Goal: Task Accomplishment & Management: Complete application form

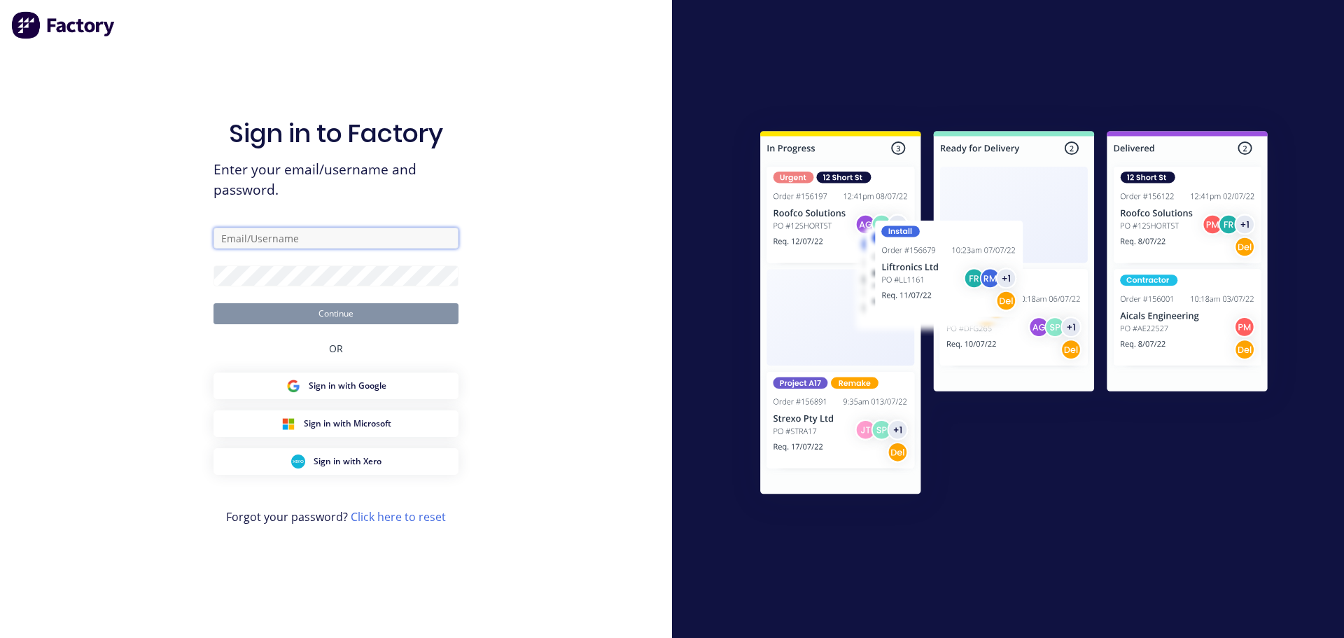
type input "[PERSON_NAME][EMAIL_ADDRESS][DOMAIN_NAME]"
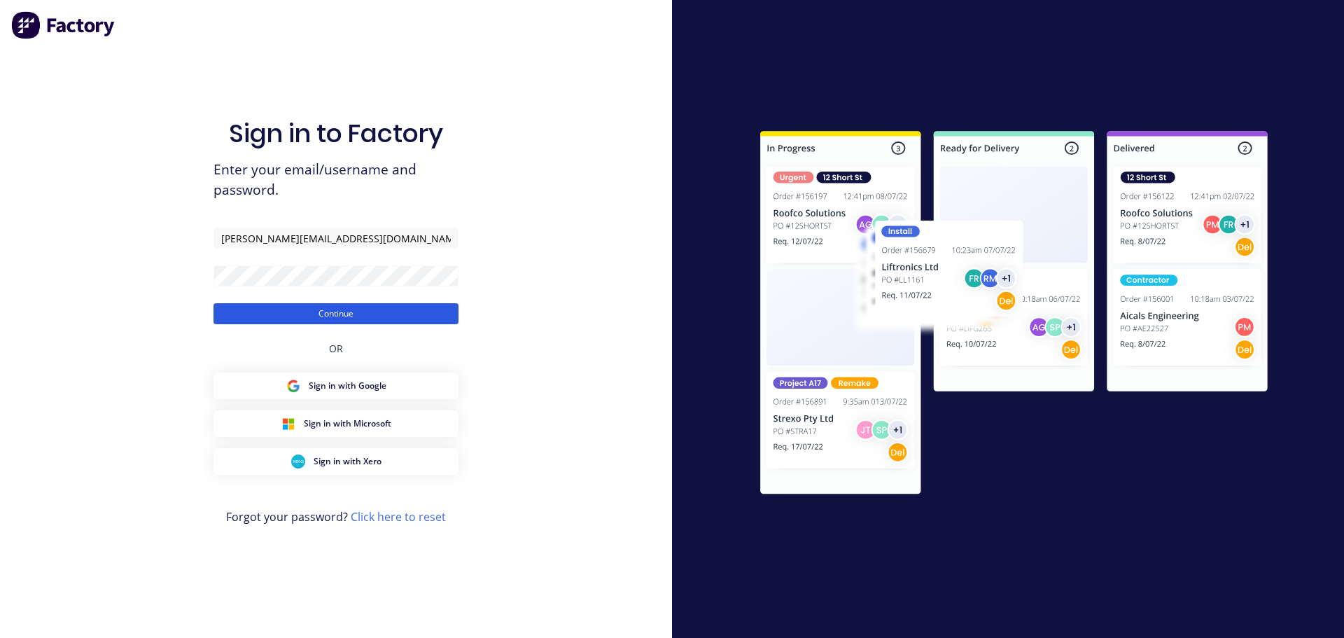
click at [339, 316] on button "Continue" at bounding box center [335, 313] width 245 height 21
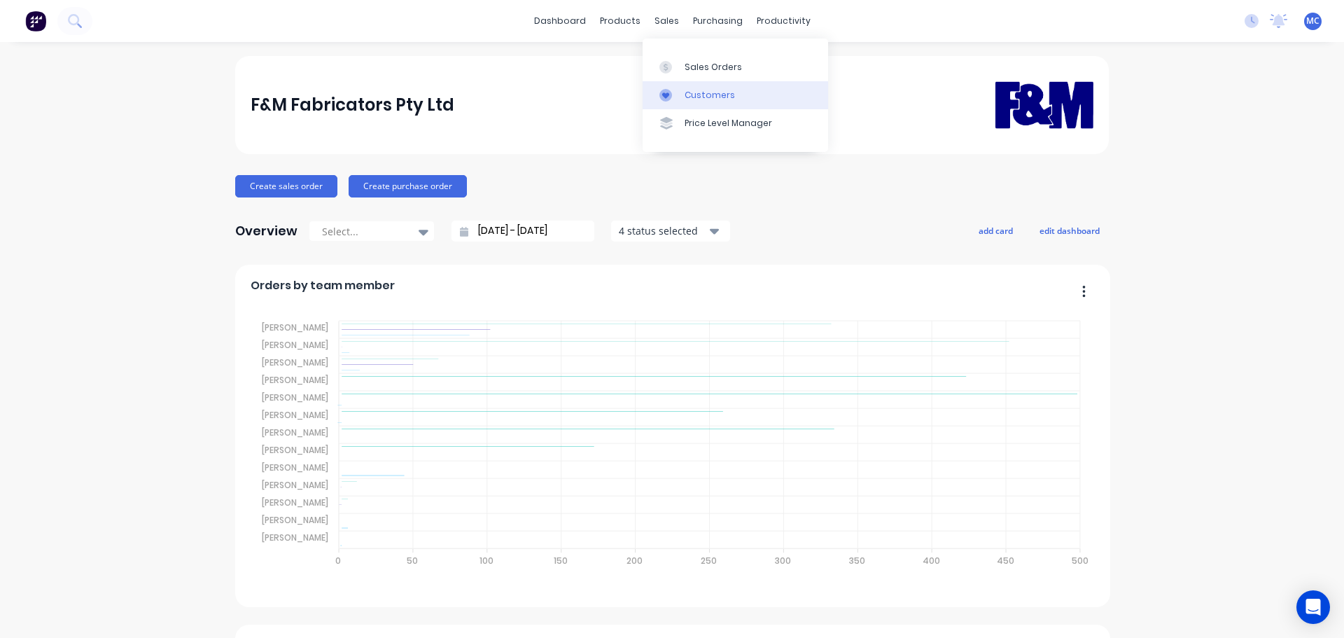
click at [701, 91] on div "Customers" at bounding box center [710, 95] width 50 height 13
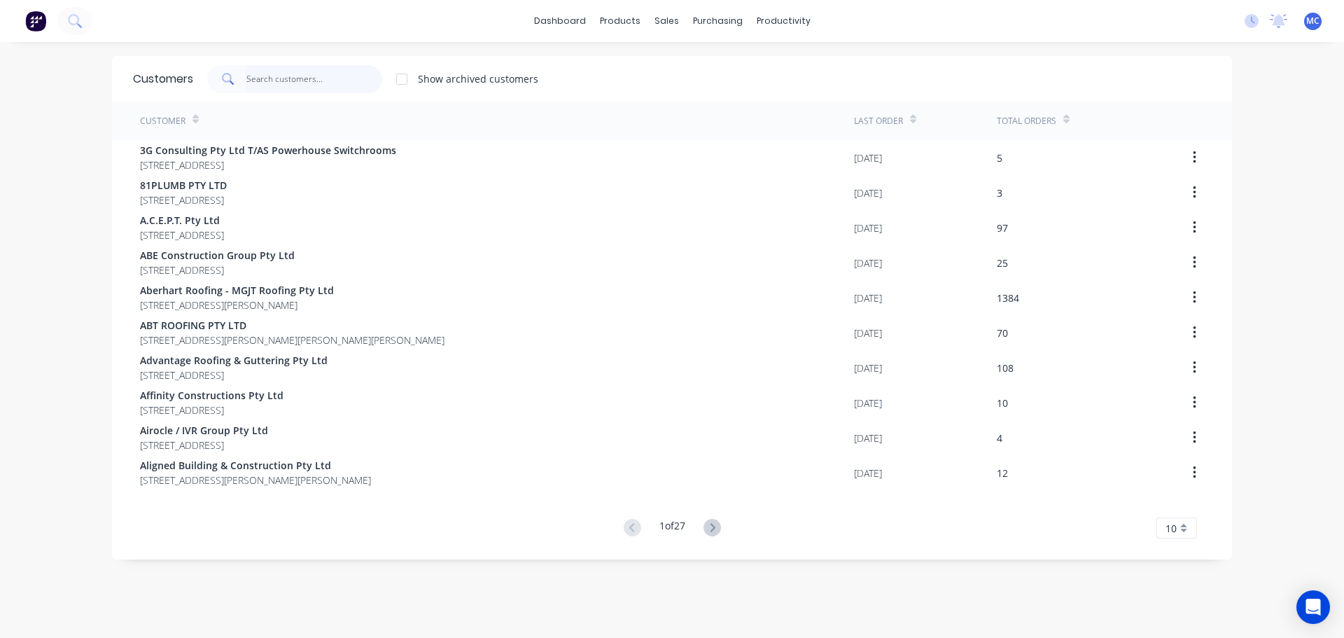
click at [270, 70] on input "text" at bounding box center [314, 79] width 136 height 28
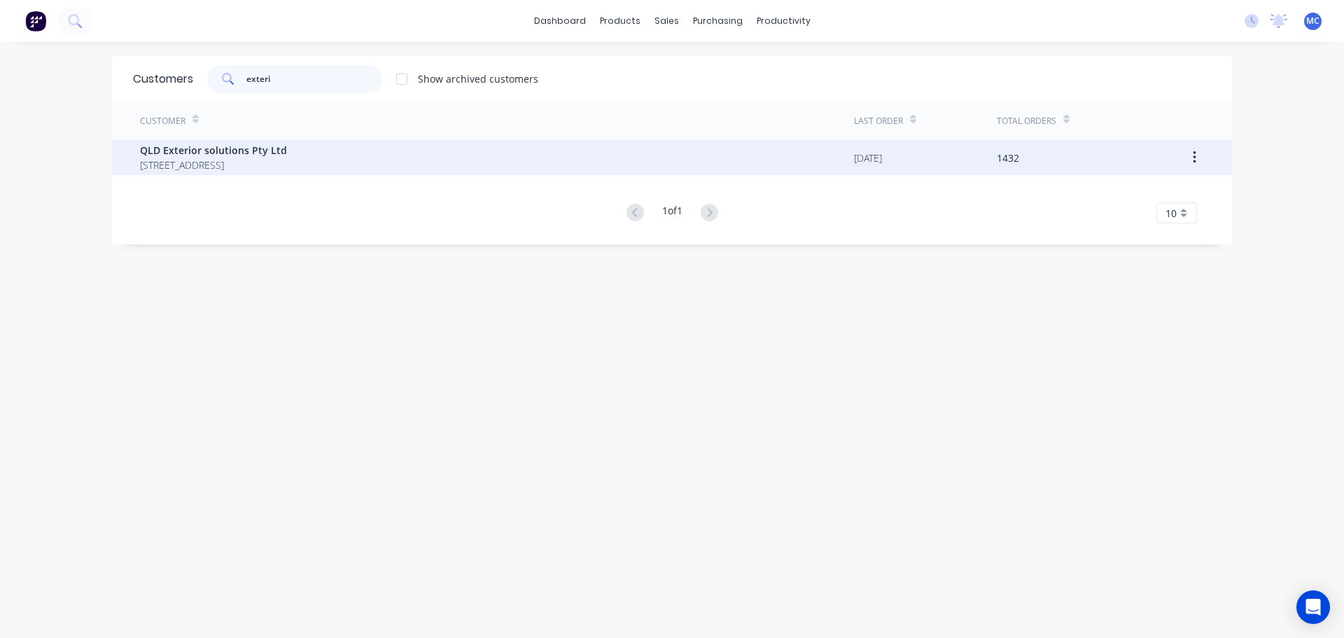
type input "exteri"
click at [199, 147] on span "QLD Exterior solutions Pty Ltd" at bounding box center [213, 150] width 147 height 15
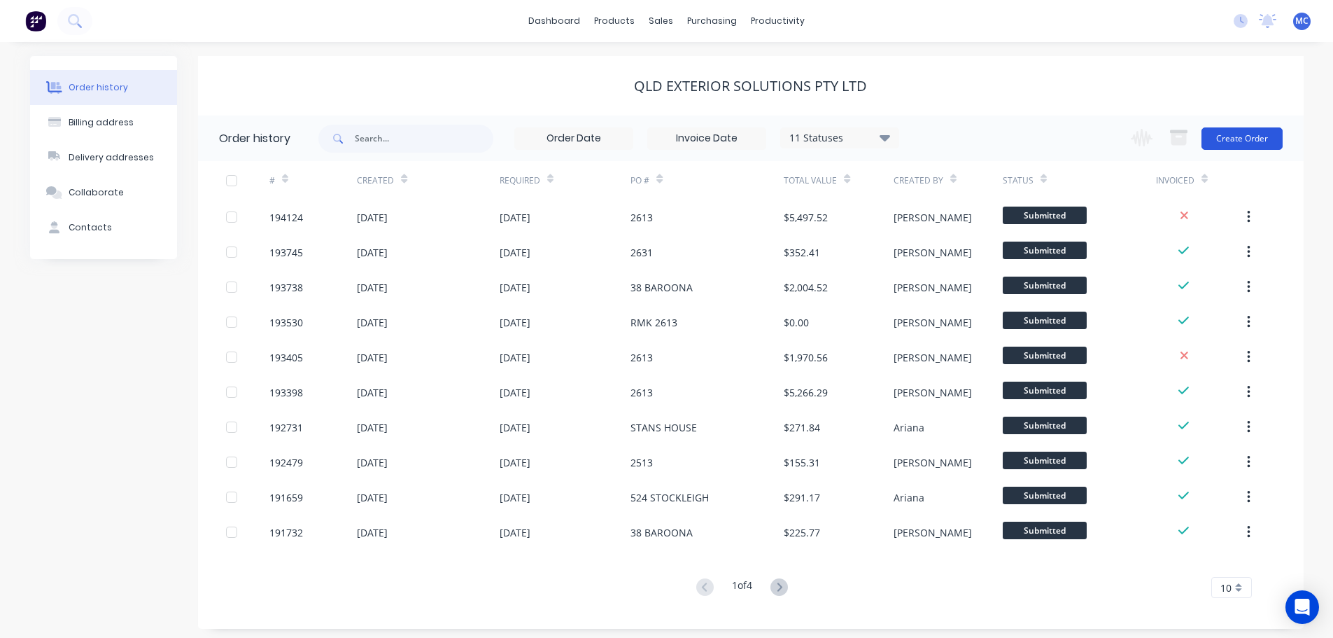
click at [1256, 143] on button "Create Order" at bounding box center [1242, 138] width 81 height 22
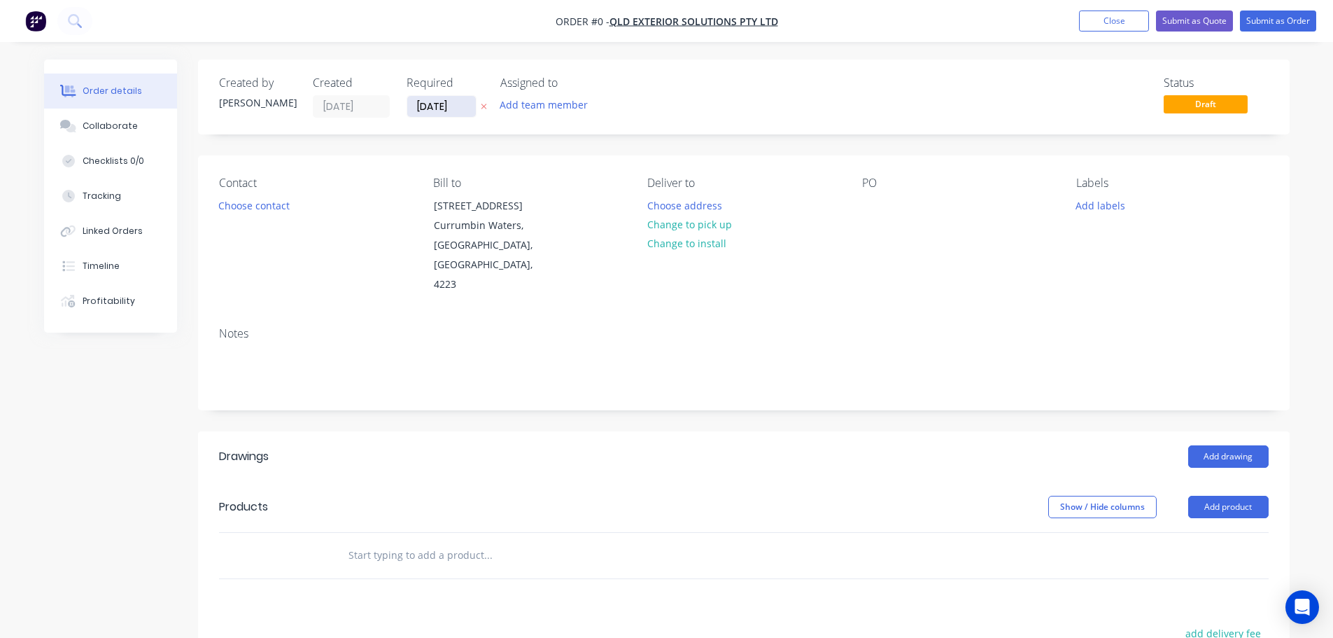
click at [440, 103] on input "[DATE]" at bounding box center [441, 106] width 69 height 21
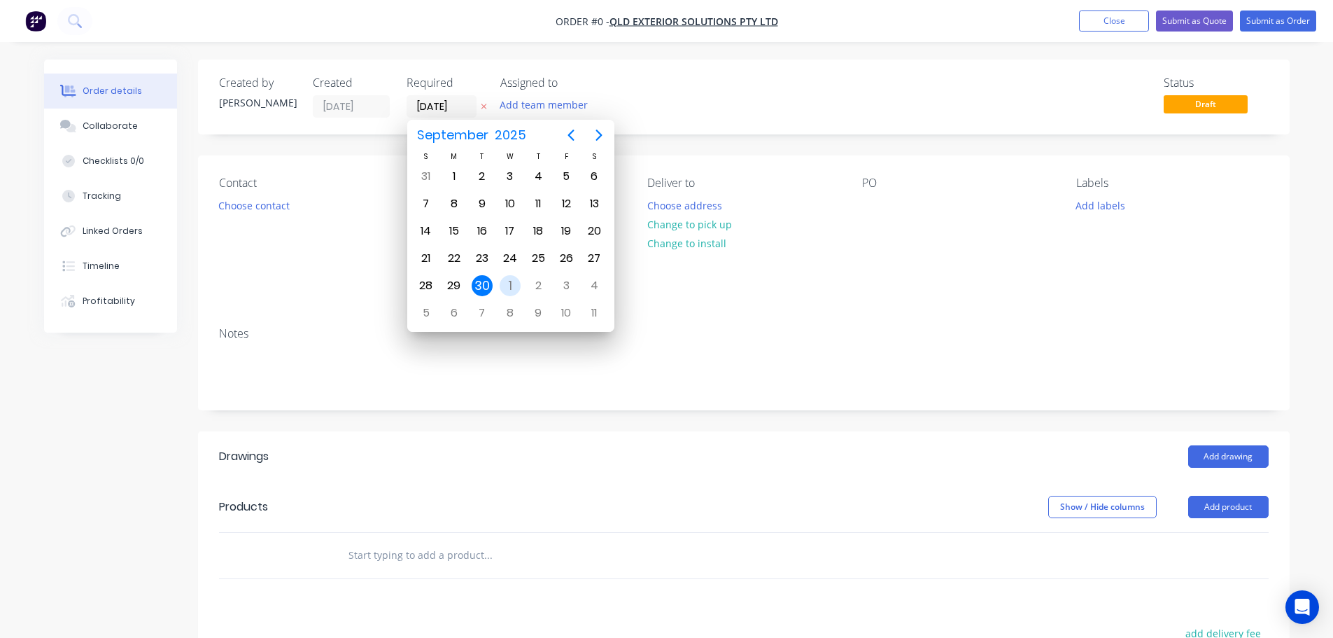
click at [511, 283] on div "1" at bounding box center [510, 285] width 21 height 21
type input "[DATE]"
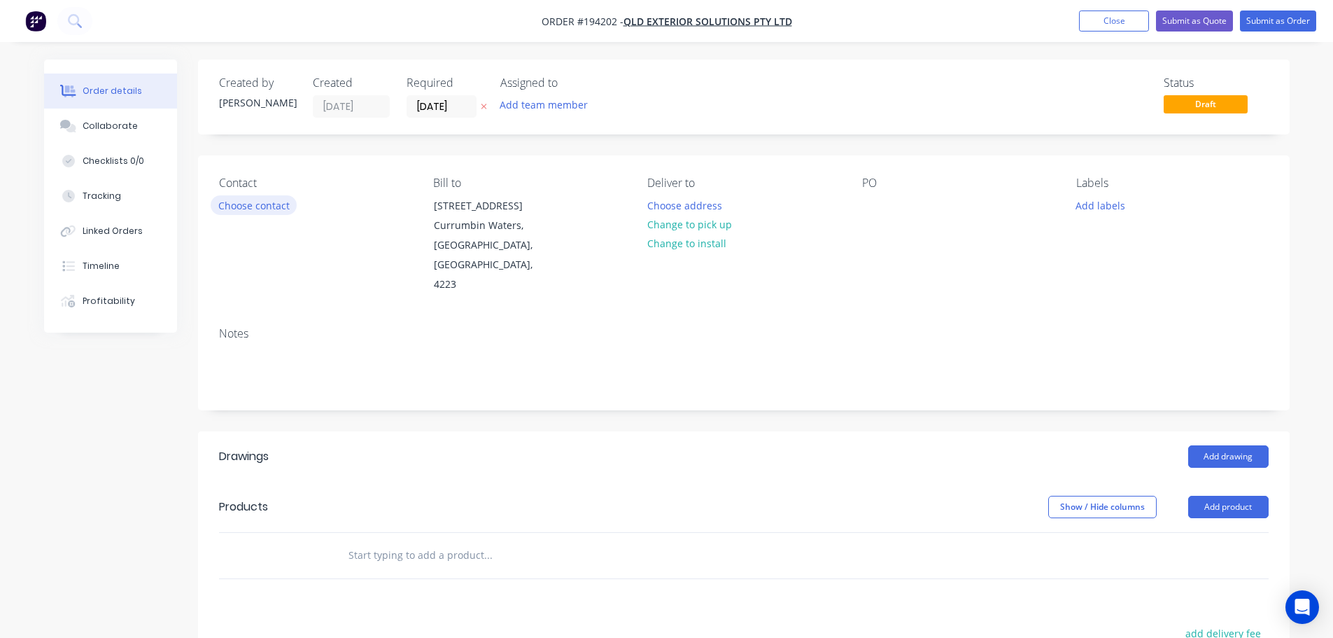
click at [268, 202] on button "Choose contact" at bounding box center [254, 204] width 86 height 19
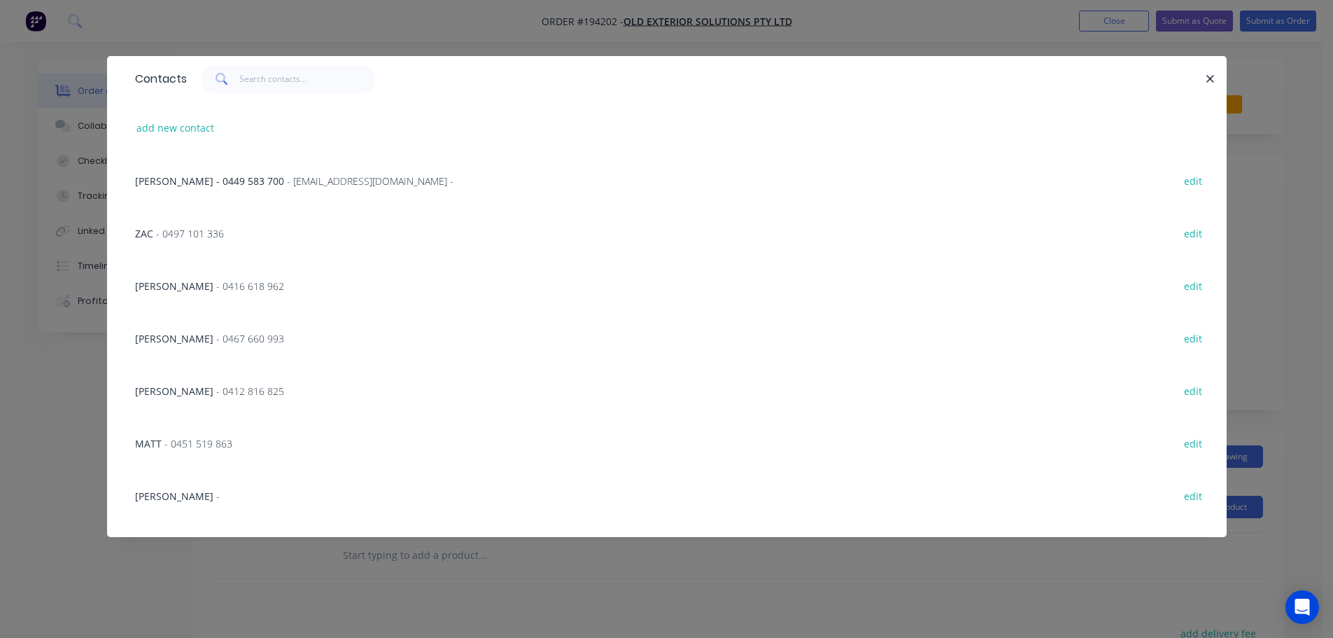
click at [189, 227] on span "- 0497 101 336" at bounding box center [190, 233] width 68 height 13
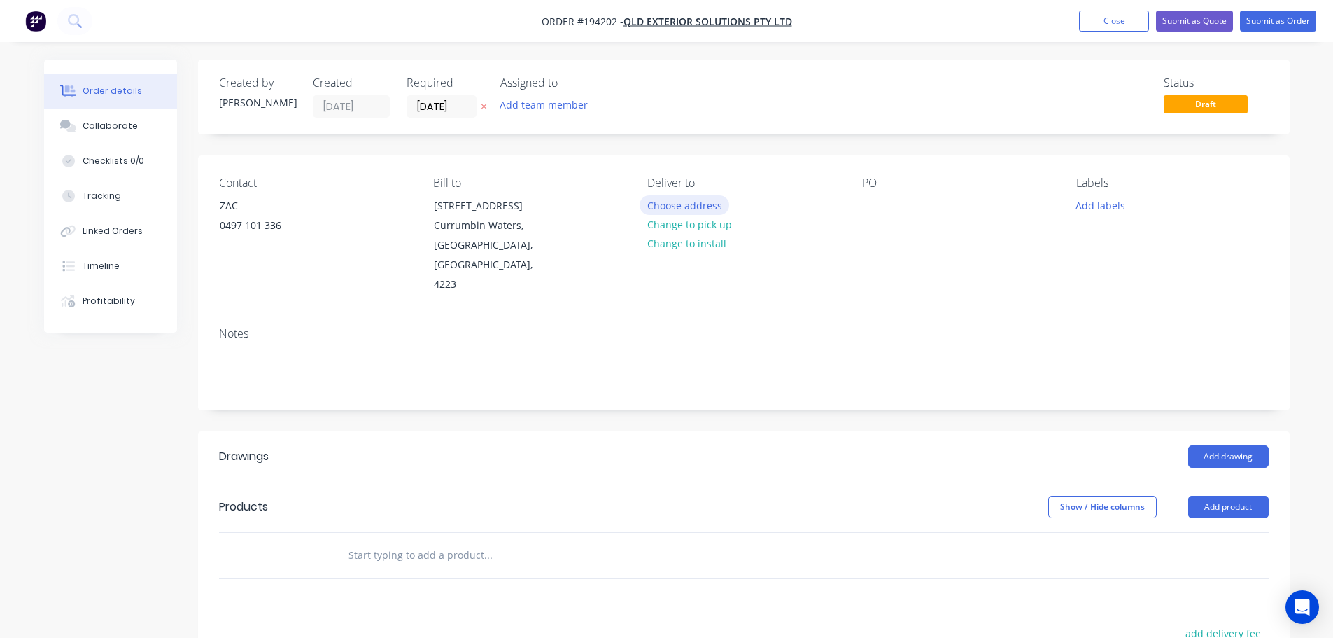
click at [678, 199] on button "Choose address" at bounding box center [685, 204] width 90 height 19
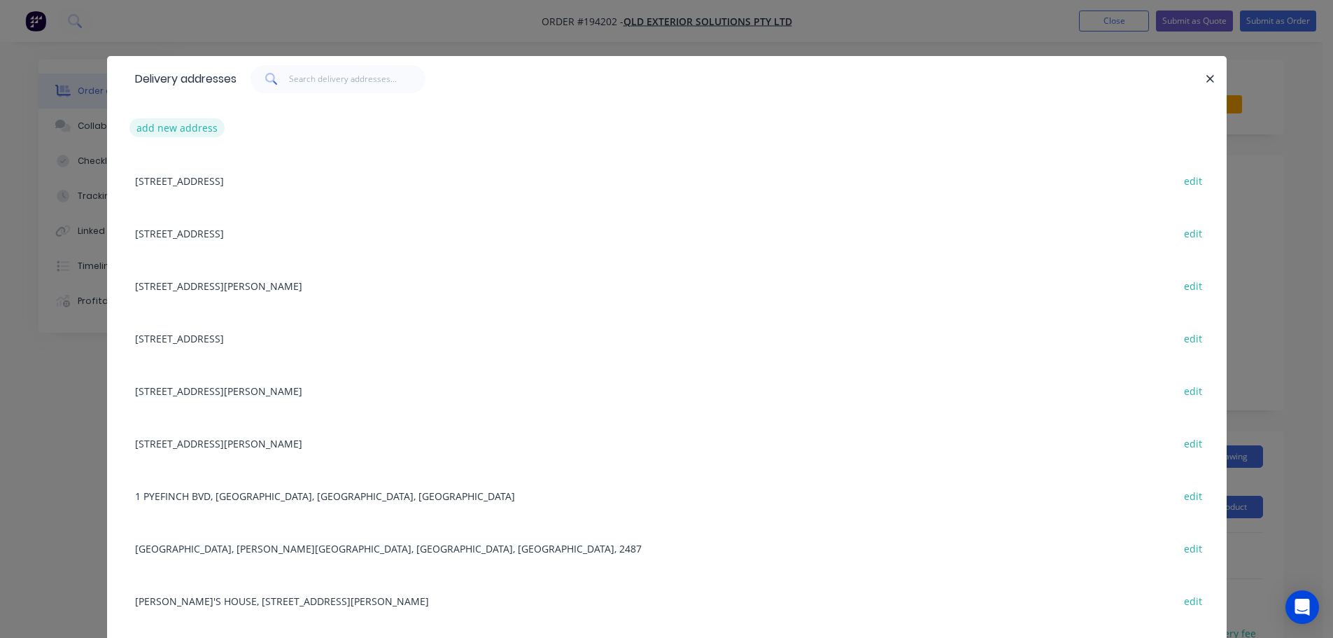
click at [188, 125] on button "add new address" at bounding box center [177, 127] width 96 height 19
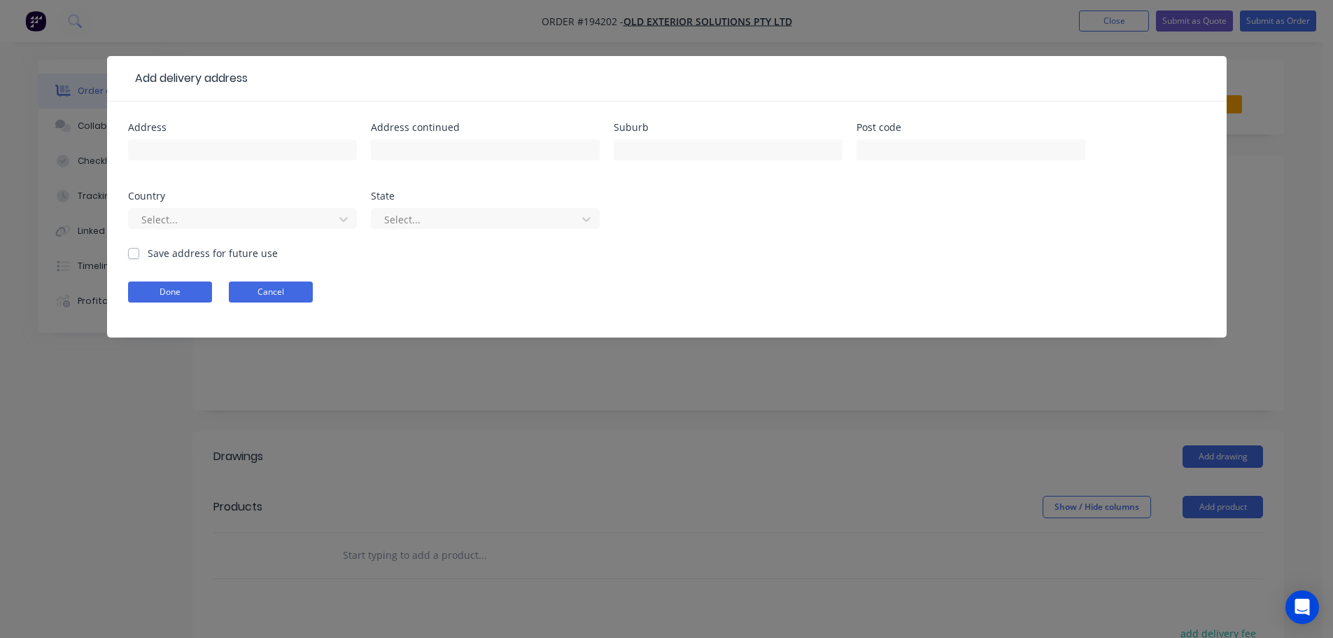
click at [258, 281] on button "Cancel" at bounding box center [271, 291] width 84 height 21
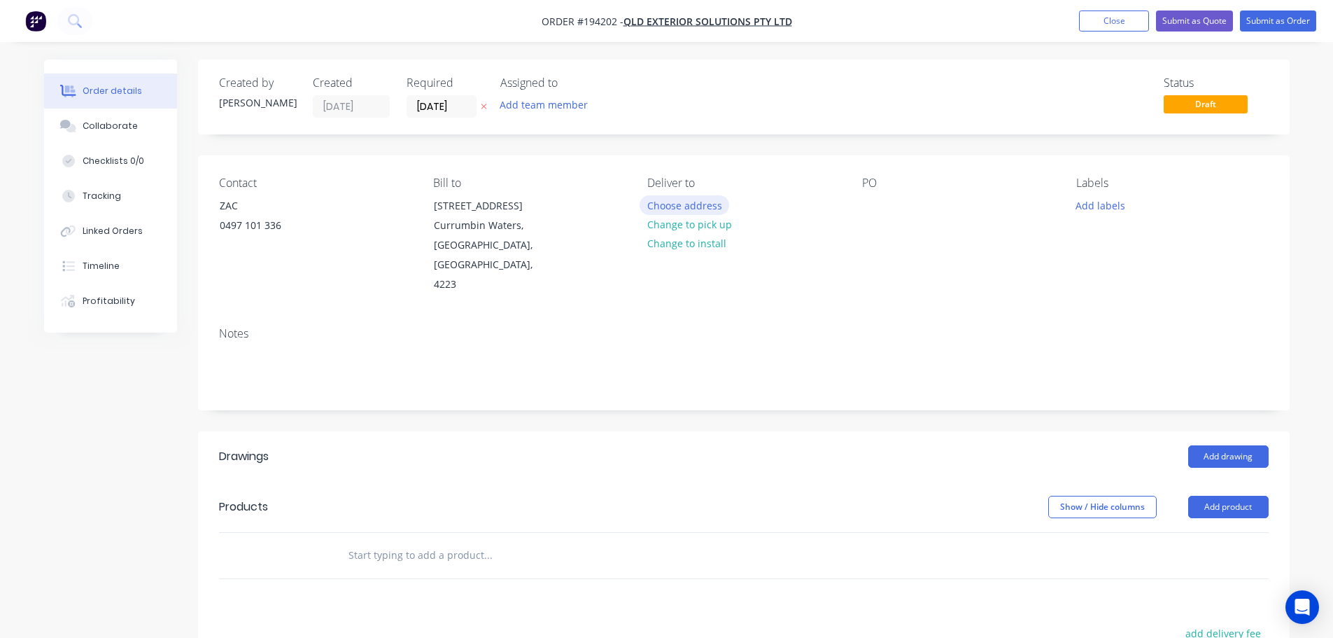
click at [690, 204] on button "Choose address" at bounding box center [685, 204] width 90 height 19
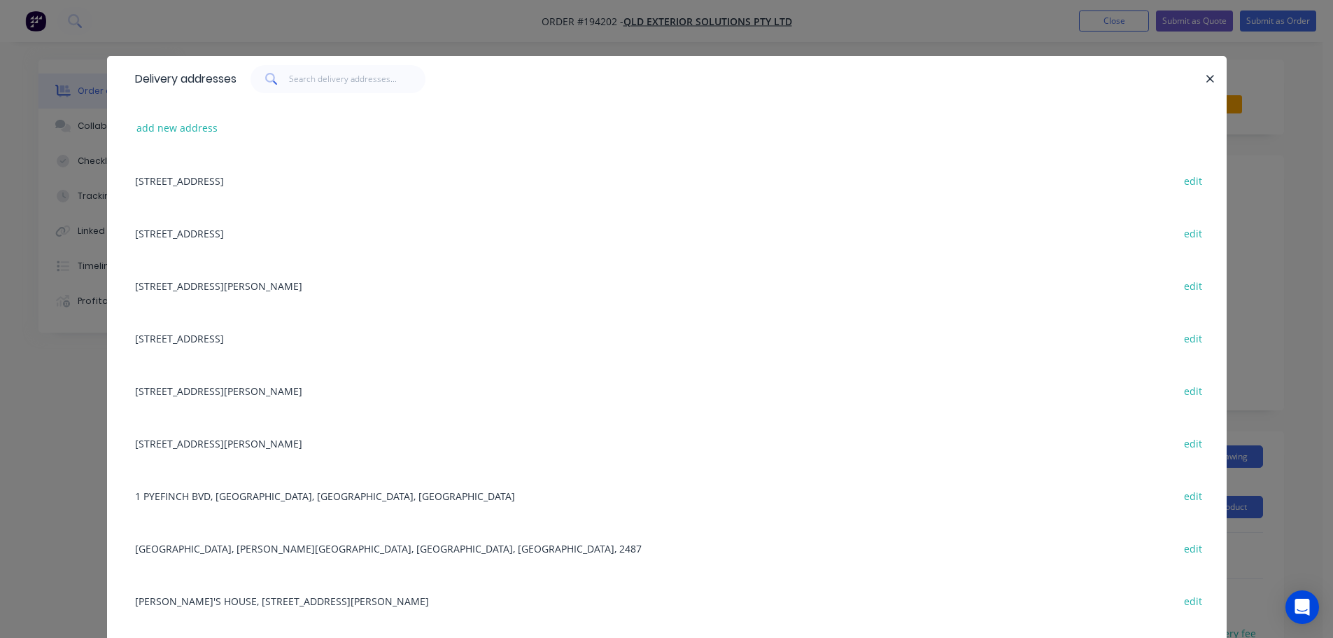
click at [218, 234] on div "[STREET_ADDRESS] edit" at bounding box center [667, 232] width 1078 height 52
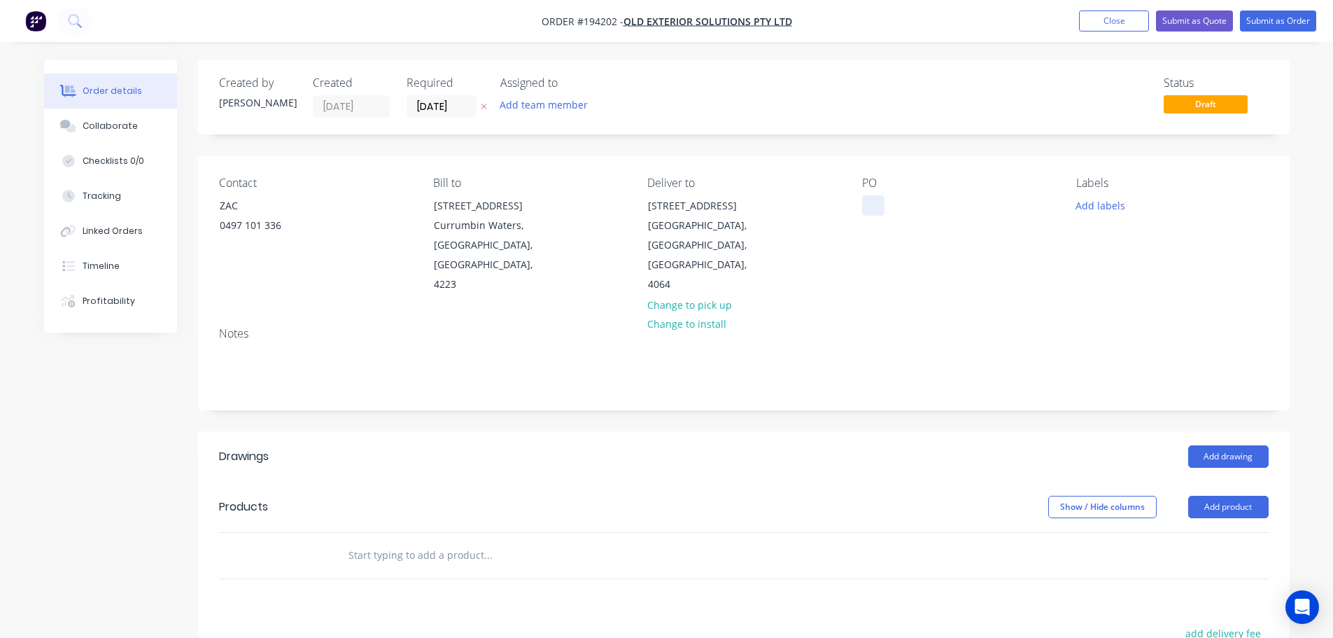
click at [874, 204] on div at bounding box center [873, 205] width 22 height 20
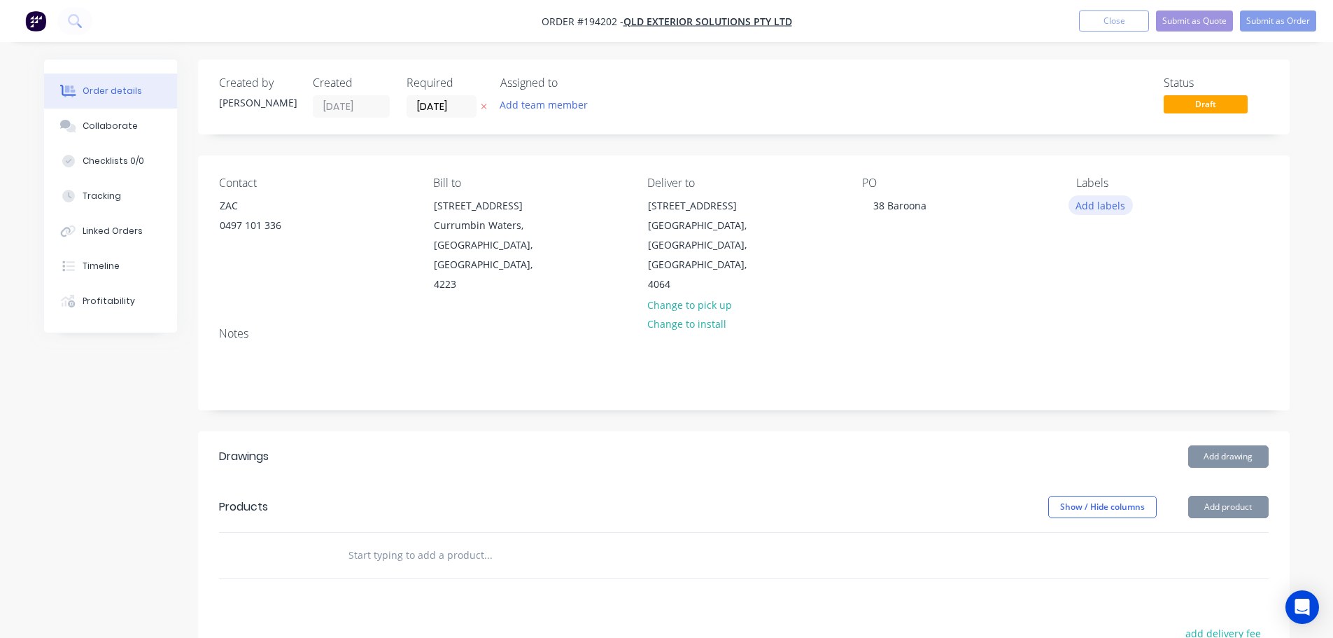
click at [1111, 206] on button "Add labels" at bounding box center [1101, 204] width 64 height 19
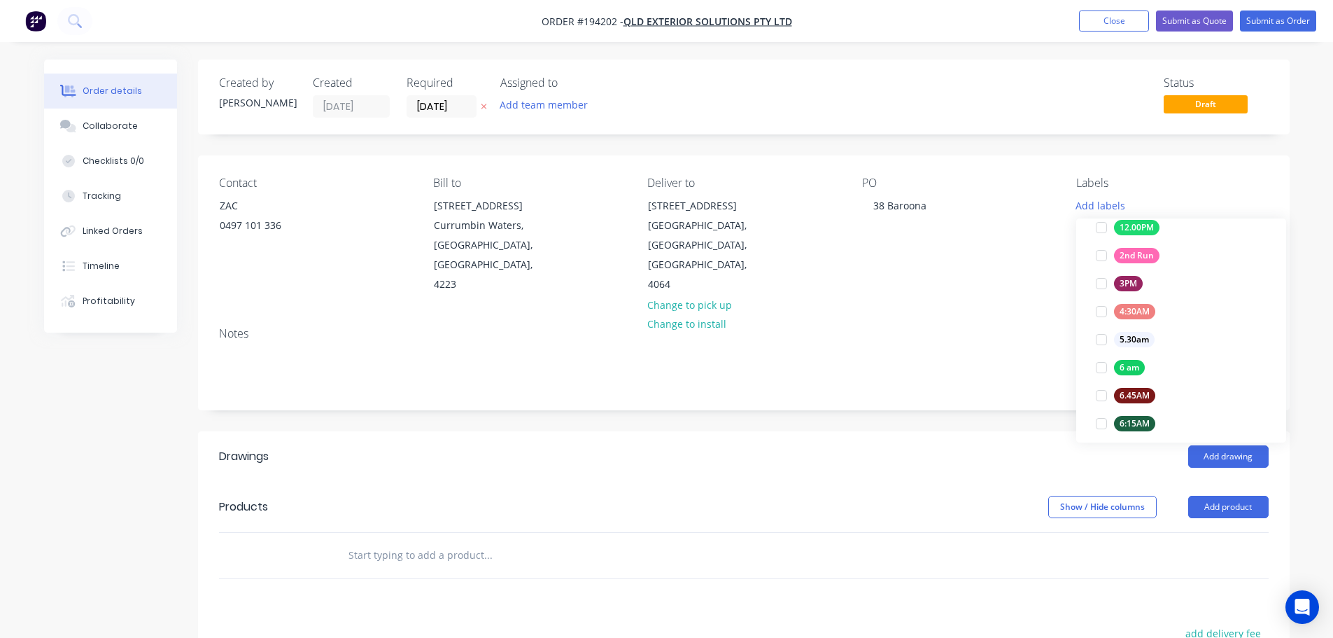
scroll to position [210, 0]
click at [1102, 427] on div at bounding box center [1102, 428] width 28 height 28
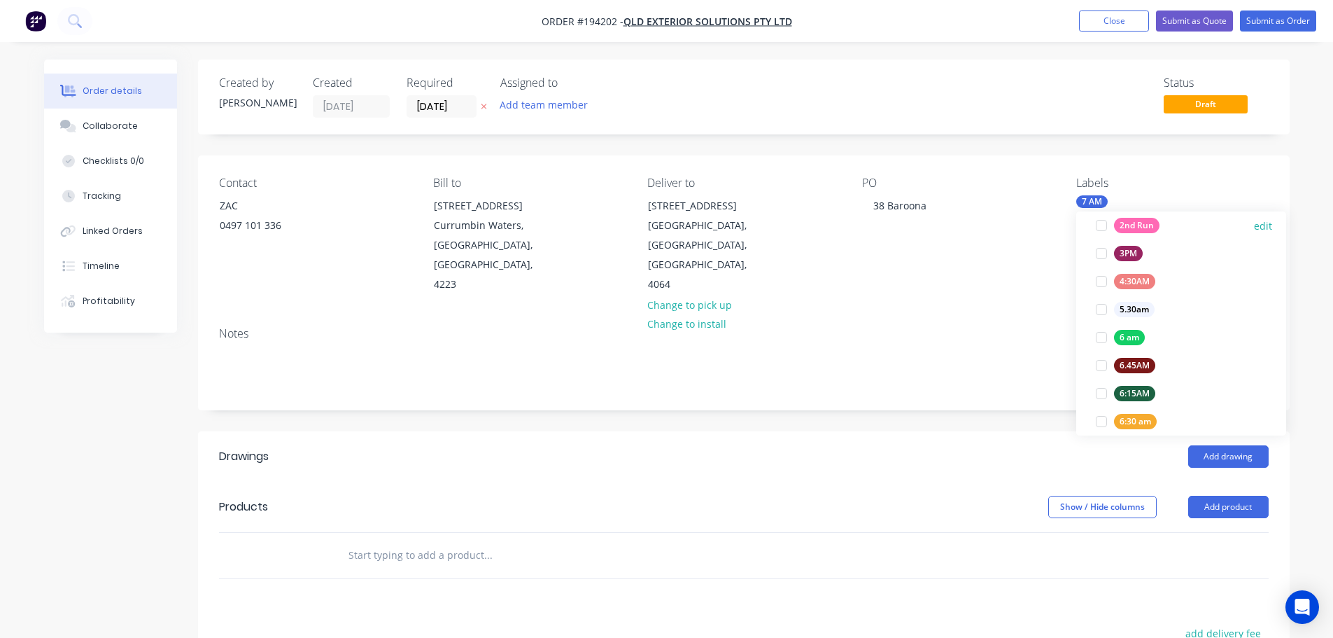
scroll to position [0, 0]
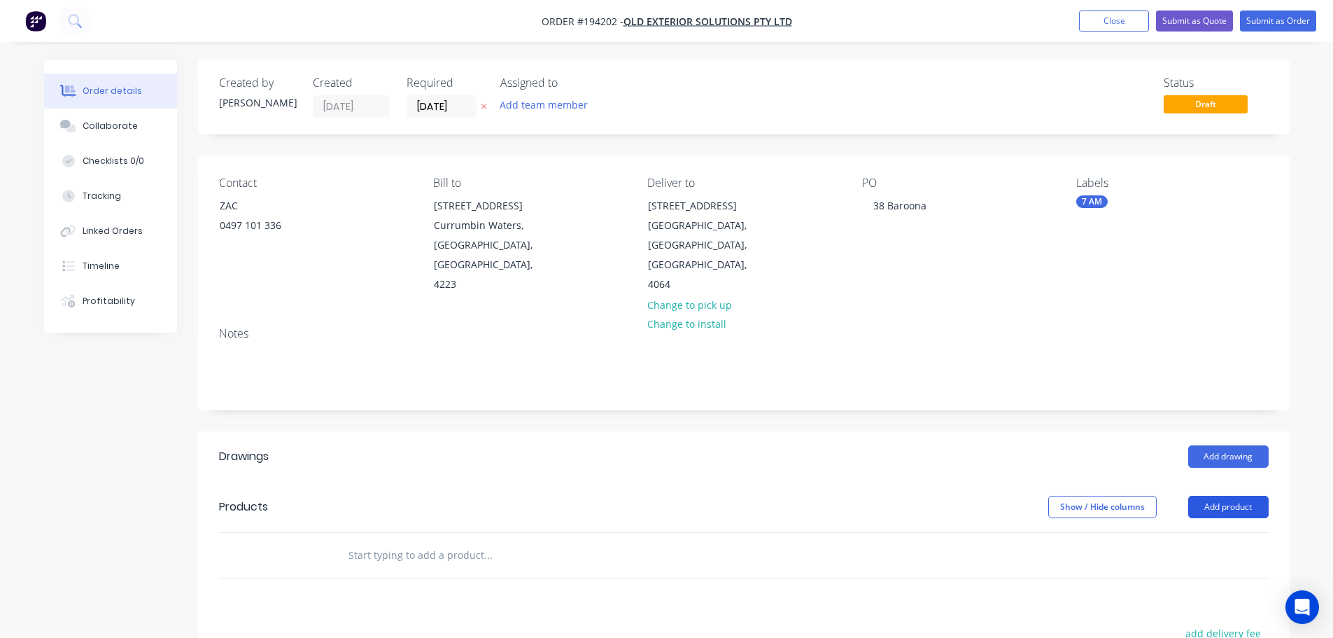
click at [1249, 496] on button "Add product" at bounding box center [1228, 507] width 80 height 22
click at [1196, 532] on div "Product catalogue" at bounding box center [1203, 542] width 108 height 20
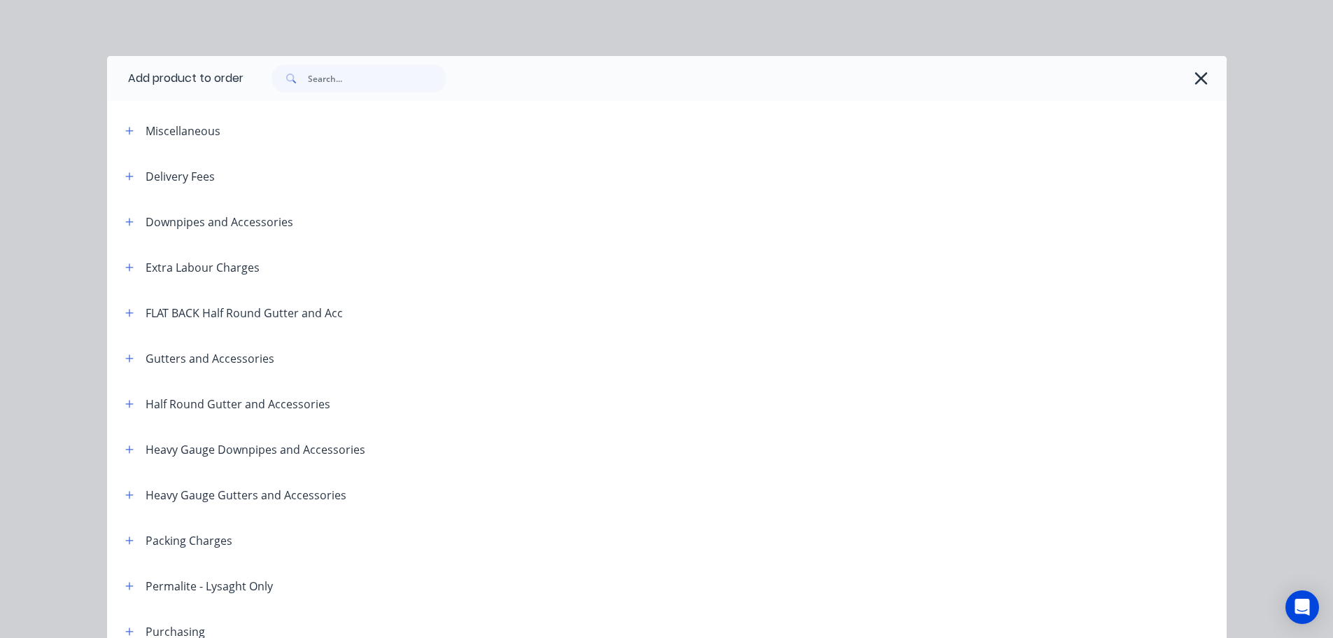
click at [121, 169] on span at bounding box center [129, 175] width 17 height 17
click at [121, 176] on button "button" at bounding box center [129, 175] width 17 height 17
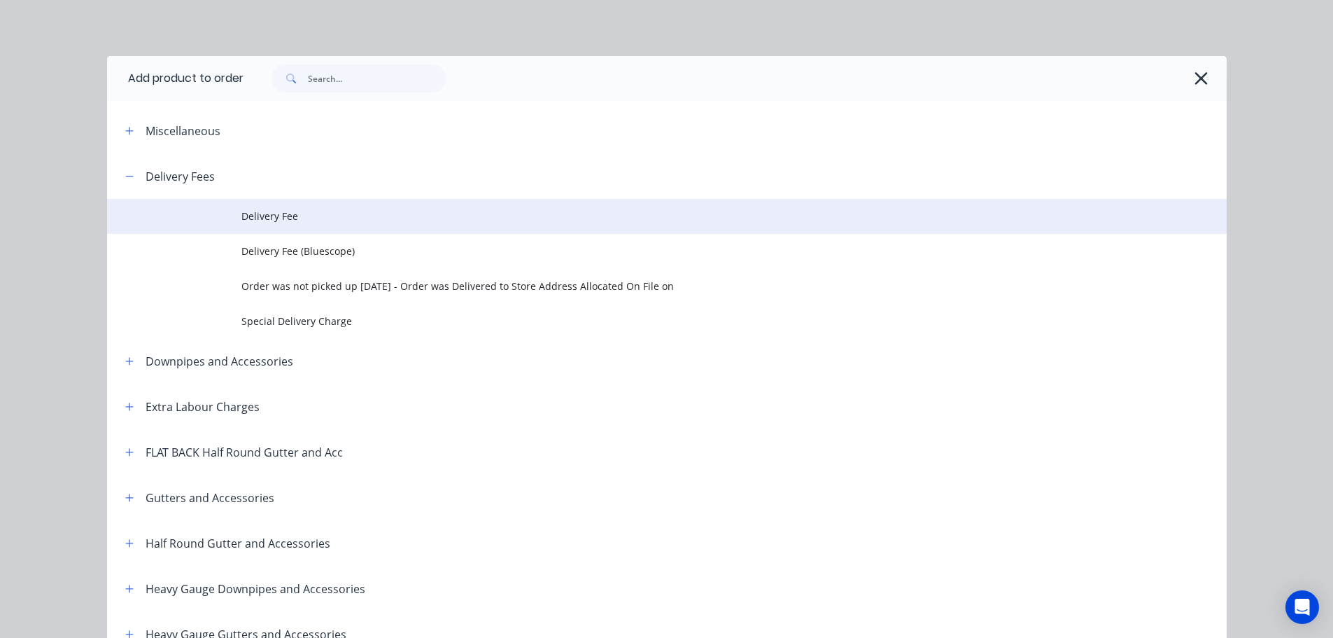
click at [272, 215] on span "Delivery Fee" at bounding box center [635, 216] width 788 height 15
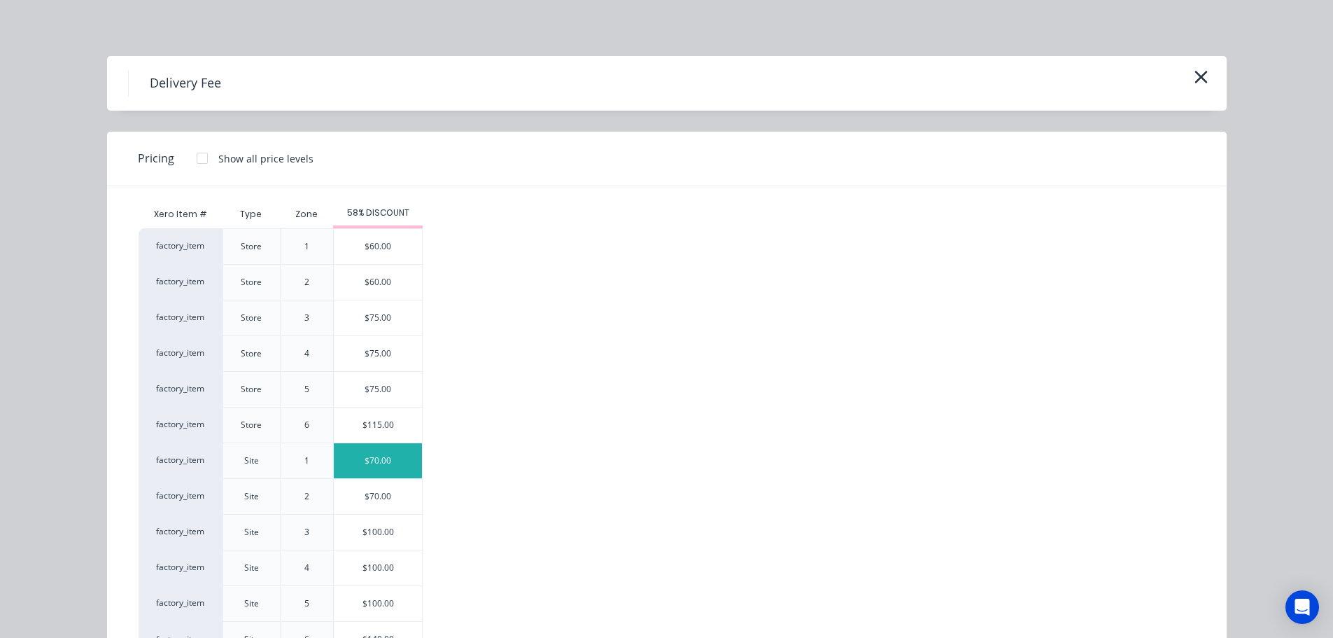
click at [393, 458] on div "$70.00" at bounding box center [378, 460] width 88 height 35
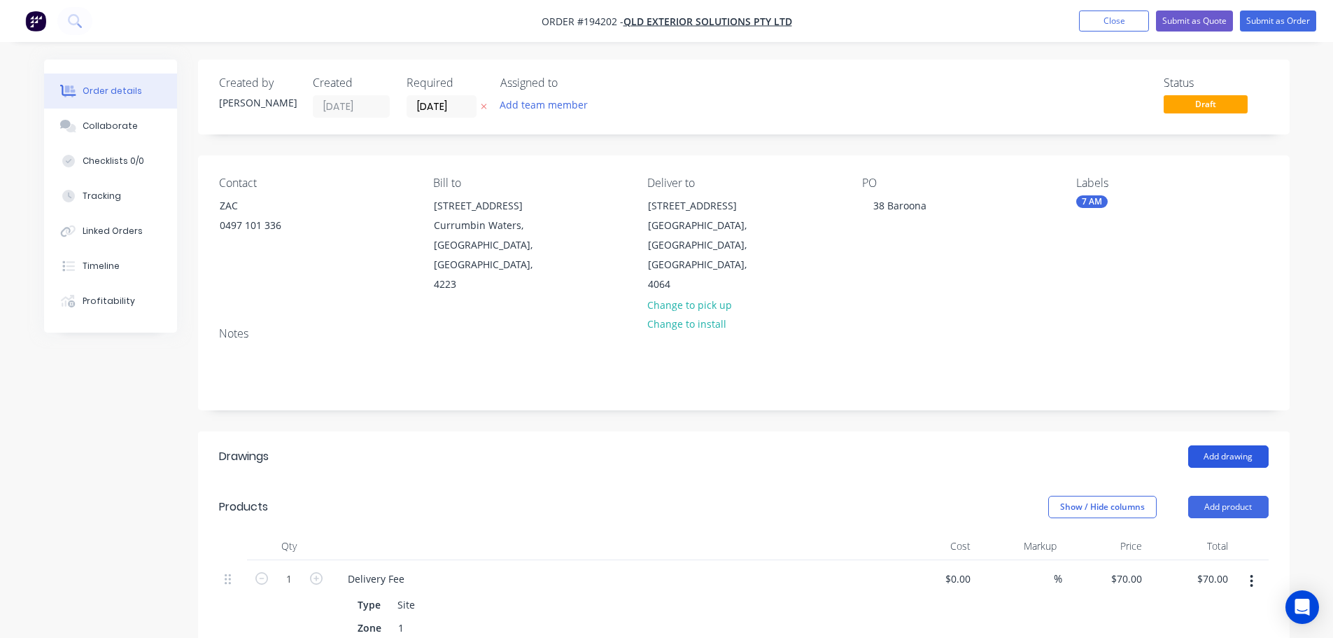
click at [1226, 445] on button "Add drawing" at bounding box center [1228, 456] width 80 height 22
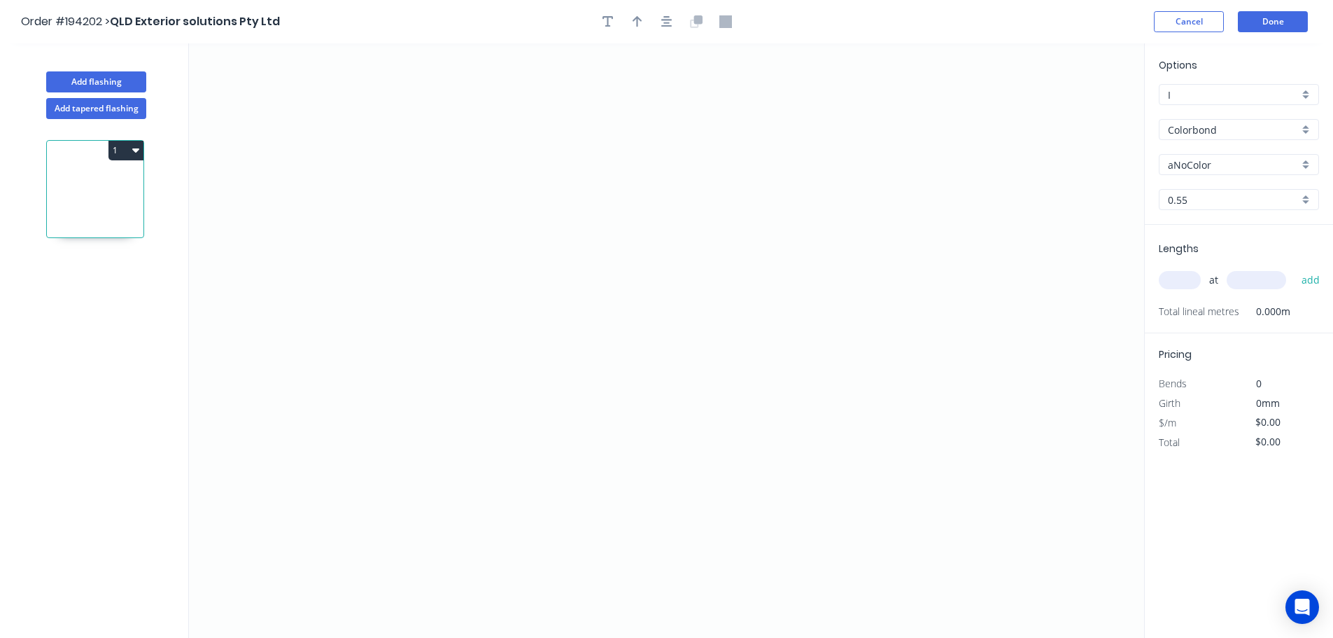
click at [1200, 155] on div "aNoColor" at bounding box center [1239, 164] width 160 height 21
click at [1200, 249] on div "Monument" at bounding box center [1239, 254] width 159 height 24
type input "Monument"
click at [1170, 276] on input "text" at bounding box center [1180, 280] width 42 height 18
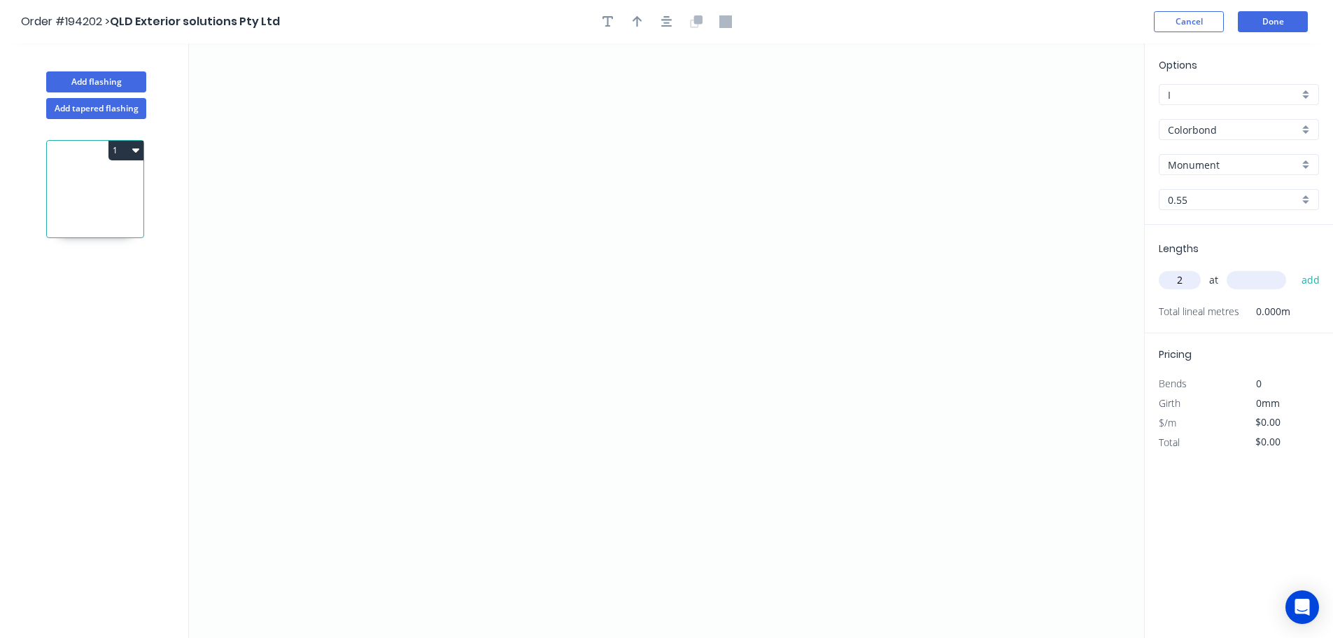
type input "2"
type input "4500"
click at [1295, 268] on button "add" at bounding box center [1311, 280] width 33 height 24
click at [848, 258] on icon "0" at bounding box center [666, 340] width 955 height 594
click at [858, 131] on icon "0" at bounding box center [666, 340] width 955 height 594
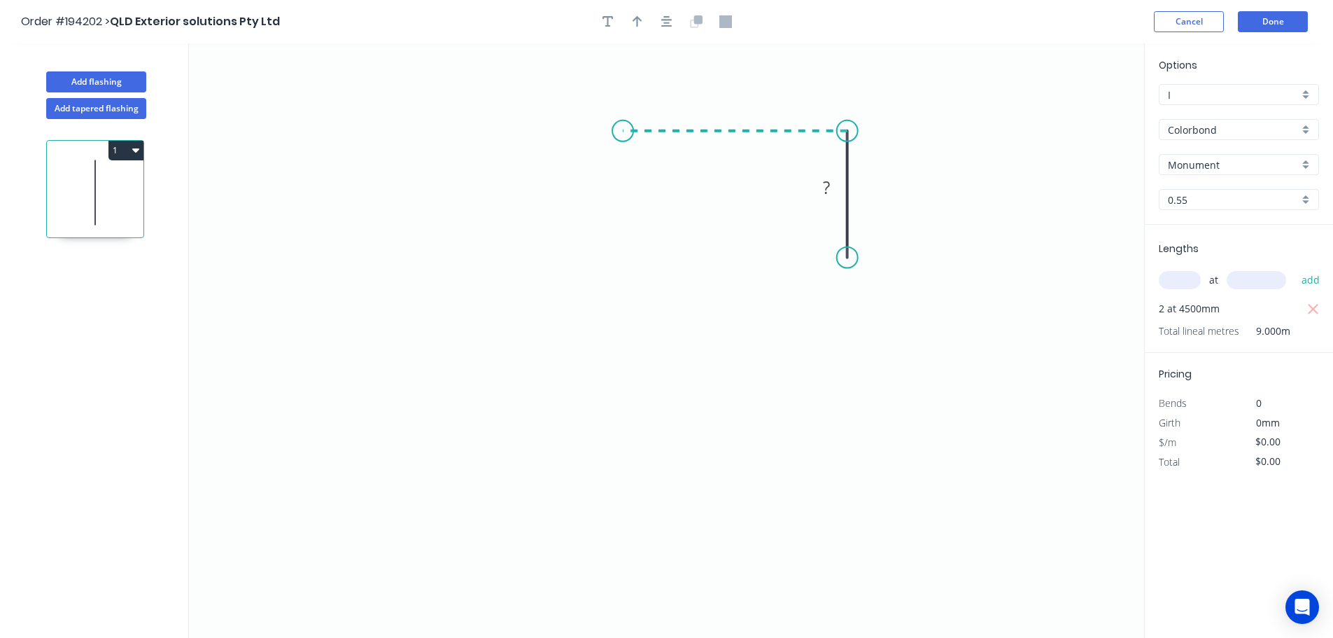
click at [623, 133] on icon "0 ?" at bounding box center [666, 340] width 955 height 594
click at [620, 526] on icon "0 ? ?" at bounding box center [666, 340] width 955 height 594
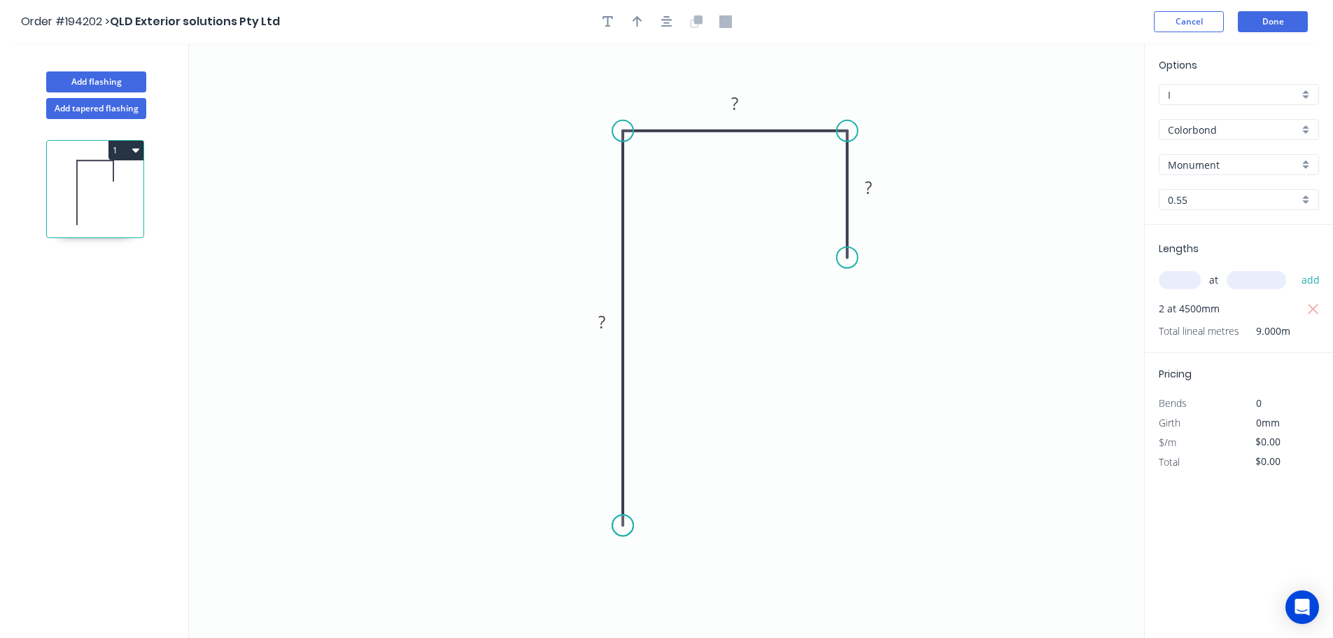
click at [620, 526] on circle at bounding box center [622, 524] width 21 height 21
click at [601, 318] on tspan "?" at bounding box center [601, 321] width 7 height 23
click at [639, 22] on icon "button" at bounding box center [638, 21] width 10 height 13
type input "$9.84"
drag, startPoint x: 1074, startPoint y: 111, endPoint x: 787, endPoint y: 346, distance: 371.0
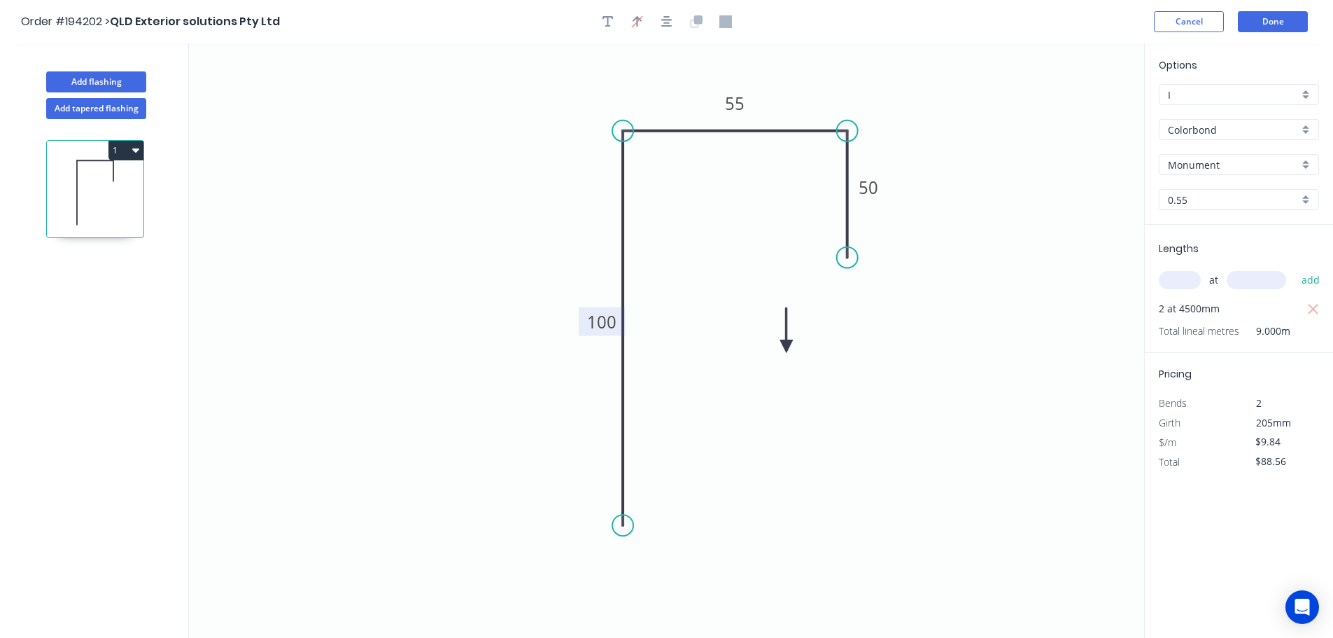
click at [787, 346] on icon at bounding box center [786, 330] width 13 height 45
click at [787, 346] on icon at bounding box center [786, 329] width 13 height 45
click at [787, 346] on icon at bounding box center [798, 334] width 41 height 41
click at [787, 346] on icon at bounding box center [802, 345] width 45 height 13
click at [122, 148] on button "1" at bounding box center [125, 151] width 35 height 20
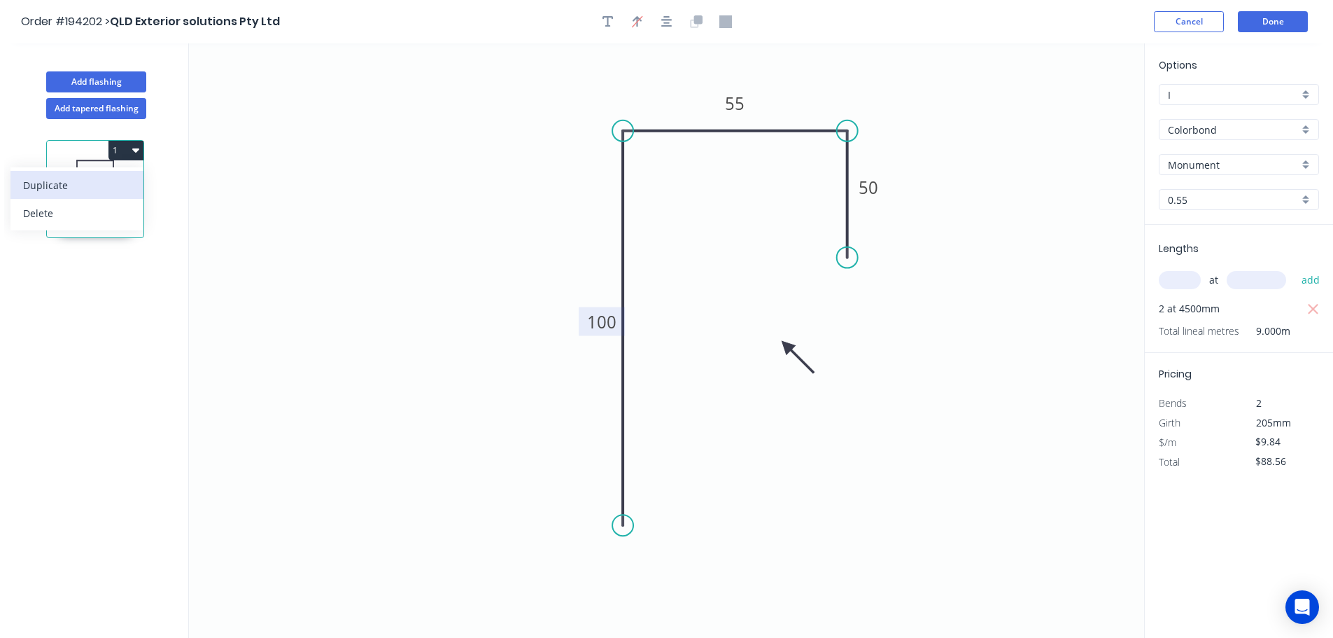
click at [57, 185] on div "Duplicate" at bounding box center [77, 185] width 108 height 20
type input "$0.00"
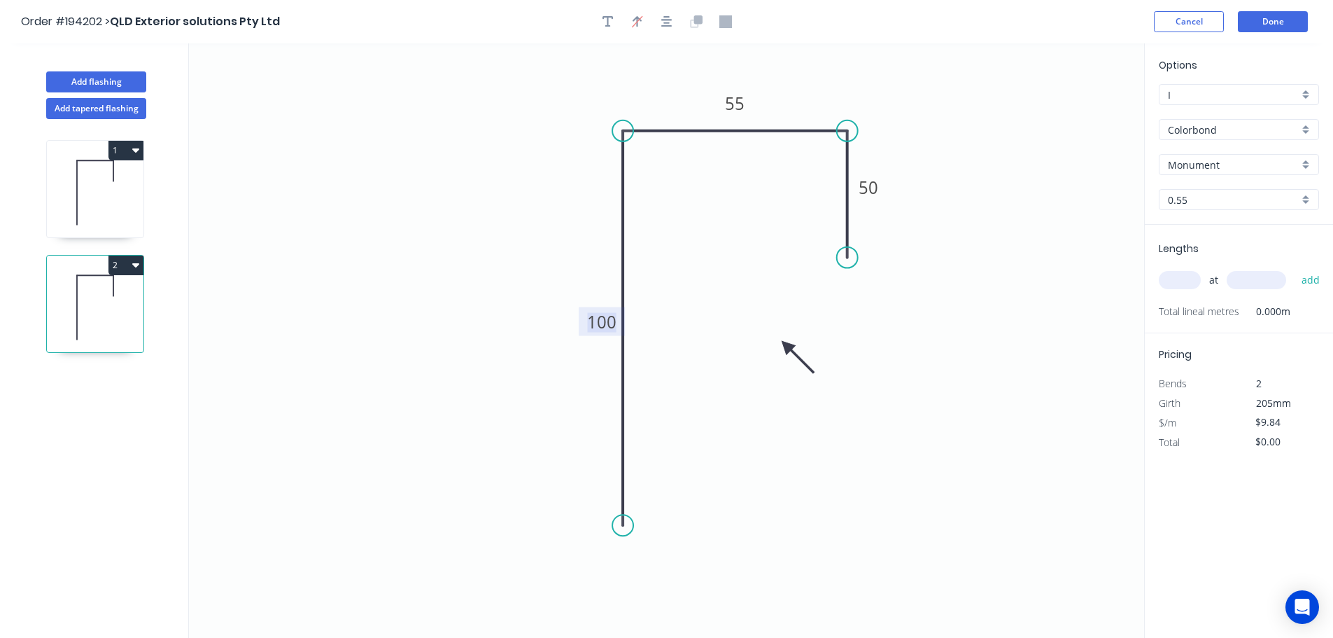
click at [593, 325] on tspan "100" at bounding box center [601, 321] width 29 height 23
type input "$7.91"
click at [1186, 279] on input "text" at bounding box center [1180, 280] width 42 height 18
type input "1"
type input "5100"
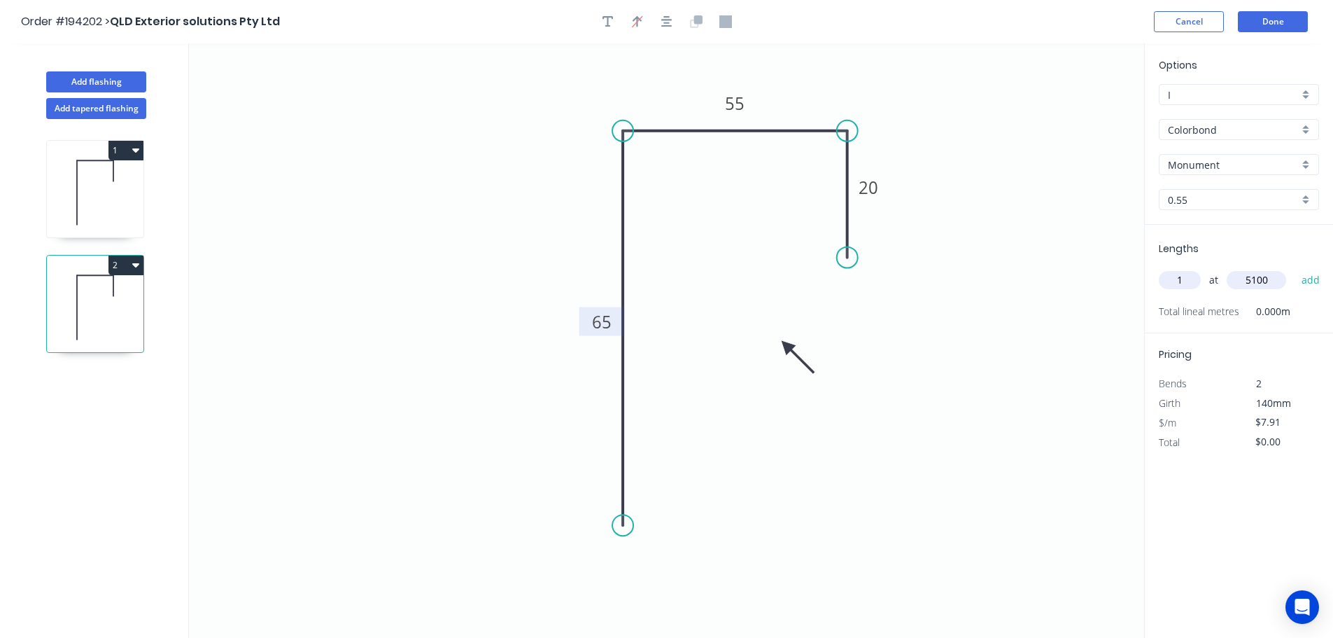
click at [1295, 268] on button "add" at bounding box center [1311, 280] width 33 height 24
type input "$40.34"
click at [94, 82] on button "Add flashing" at bounding box center [96, 81] width 100 height 21
type input "$0.00"
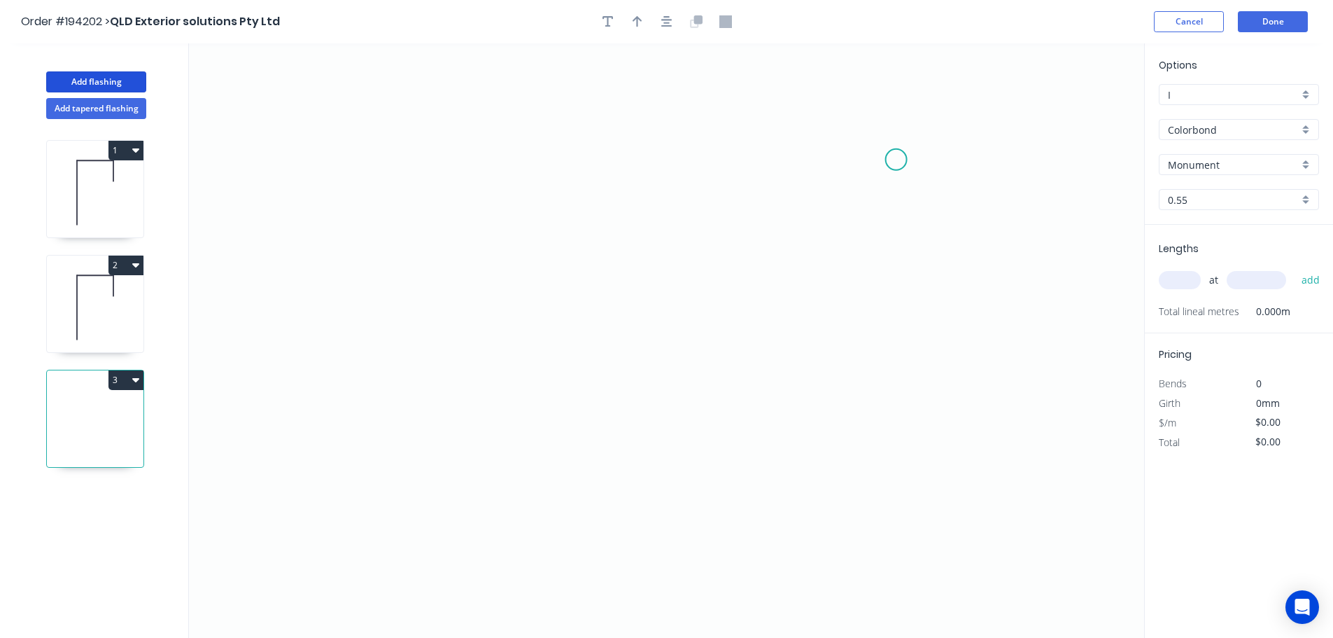
click at [898, 160] on icon "0" at bounding box center [666, 340] width 955 height 594
click at [898, 295] on icon "0" at bounding box center [666, 340] width 955 height 594
click at [666, 297] on icon "0 ?" at bounding box center [666, 340] width 955 height 594
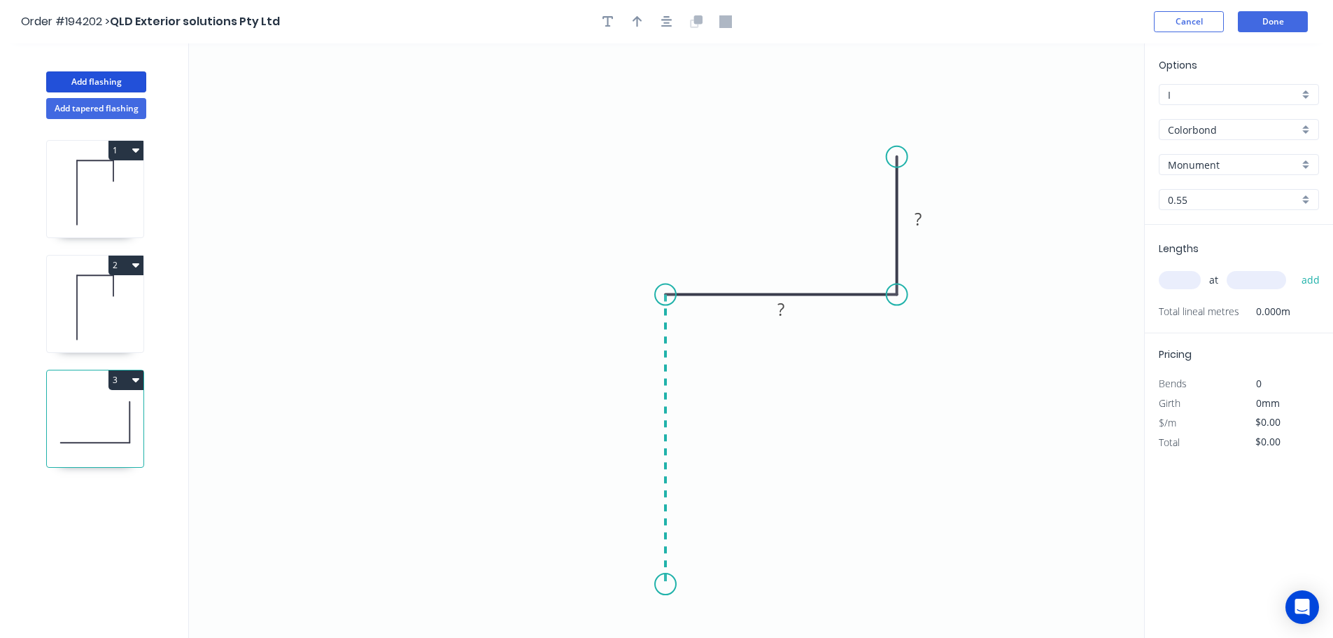
click at [673, 584] on icon "0 ? ?" at bounding box center [666, 340] width 955 height 594
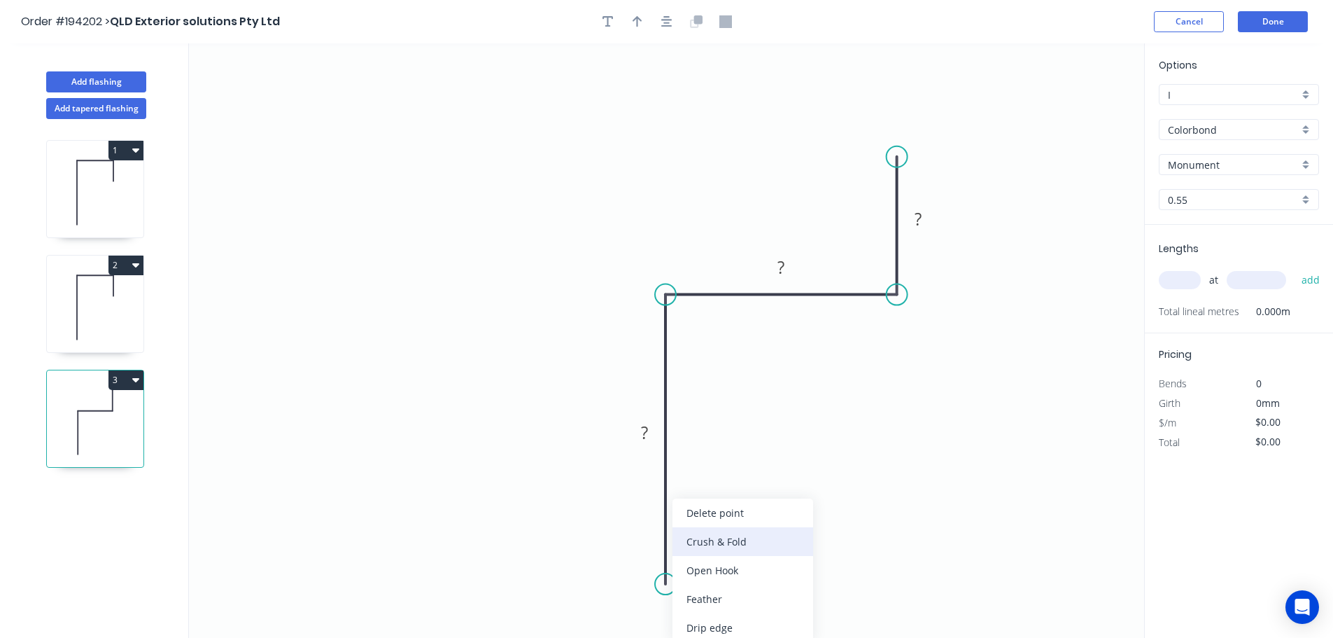
click at [720, 531] on div "Crush & Fold" at bounding box center [743, 541] width 141 height 29
drag, startPoint x: 612, startPoint y: 551, endPoint x: 718, endPoint y: 565, distance: 107.3
click at [718, 565] on rect at bounding box center [731, 570] width 56 height 29
click at [753, 576] on tspan "10" at bounding box center [752, 572] width 20 height 23
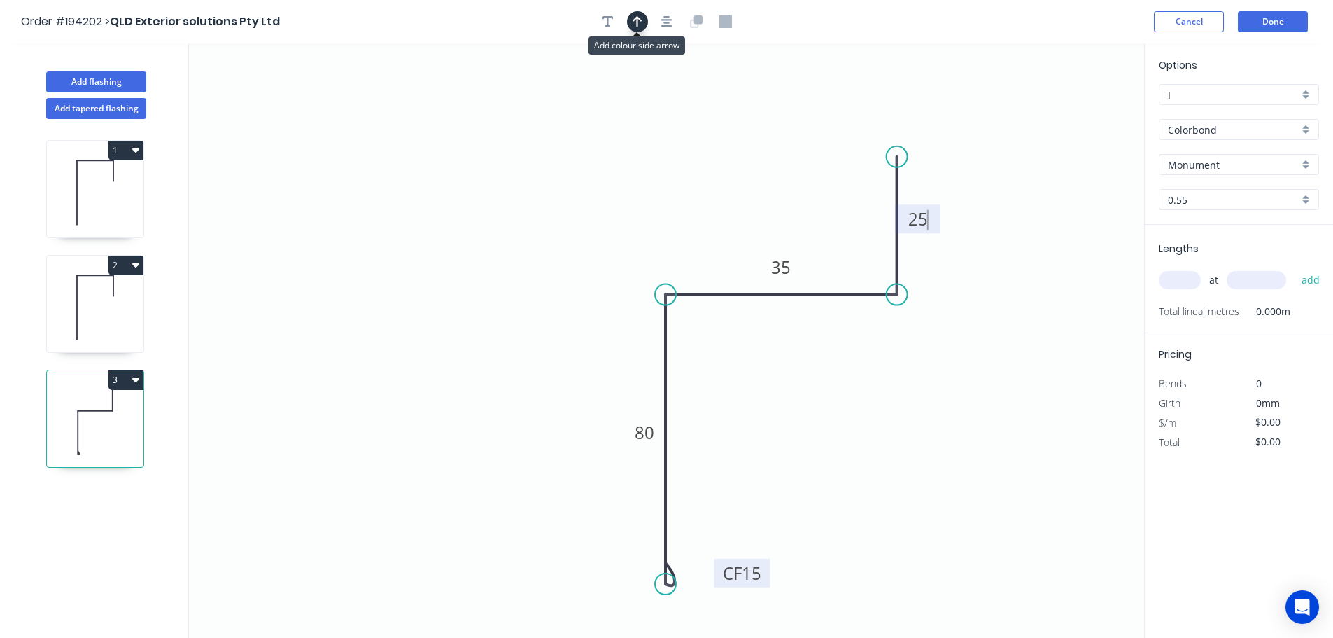
click at [633, 17] on icon "button" at bounding box center [638, 21] width 10 height 13
type input "$9.42"
drag, startPoint x: 1072, startPoint y: 113, endPoint x: 614, endPoint y: 203, distance: 467.3
click at [614, 203] on icon at bounding box center [614, 186] width 13 height 45
click at [1176, 274] on input "text" at bounding box center [1180, 280] width 42 height 18
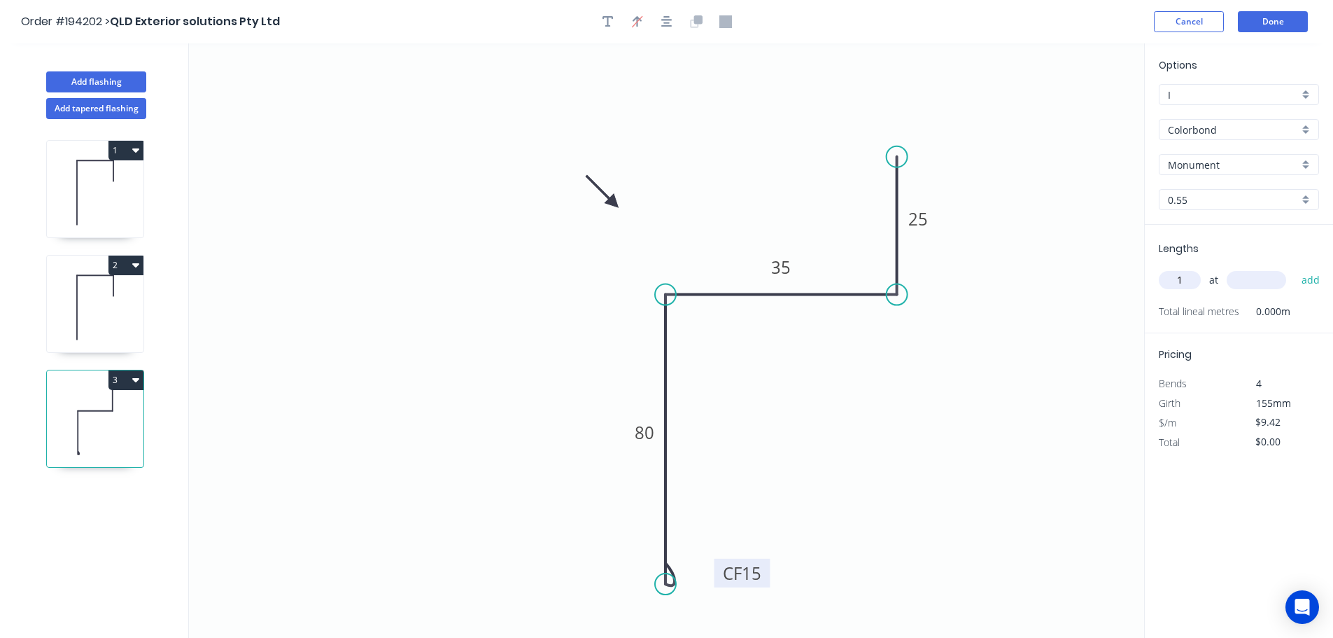
type input "1"
type input "5100"
click at [1295, 268] on button "add" at bounding box center [1311, 280] width 33 height 24
type input "$48.04"
click at [73, 73] on button "Add flashing" at bounding box center [96, 81] width 100 height 21
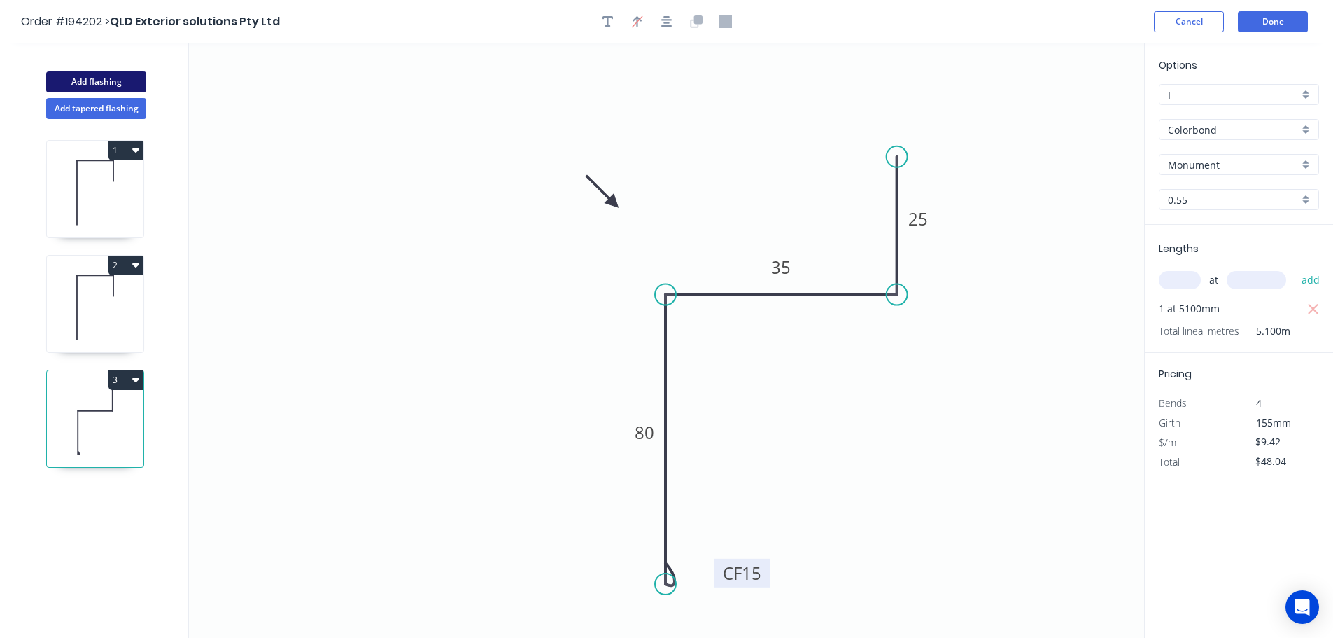
type input "$0.00"
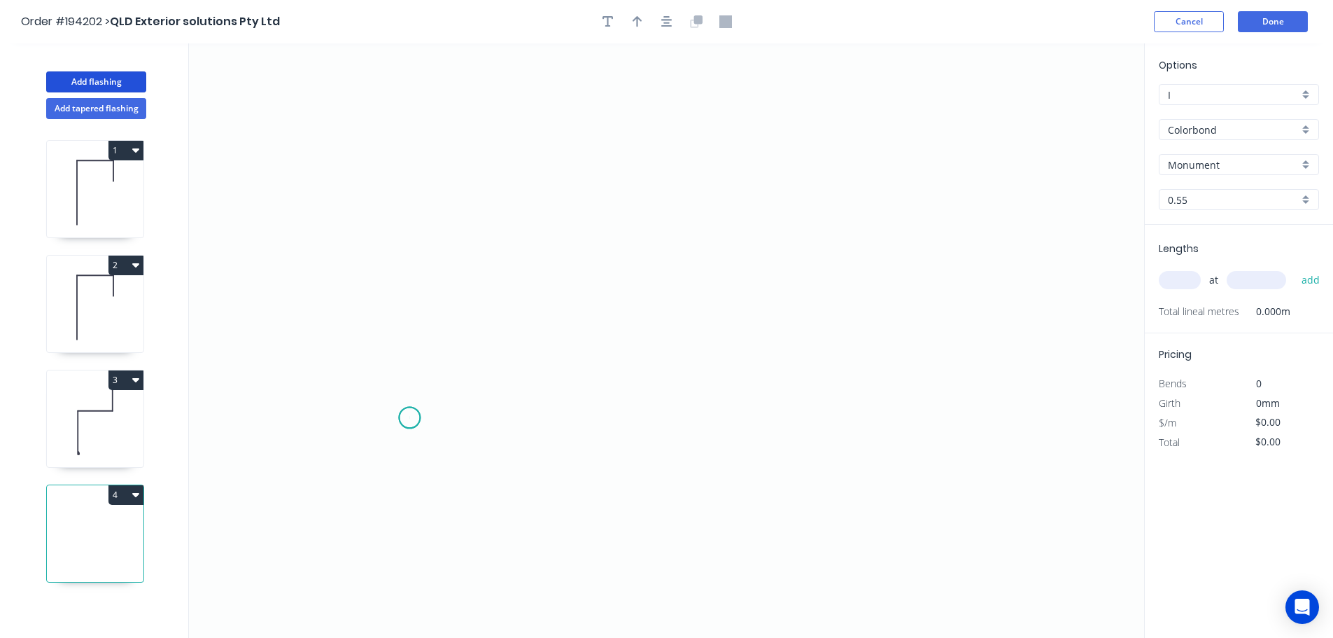
click at [409, 418] on icon "0" at bounding box center [666, 340] width 955 height 594
click at [512, 417] on icon at bounding box center [460, 417] width 103 height 0
click at [505, 150] on icon "0 ?" at bounding box center [666, 340] width 955 height 594
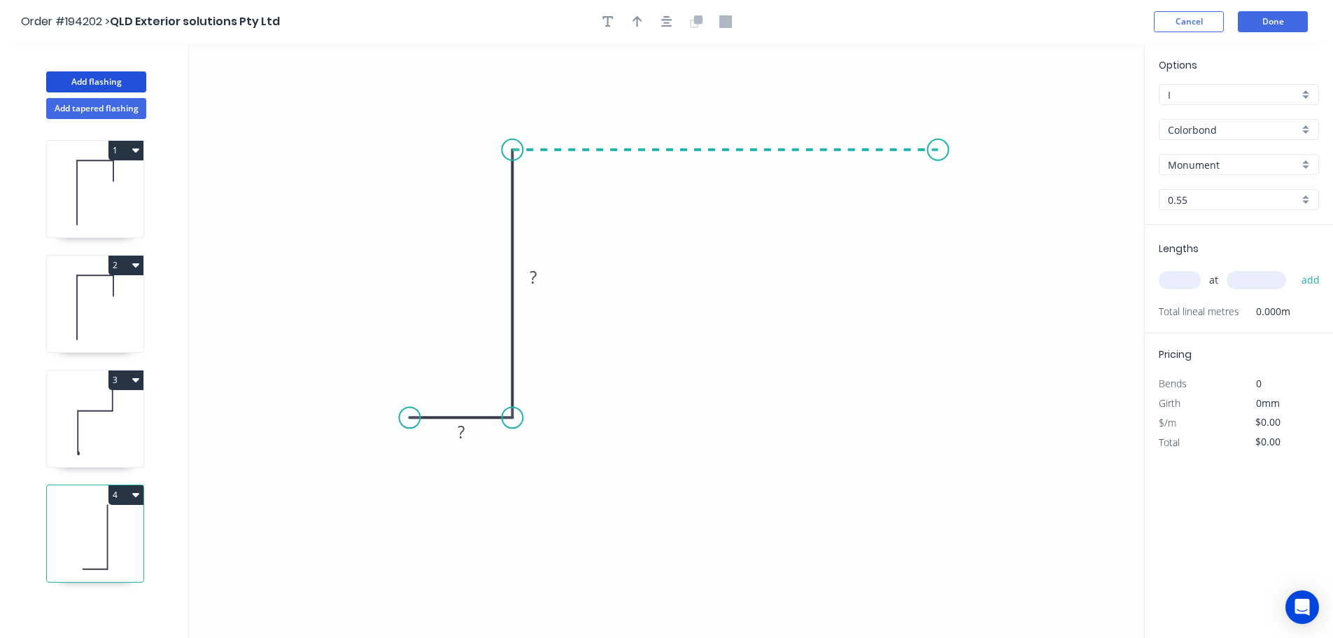
click at [939, 162] on icon "0 ? ?" at bounding box center [666, 340] width 955 height 594
click at [936, 326] on icon "0 ? ? ?" at bounding box center [666, 340] width 955 height 594
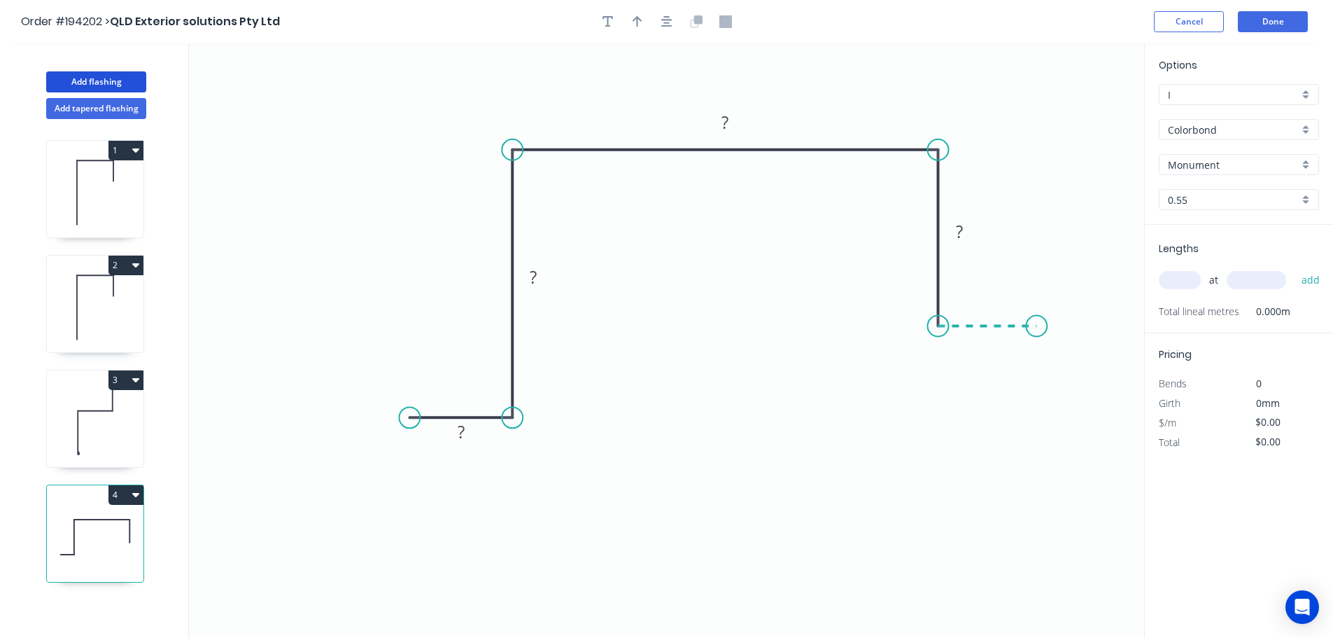
click at [1037, 330] on icon "0 ? ? ? ?" at bounding box center [666, 340] width 955 height 594
click at [995, 343] on rect at bounding box center [988, 342] width 28 height 20
click at [640, 22] on icon "button" at bounding box center [638, 21] width 10 height 13
type input "$9.42"
click at [1075, 111] on icon at bounding box center [1073, 97] width 13 height 45
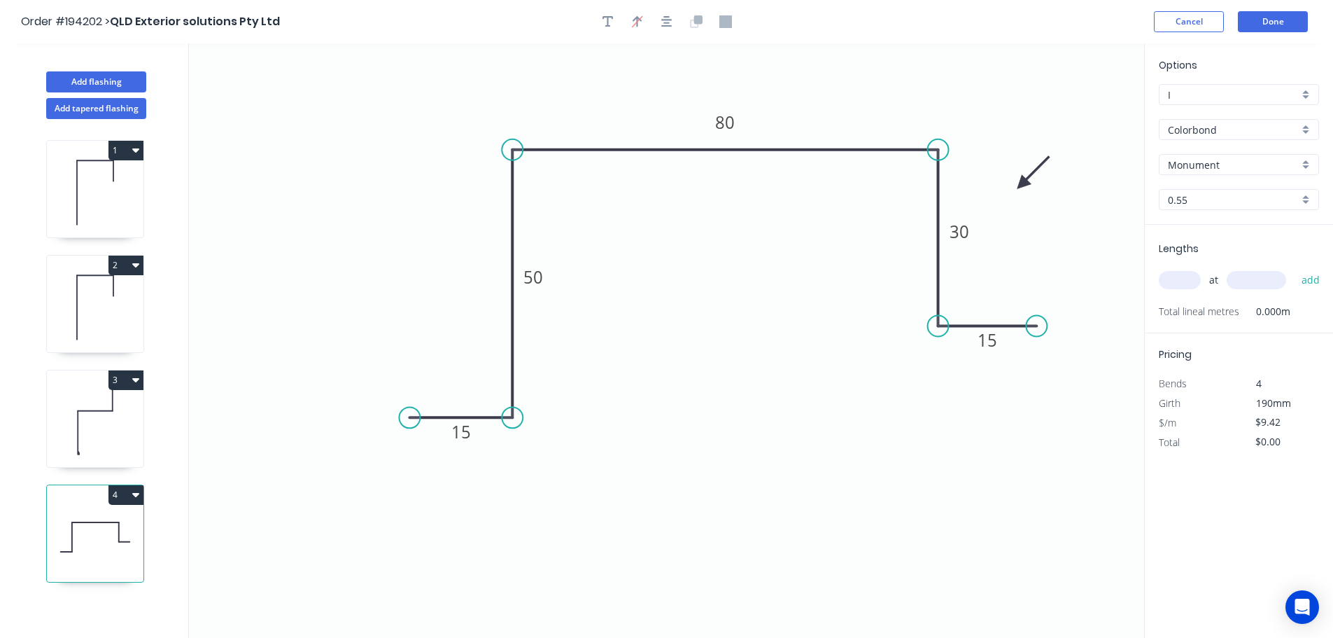
drag, startPoint x: 1075, startPoint y: 111, endPoint x: 1023, endPoint y: 184, distance: 89.7
click at [1023, 184] on icon at bounding box center [1033, 173] width 41 height 41
click at [1169, 277] on input "text" at bounding box center [1180, 280] width 42 height 18
type input "2"
type input "3300"
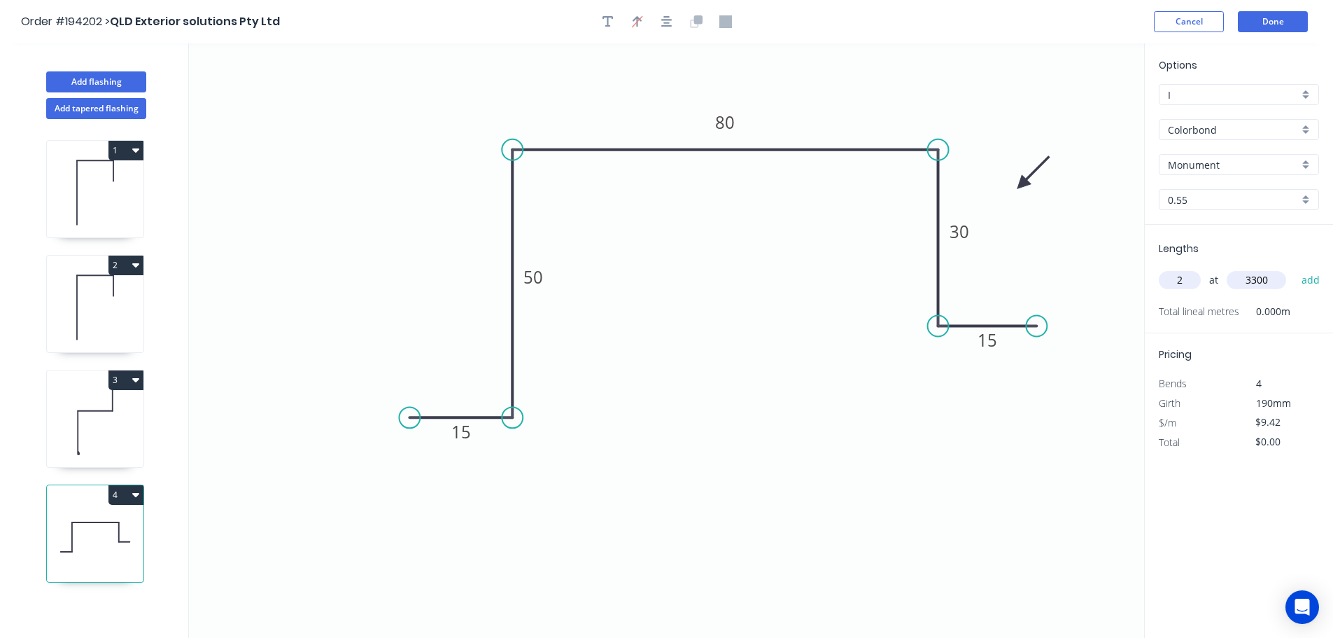
click at [1295, 268] on button "add" at bounding box center [1311, 280] width 33 height 24
type input "$62.17"
click at [72, 84] on button "Add flashing" at bounding box center [96, 81] width 100 height 21
type input "$0.00"
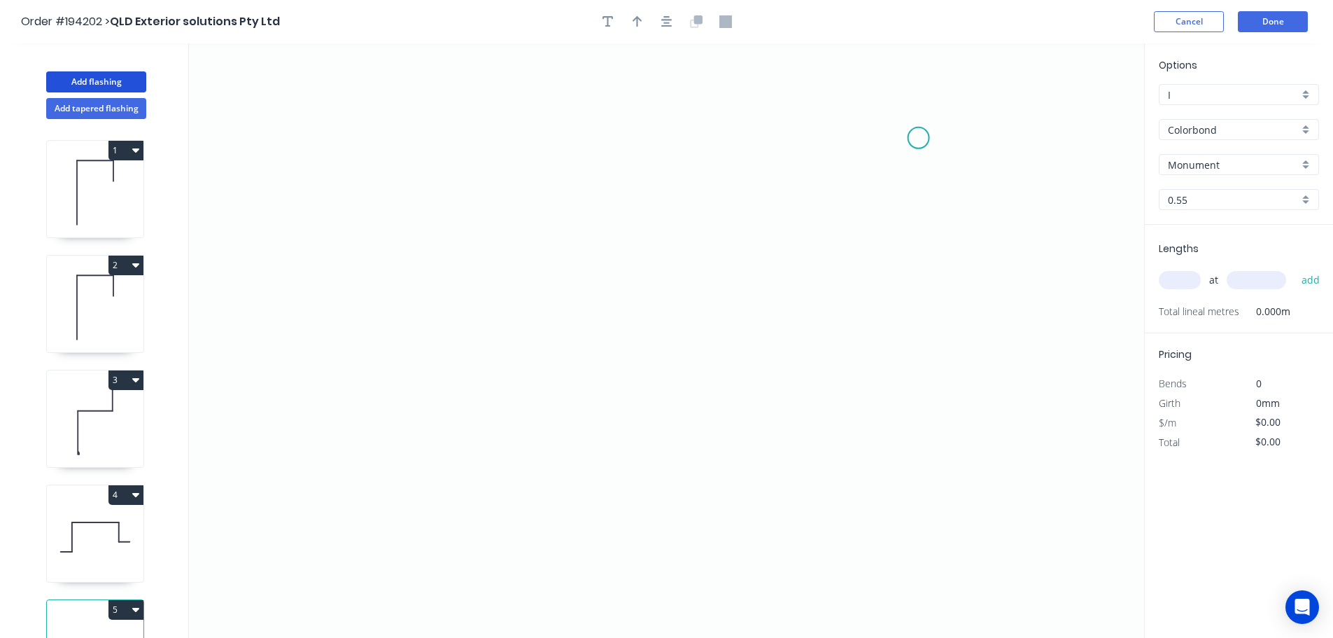
click at [919, 137] on icon "0" at bounding box center [666, 340] width 955 height 594
click at [916, 220] on icon "0" at bounding box center [666, 340] width 955 height 594
click at [599, 206] on icon "0 ?" at bounding box center [666, 340] width 955 height 594
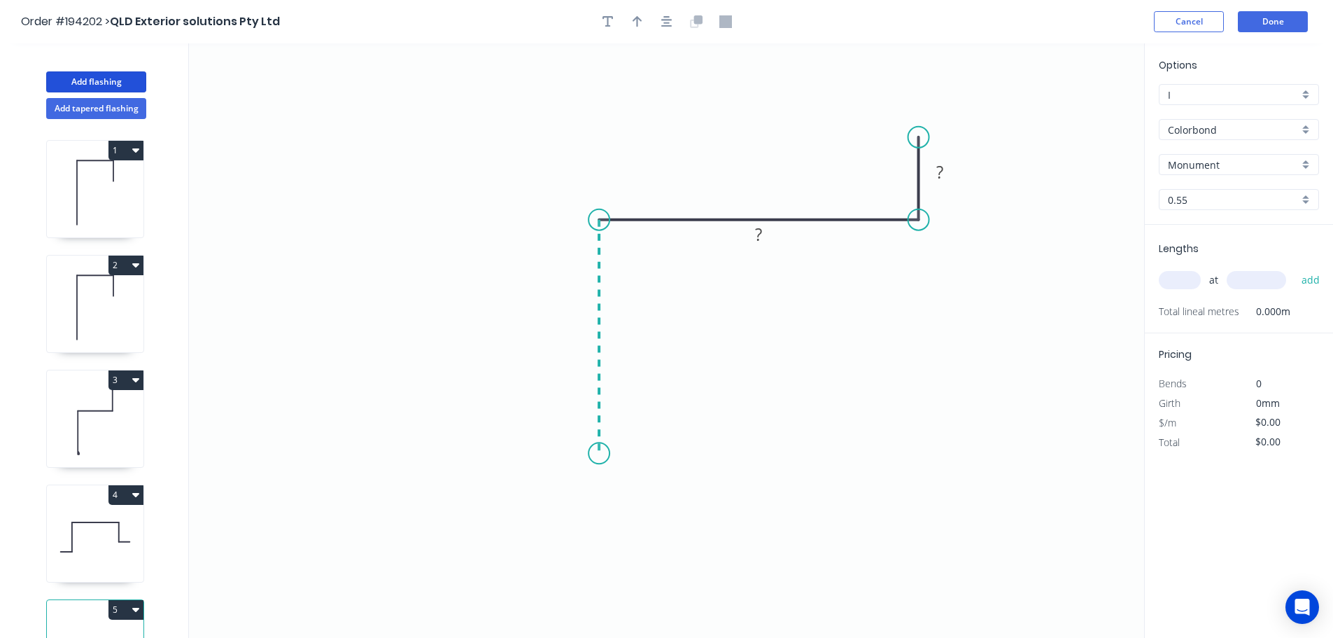
click at [591, 457] on icon "0 ? ?" at bounding box center [666, 340] width 955 height 594
click at [496, 453] on icon "0 ? ? ?" at bounding box center [666, 340] width 955 height 594
click at [496, 453] on circle at bounding box center [495, 456] width 21 height 21
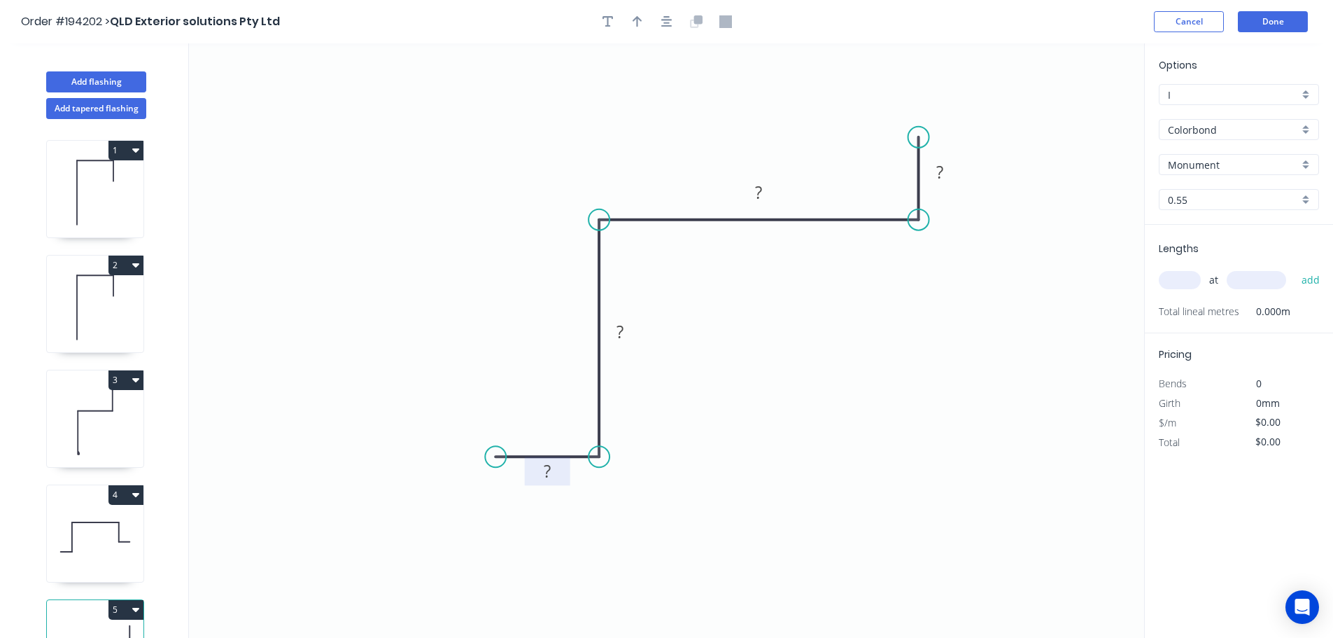
click at [547, 470] on tspan "?" at bounding box center [547, 470] width 7 height 23
click at [636, 22] on icon "button" at bounding box center [638, 21] width 10 height 13
type input "$8.66"
drag, startPoint x: 787, startPoint y: 129, endPoint x: 506, endPoint y: 171, distance: 283.8
click at [506, 171] on icon at bounding box center [506, 155] width 13 height 45
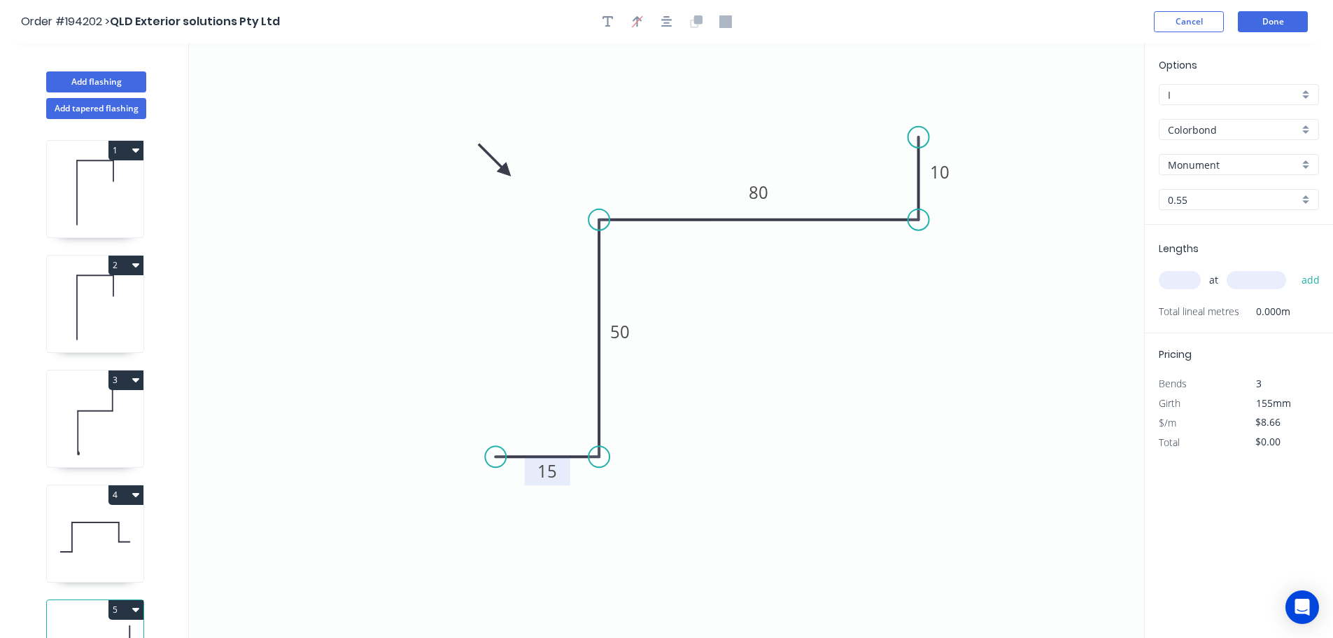
click at [1179, 279] on input "text" at bounding box center [1180, 280] width 42 height 18
type input "1"
type input "6000"
click at [1295, 268] on button "add" at bounding box center [1311, 280] width 33 height 24
type input "$51.96"
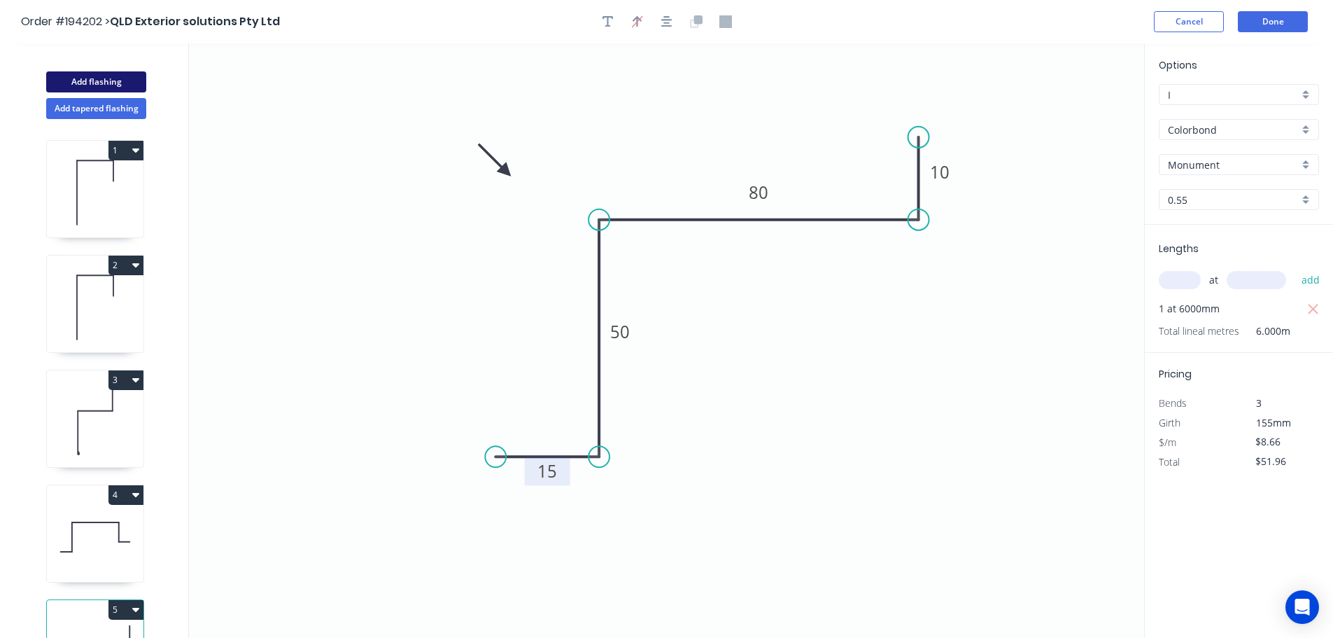
click at [101, 78] on button "Add flashing" at bounding box center [96, 81] width 100 height 21
type input "$0.00"
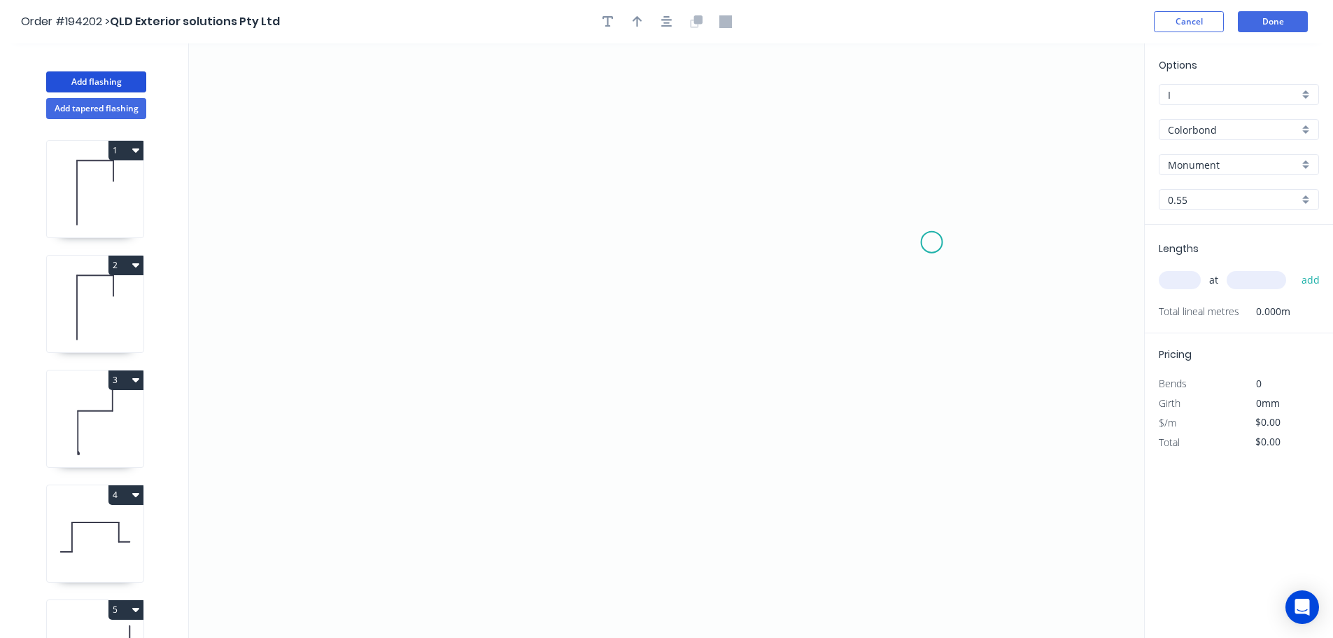
click at [932, 242] on icon "0" at bounding box center [666, 340] width 955 height 594
click at [851, 164] on icon "0" at bounding box center [666, 340] width 955 height 594
drag, startPoint x: 394, startPoint y: 163, endPoint x: 372, endPoint y: 264, distance: 103.2
click at [393, 164] on icon "0 ?" at bounding box center [666, 340] width 955 height 594
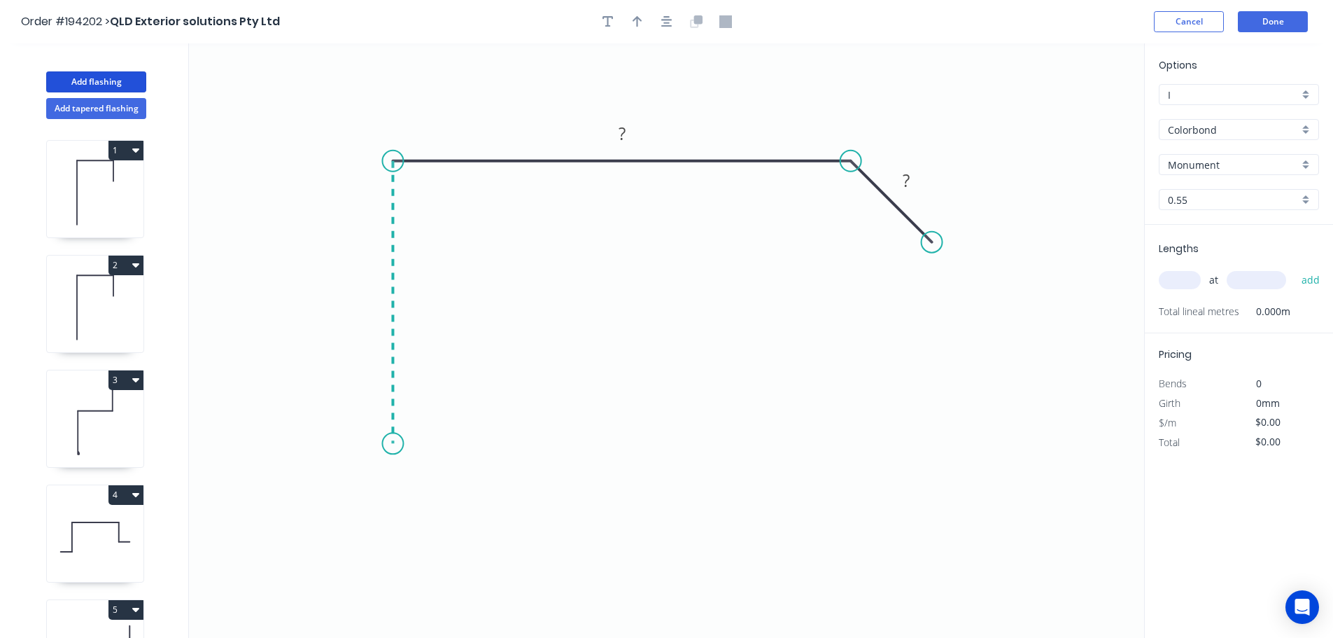
click at [402, 444] on icon "0 ? ?" at bounding box center [666, 340] width 955 height 594
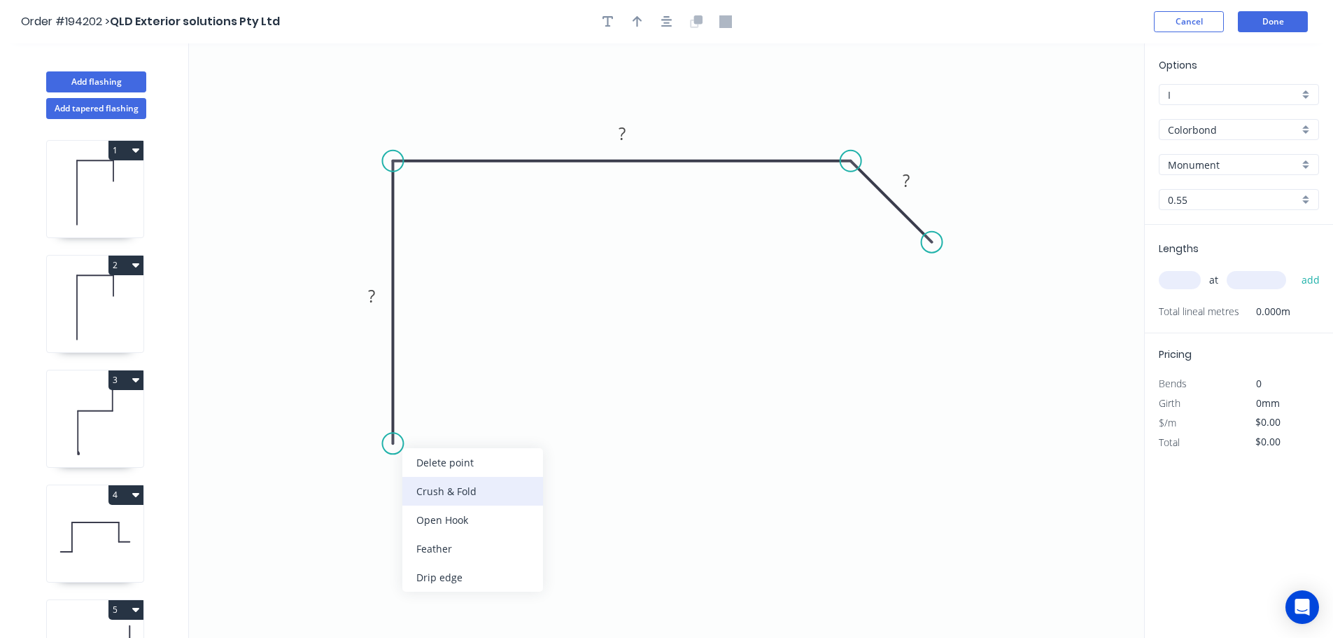
click at [432, 496] on div "Crush & Fold" at bounding box center [472, 491] width 141 height 29
drag, startPoint x: 337, startPoint y: 417, endPoint x: 463, endPoint y: 444, distance: 128.8
click at [465, 445] on rect at bounding box center [493, 447] width 56 height 29
click at [504, 446] on tspan "10" at bounding box center [501, 446] width 20 height 23
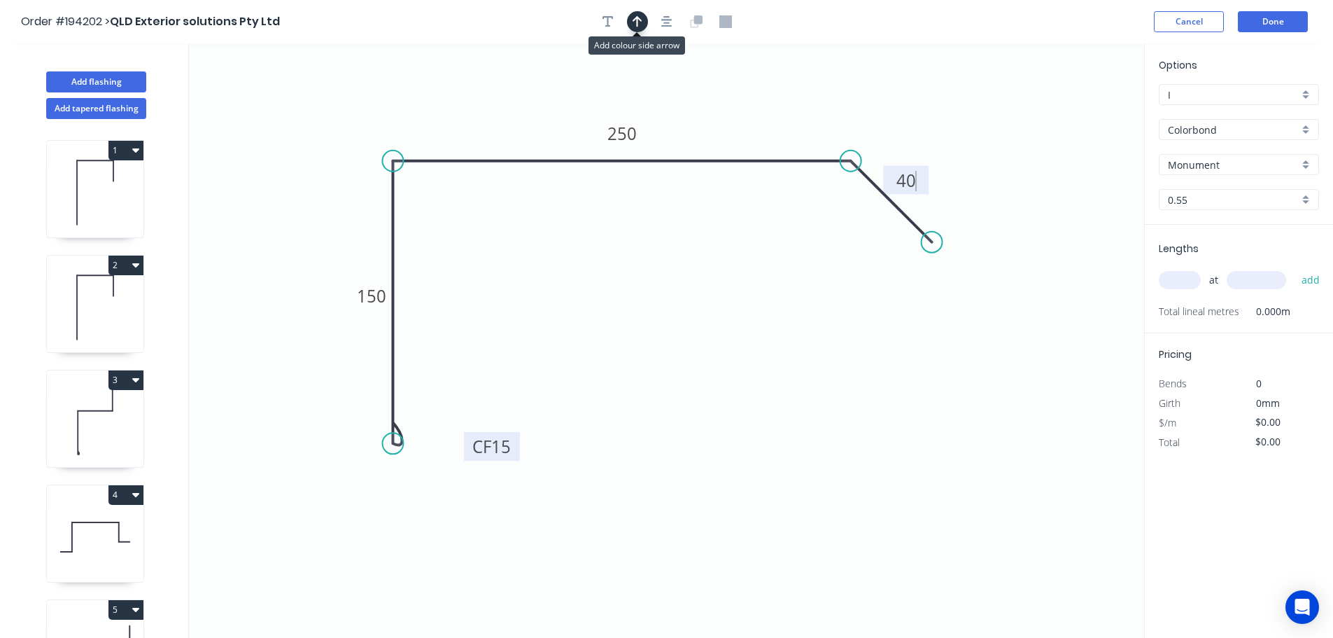
click at [636, 21] on icon "button" at bounding box center [638, 21] width 10 height 13
type input "$15.23"
click at [1073, 109] on icon at bounding box center [1073, 97] width 13 height 45
drag, startPoint x: 1073, startPoint y: 109, endPoint x: 896, endPoint y: 99, distance: 177.4
click at [896, 99] on icon at bounding box center [908, 87] width 41 height 41
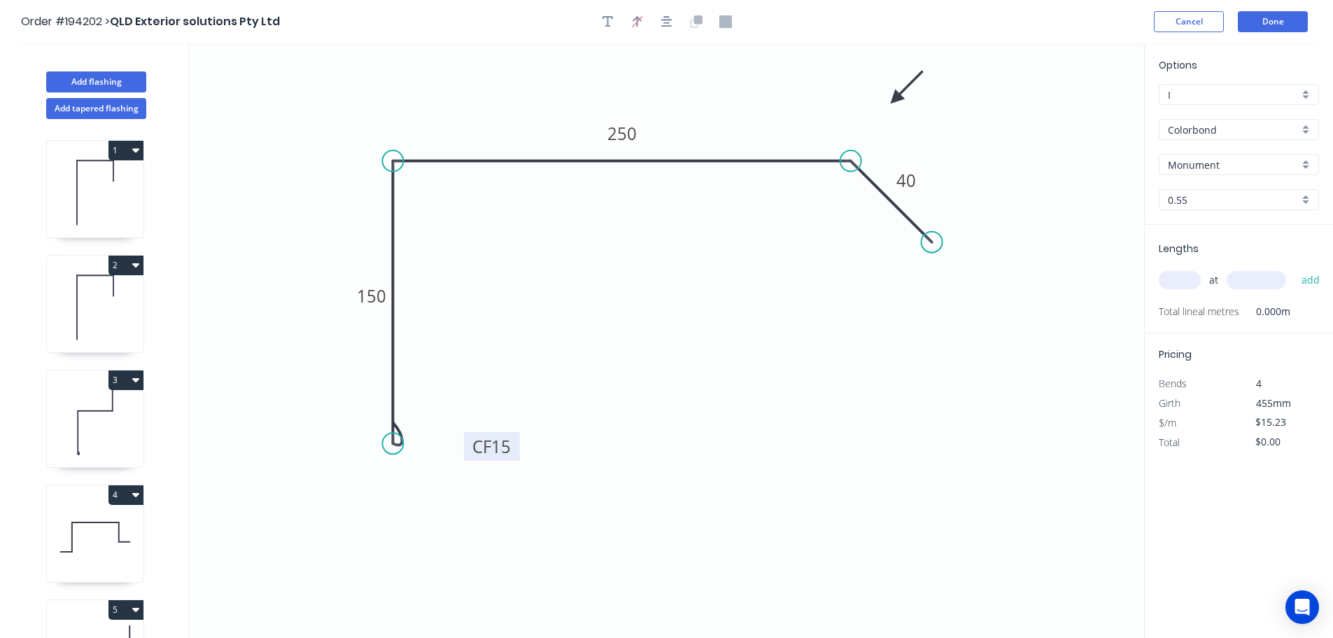
click at [1174, 280] on input "text" at bounding box center [1180, 280] width 42 height 18
type input "2"
type input "4700"
click at [1295, 268] on button "add" at bounding box center [1311, 280] width 33 height 24
type input "$143.16"
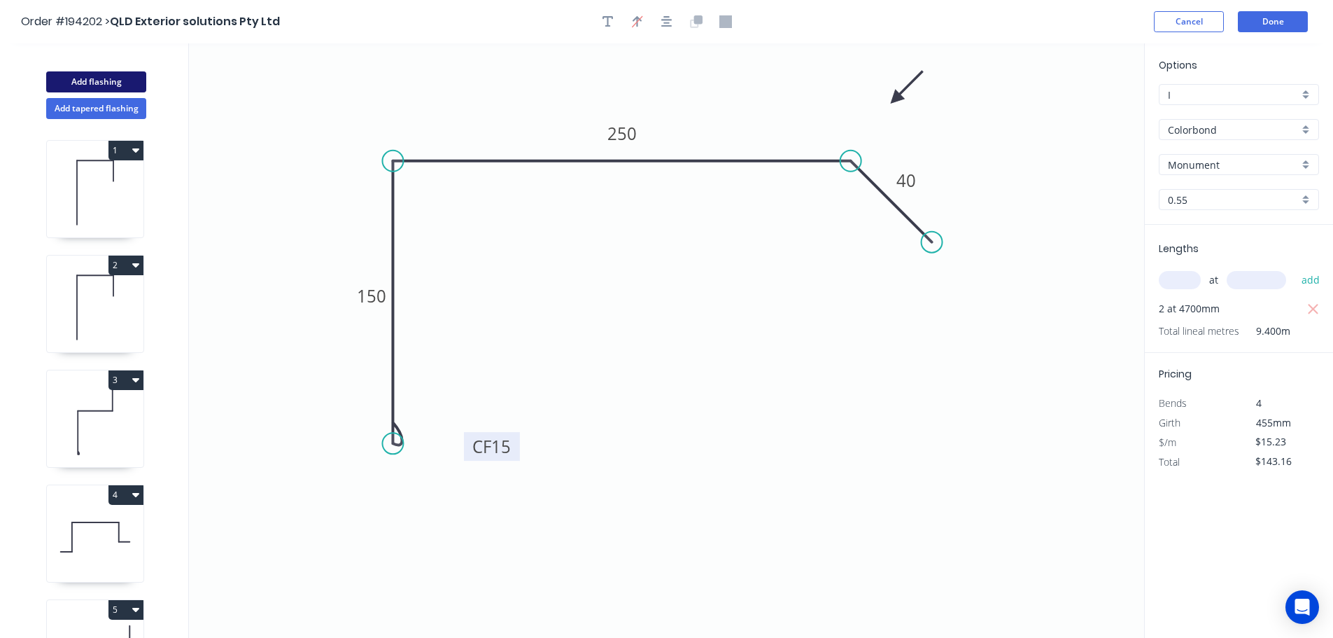
click at [105, 76] on button "Add flashing" at bounding box center [96, 81] width 100 height 21
type input "$0.00"
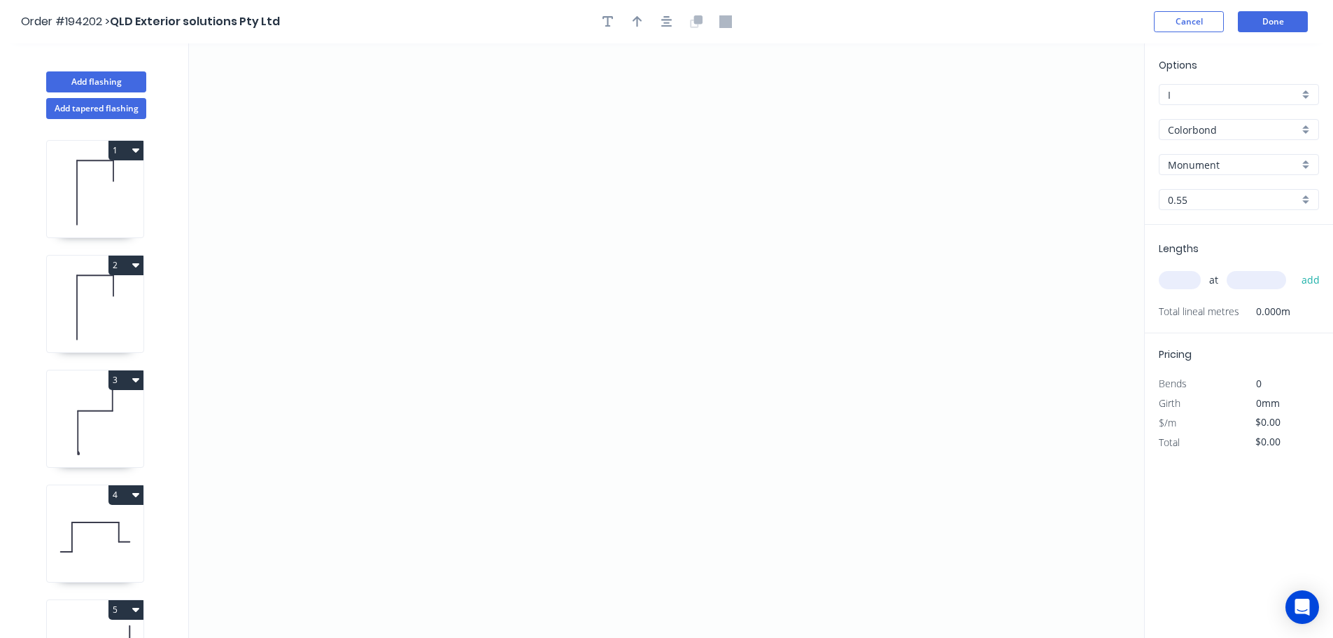
click at [1192, 128] on input "Colorbond" at bounding box center [1233, 129] width 131 height 15
click at [1184, 252] on div "Zincalume" at bounding box center [1239, 251] width 159 height 24
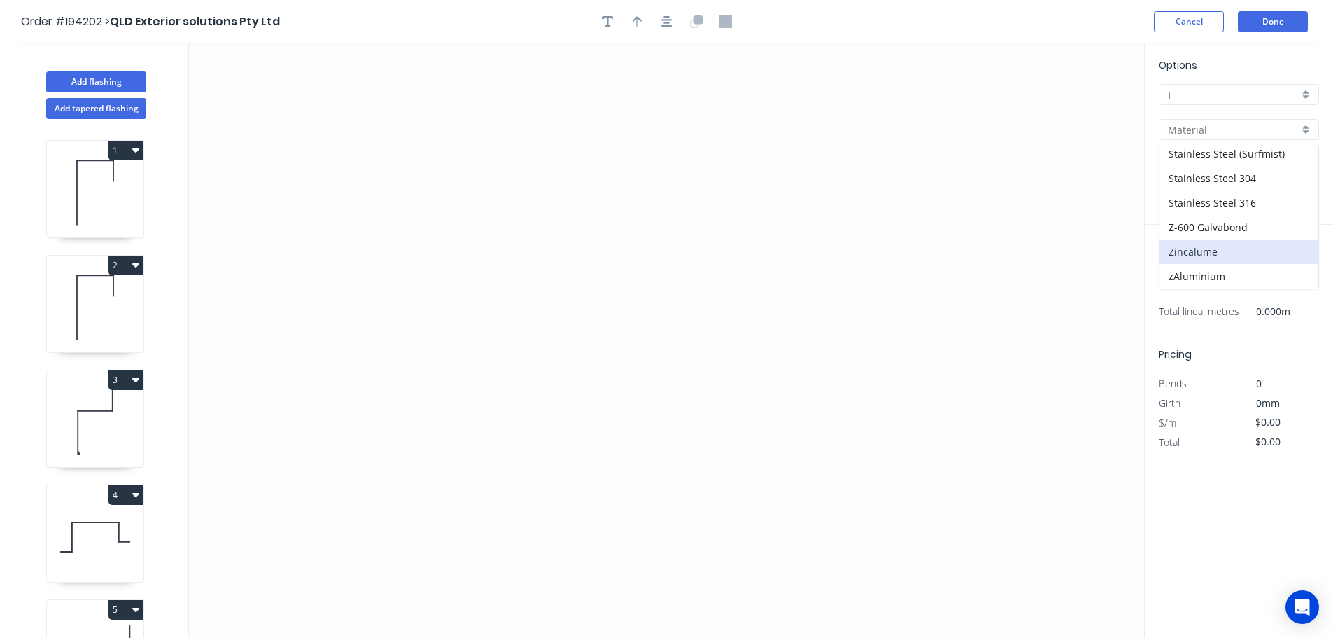
type input "Zincalume"
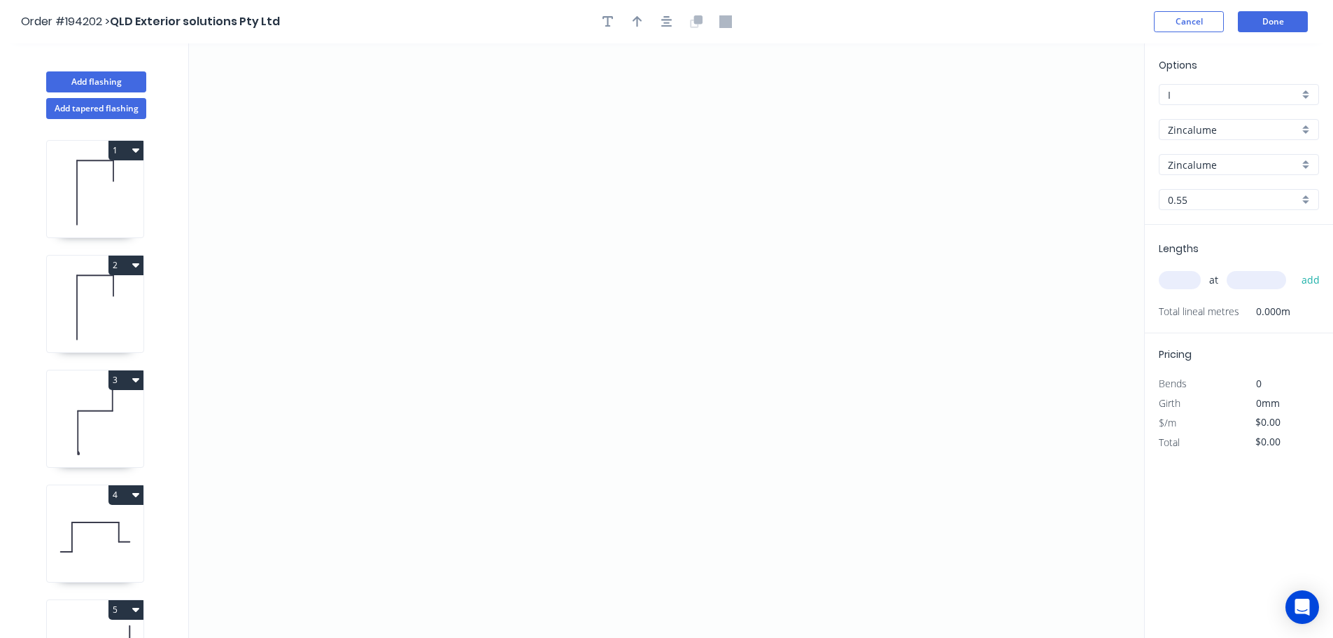
click at [1191, 203] on input "0.55" at bounding box center [1233, 199] width 131 height 15
click at [1174, 273] on div "1.0" at bounding box center [1239, 275] width 159 height 24
type input "1.0"
click at [1182, 279] on input "text" at bounding box center [1180, 280] width 42 height 18
type input "3"
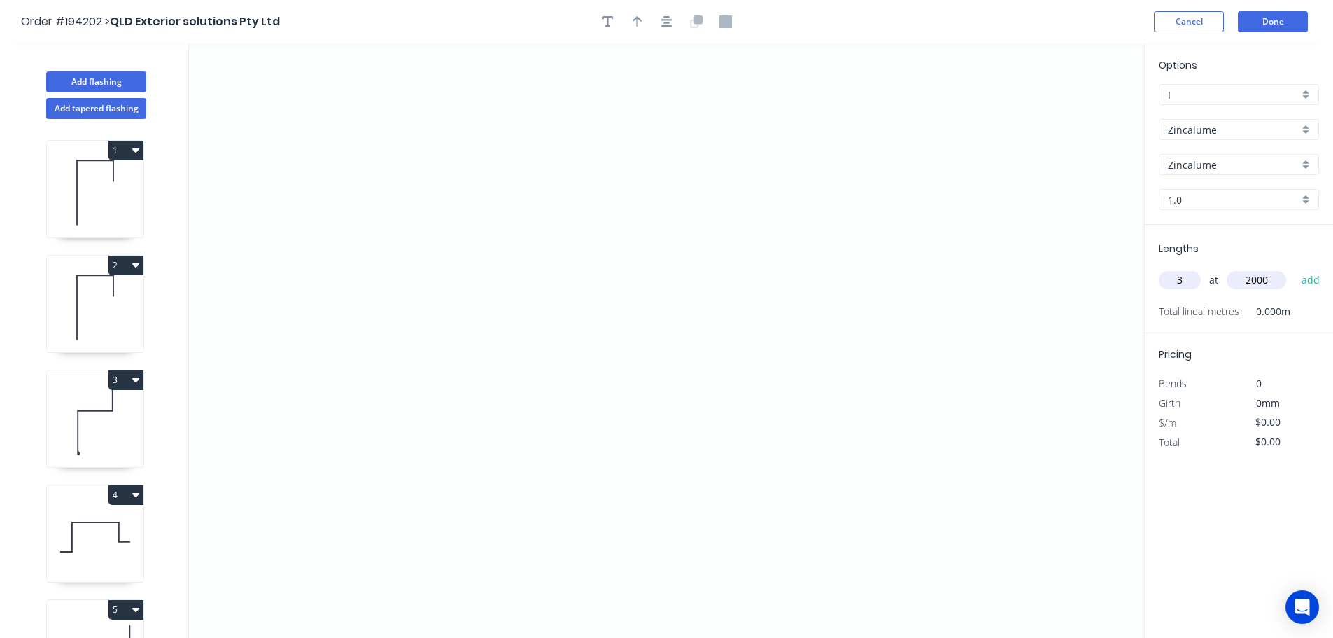
type input "2000"
click at [1295, 268] on button "add" at bounding box center [1311, 280] width 33 height 24
type input "3"
type input "4000"
click at [1295, 268] on button "add" at bounding box center [1311, 280] width 33 height 24
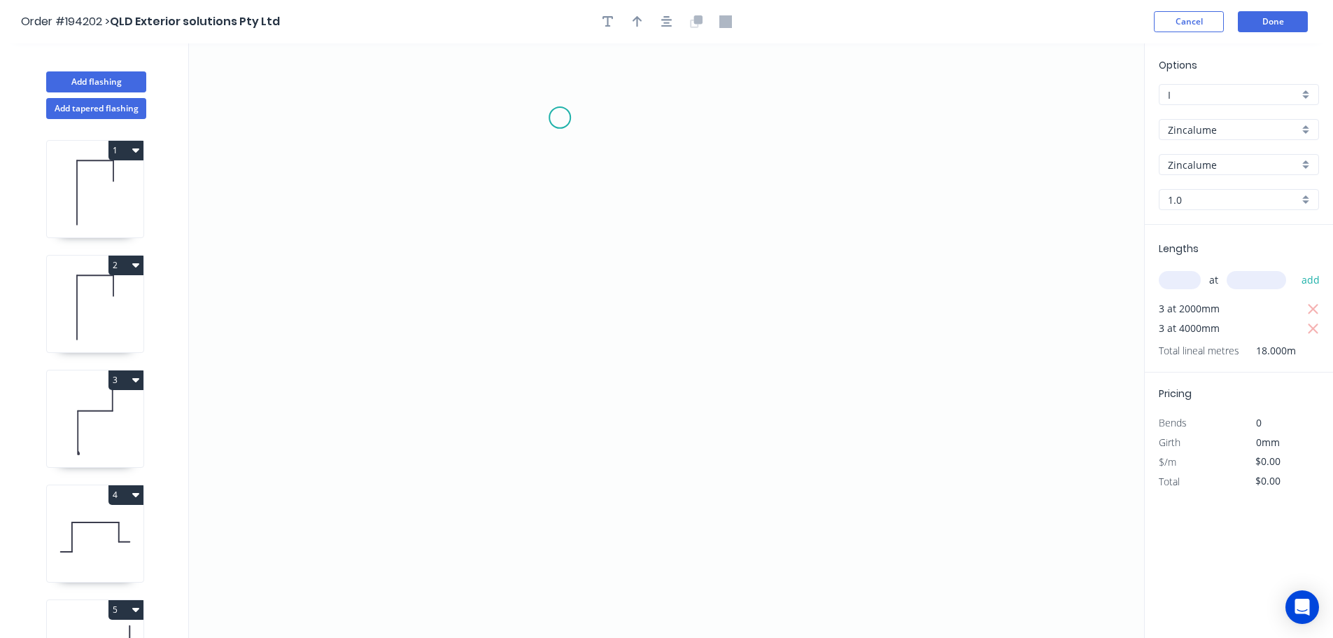
click at [560, 118] on icon "0" at bounding box center [666, 340] width 955 height 594
click at [561, 284] on icon "0" at bounding box center [666, 340] width 955 height 594
click at [723, 286] on icon "0 ?" at bounding box center [666, 340] width 955 height 594
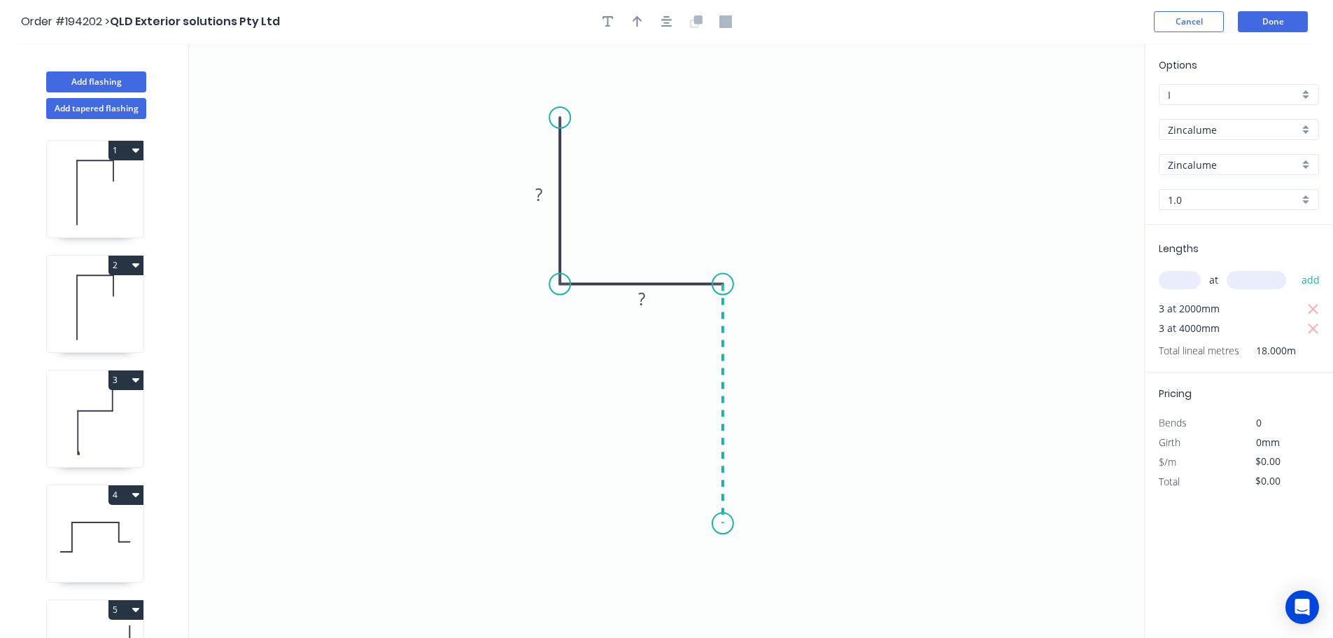
click at [725, 524] on icon "0 ? ?" at bounding box center [666, 340] width 955 height 594
click at [725, 524] on circle at bounding box center [723, 522] width 21 height 21
click at [749, 395] on rect at bounding box center [744, 398] width 28 height 20
click at [1287, 19] on button "Done" at bounding box center [1273, 21] width 70 height 21
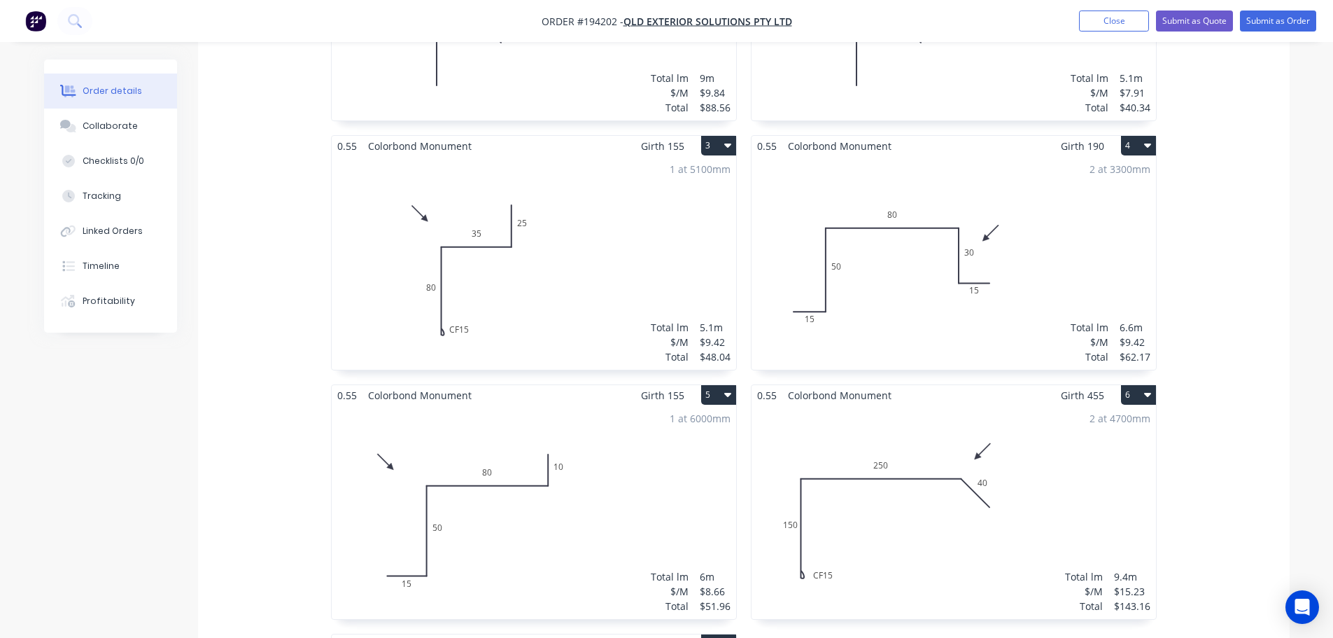
scroll to position [630, 0]
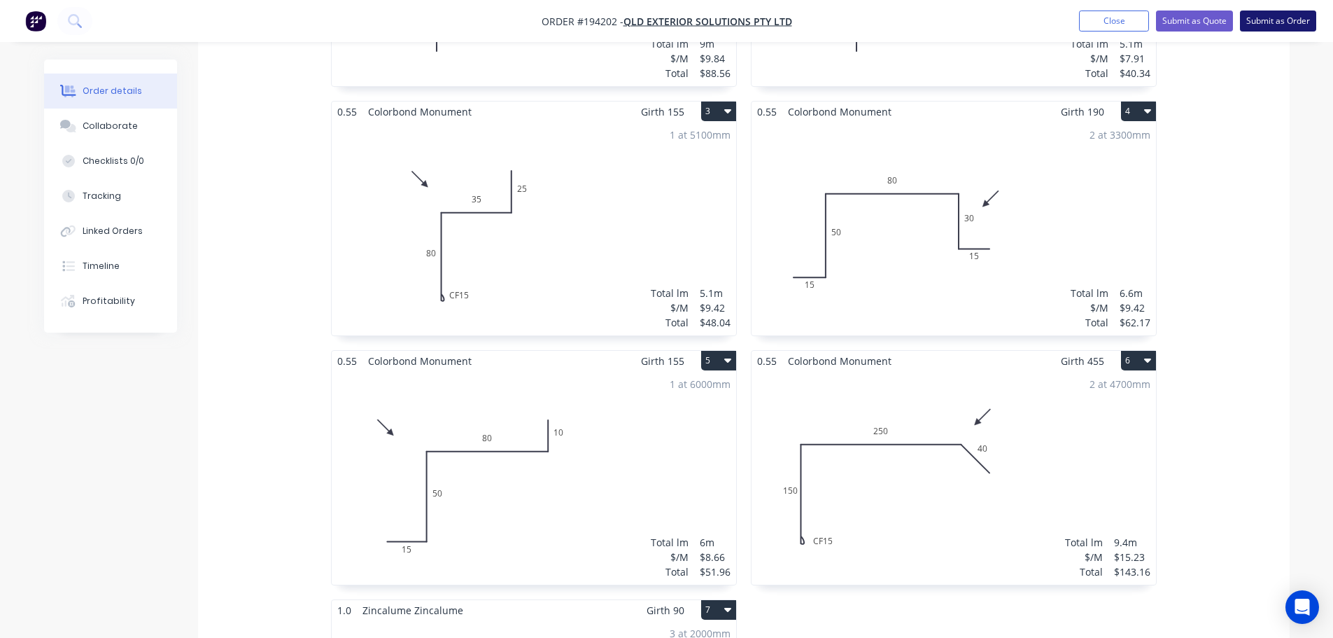
click at [1279, 17] on button "Submit as Order" at bounding box center [1278, 20] width 76 height 21
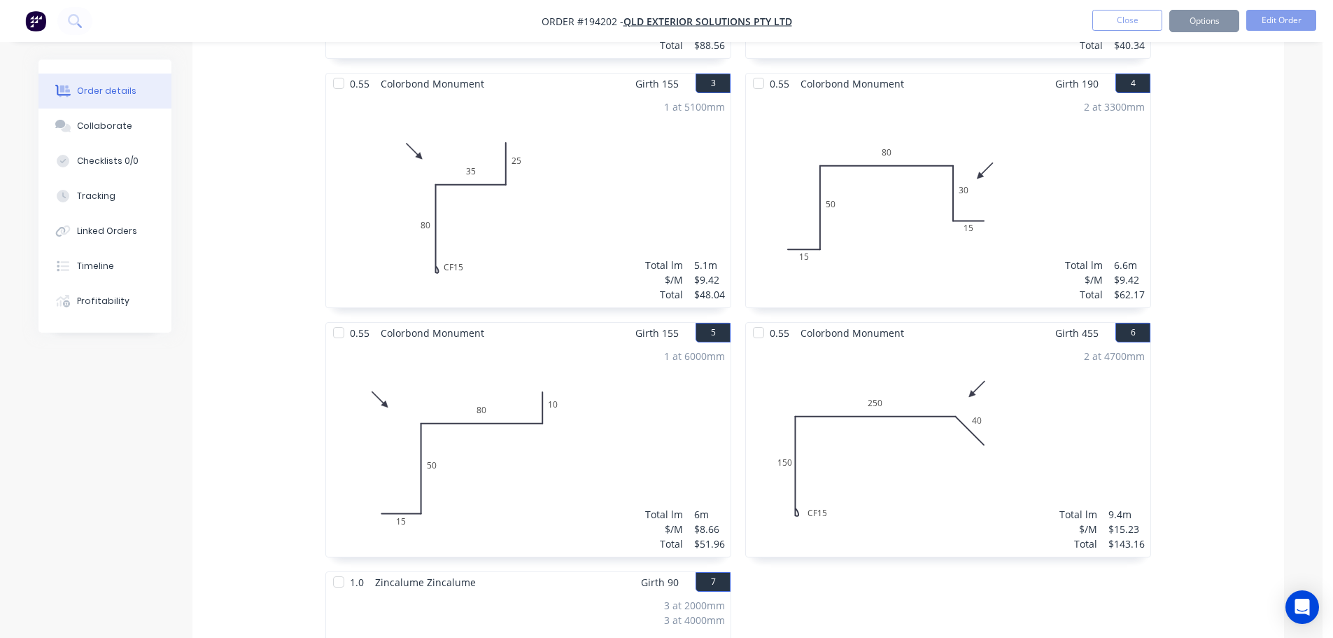
scroll to position [0, 0]
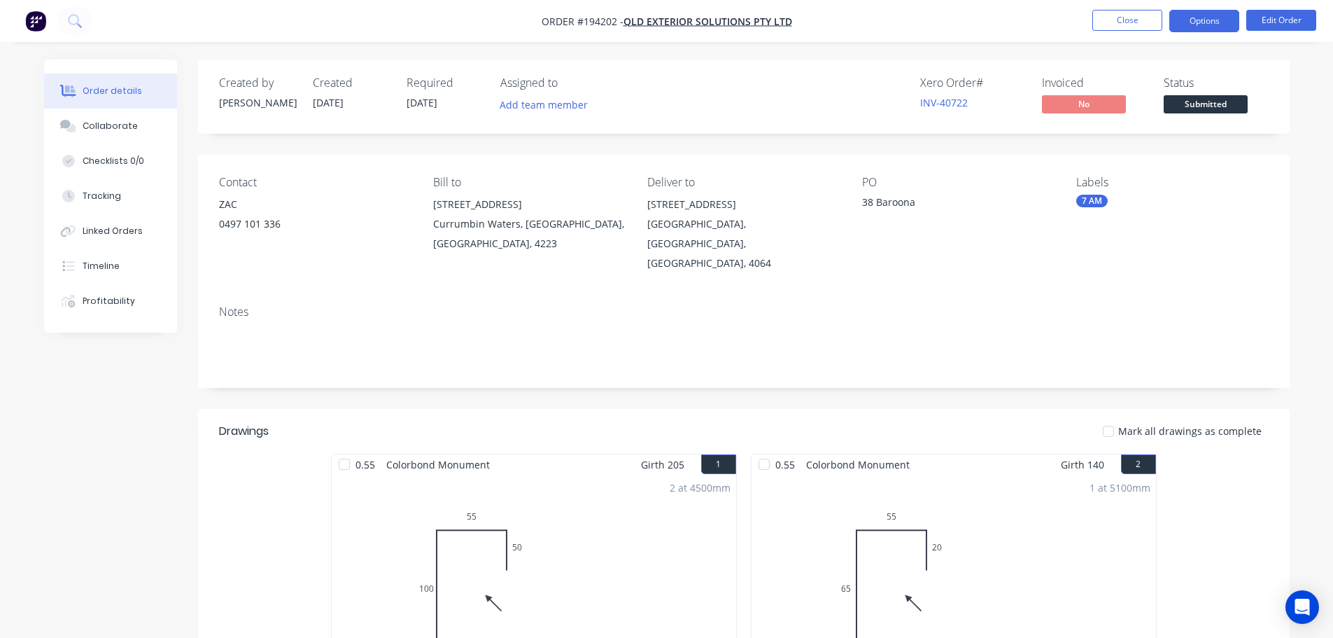
click at [1199, 22] on button "Options" at bounding box center [1205, 21] width 70 height 22
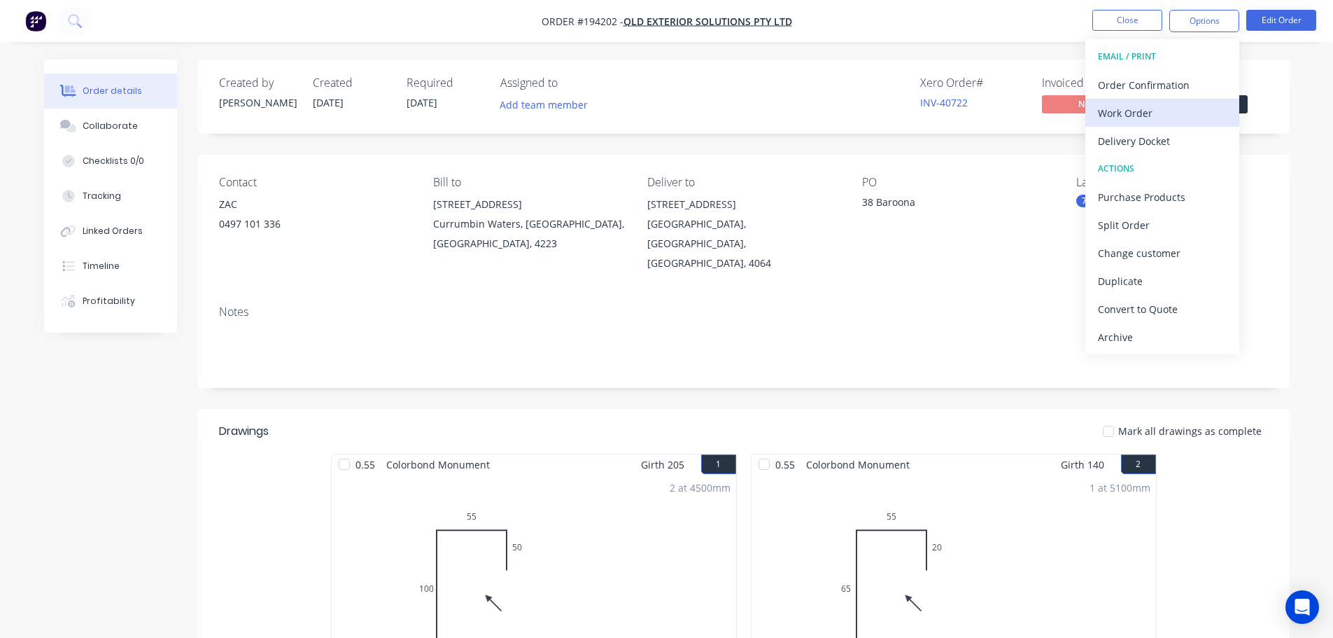
click at [1130, 116] on div "Work Order" at bounding box center [1162, 113] width 129 height 20
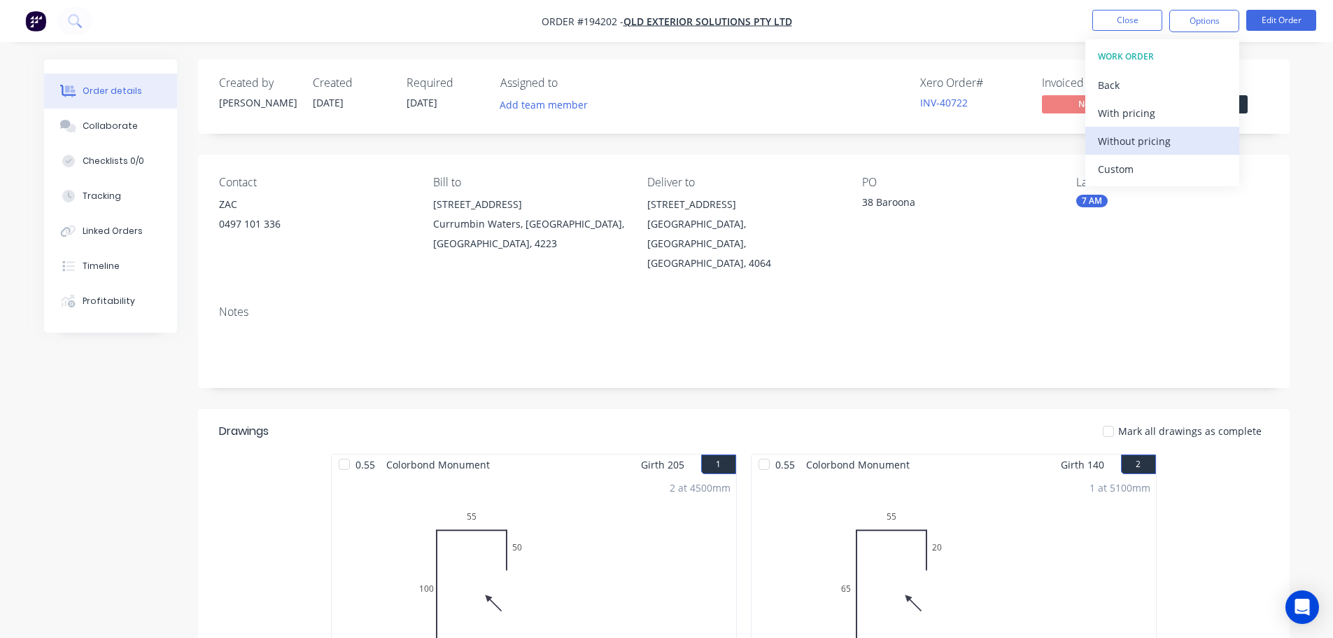
click at [1121, 141] on div "Without pricing" at bounding box center [1162, 141] width 129 height 20
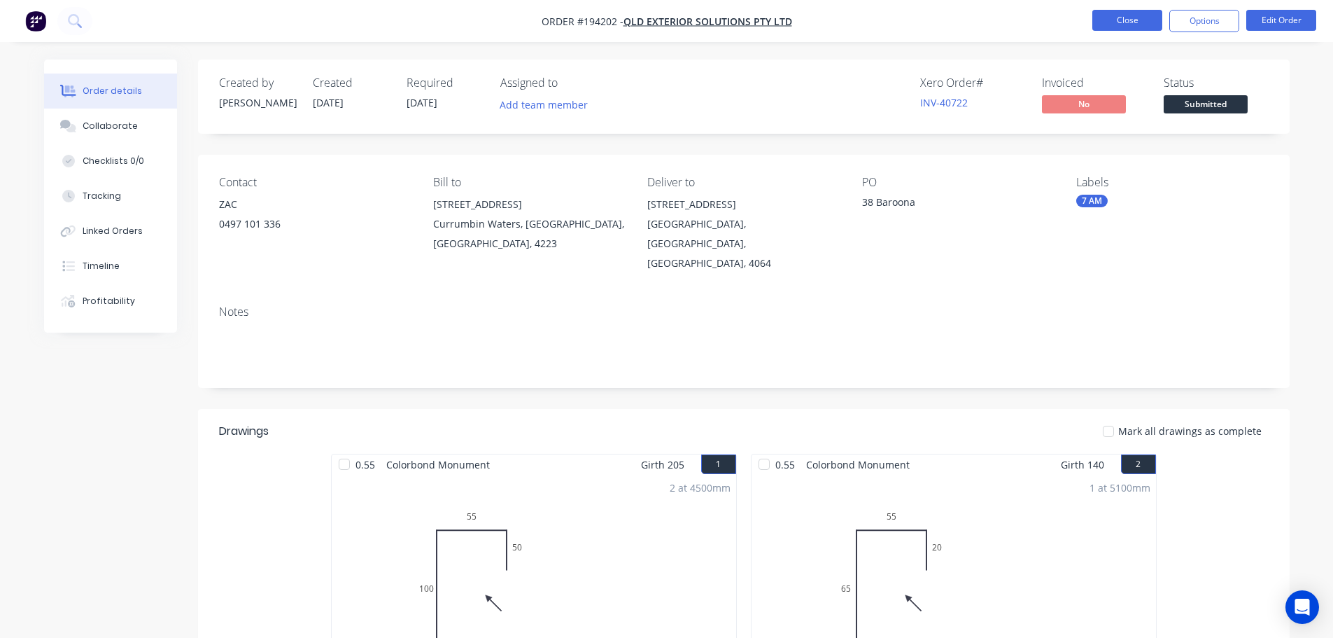
click at [1138, 21] on button "Close" at bounding box center [1128, 20] width 70 height 21
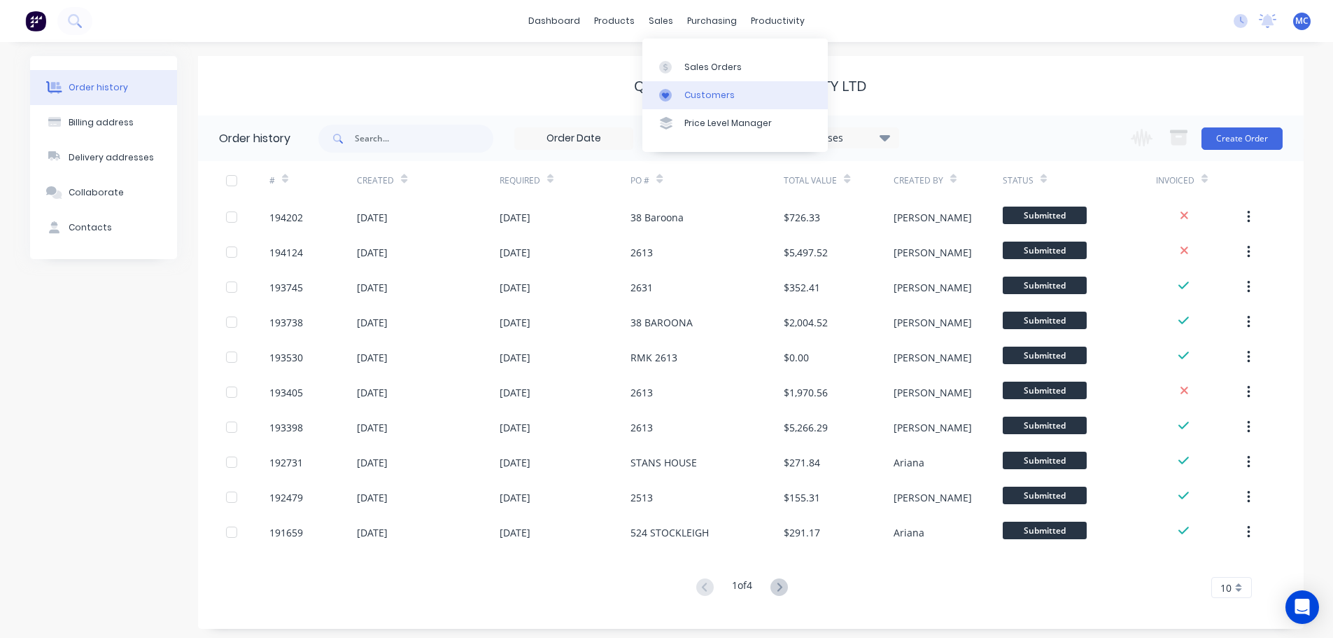
click at [705, 89] on div "Customers" at bounding box center [710, 95] width 50 height 13
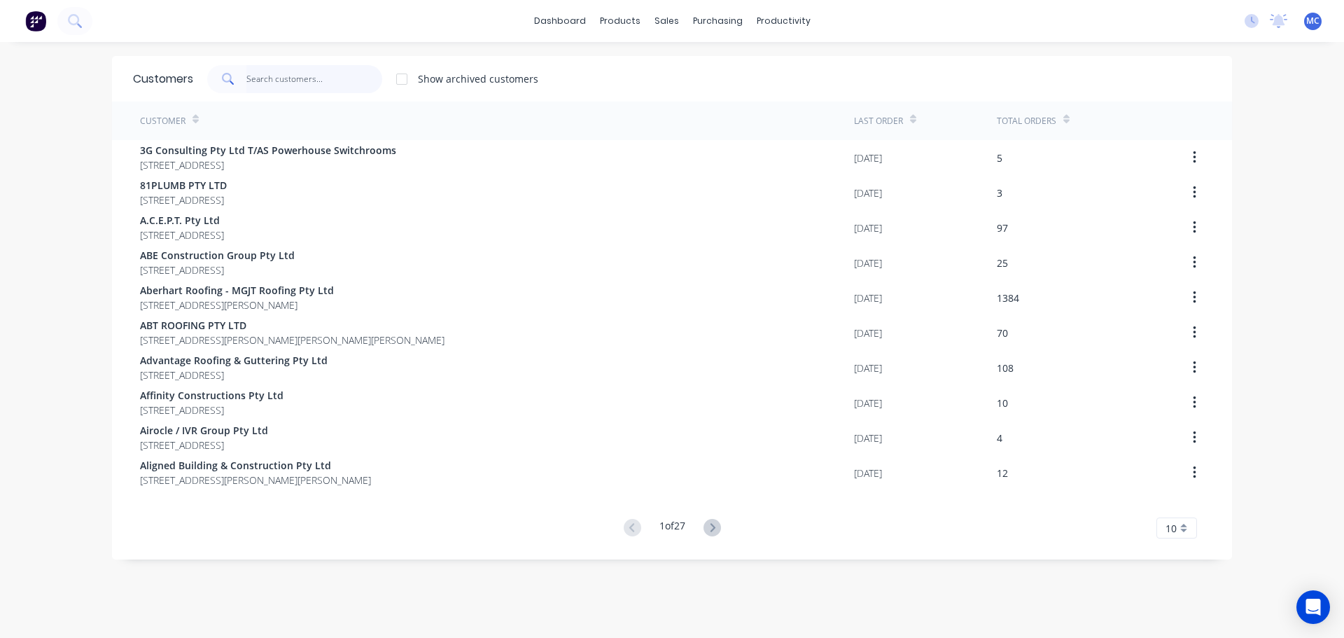
click at [268, 71] on input "text" at bounding box center [314, 79] width 136 height 28
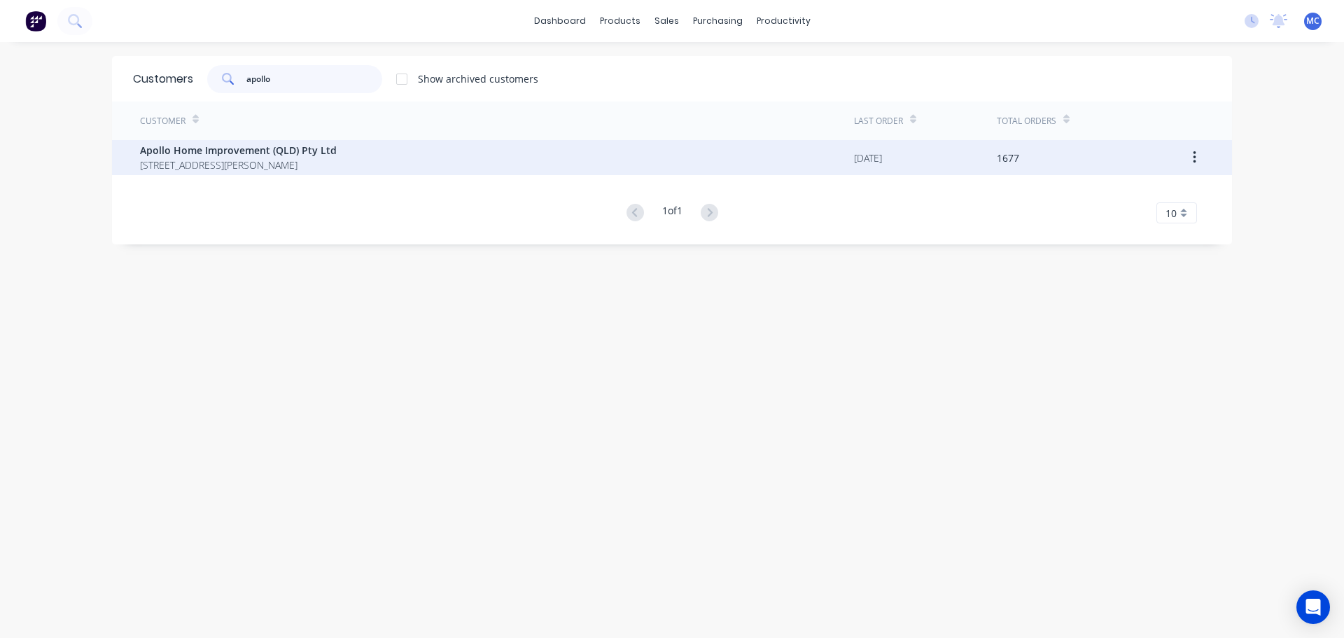
type input "apollo"
click at [210, 156] on span "Apollo Home Improvement (QLD) Pty Ltd" at bounding box center [238, 150] width 197 height 15
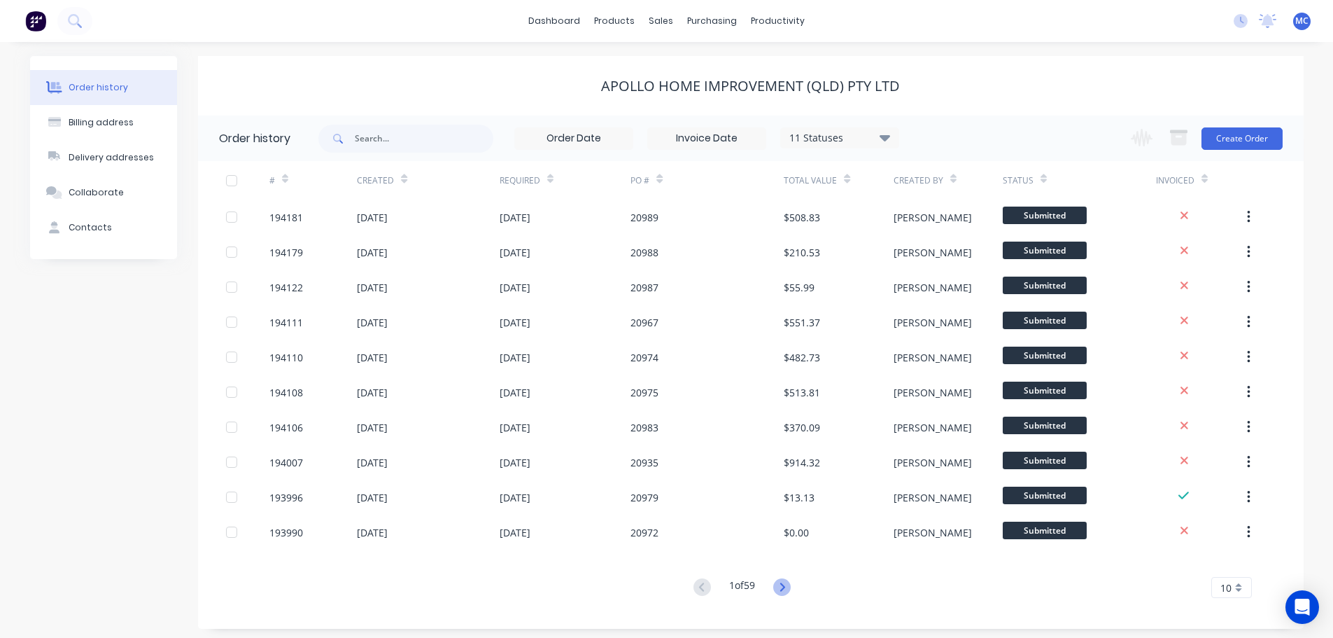
click at [780, 584] on icon at bounding box center [781, 586] width 17 height 17
click at [784, 586] on icon at bounding box center [781, 586] width 17 height 17
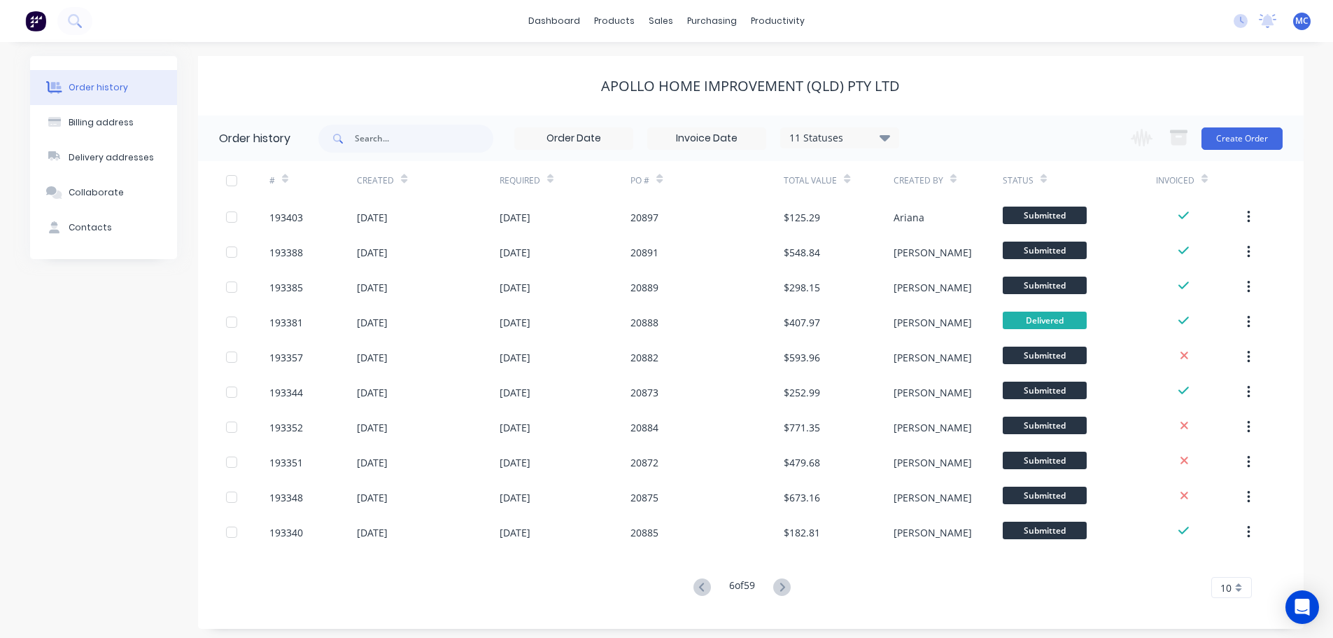
click at [784, 586] on icon at bounding box center [781, 586] width 17 height 17
click at [784, 586] on icon at bounding box center [784, 586] width 17 height 17
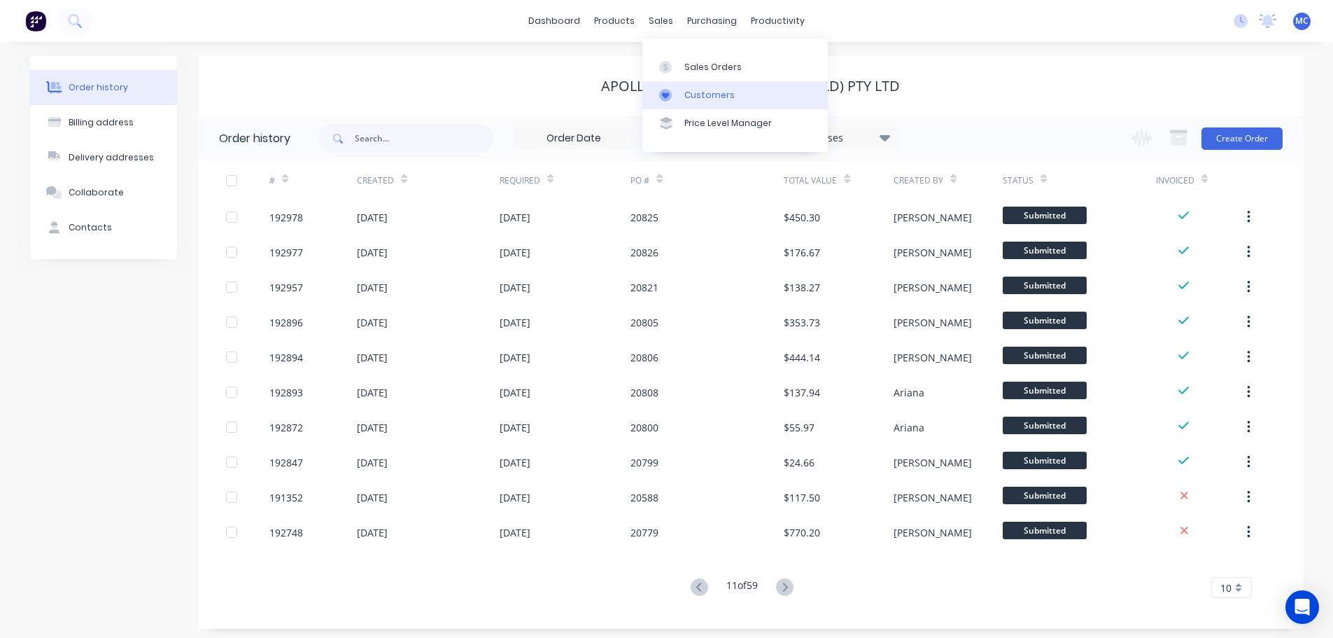
click at [702, 90] on div "Customers" at bounding box center [710, 95] width 50 height 13
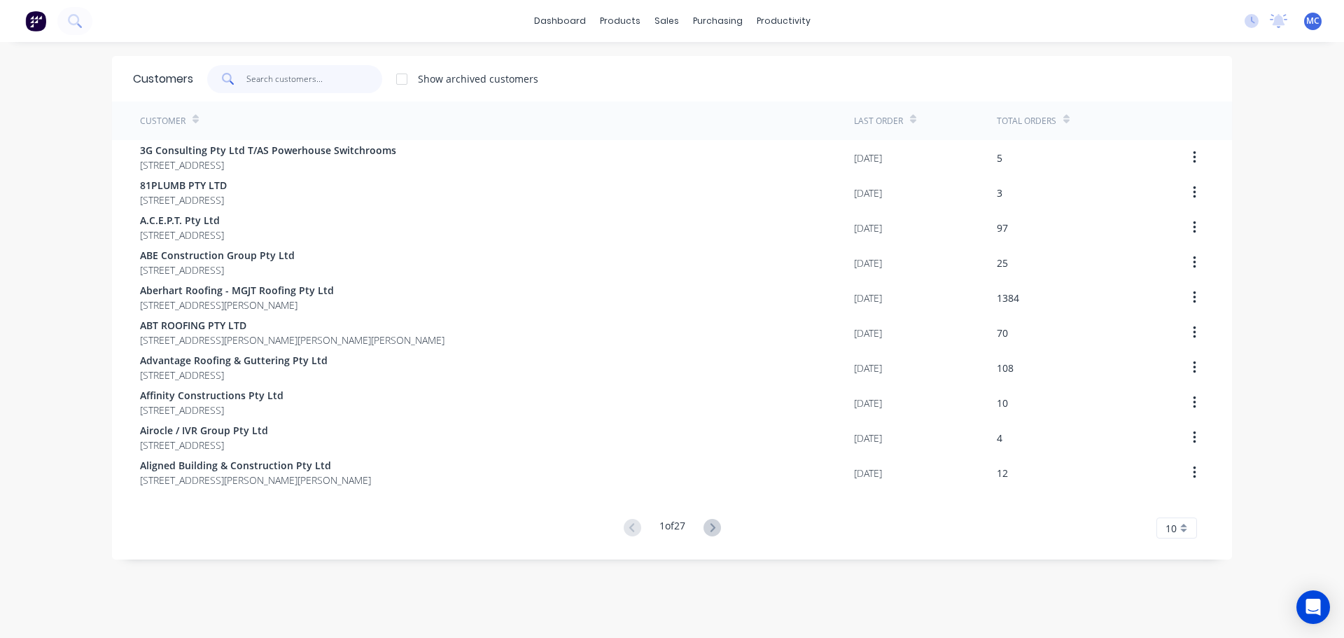
click at [266, 68] on input "text" at bounding box center [314, 79] width 136 height 28
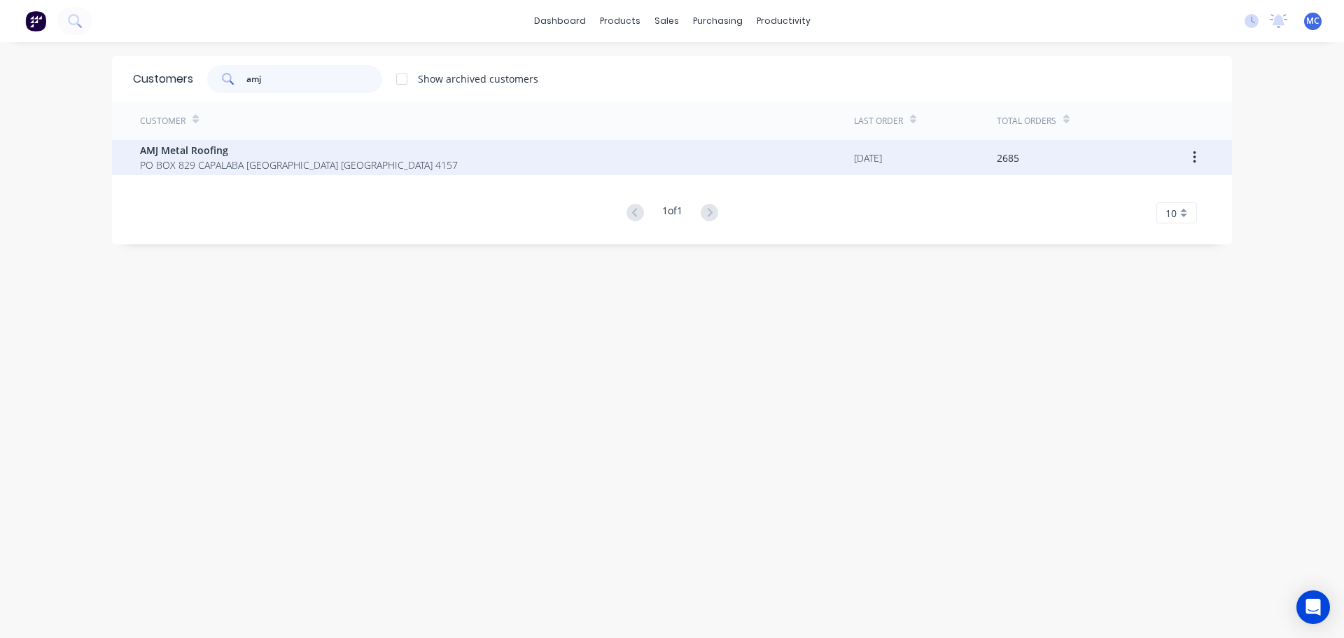
type input "amj"
click at [182, 153] on span "AMJ Metal Roofing" at bounding box center [299, 150] width 318 height 15
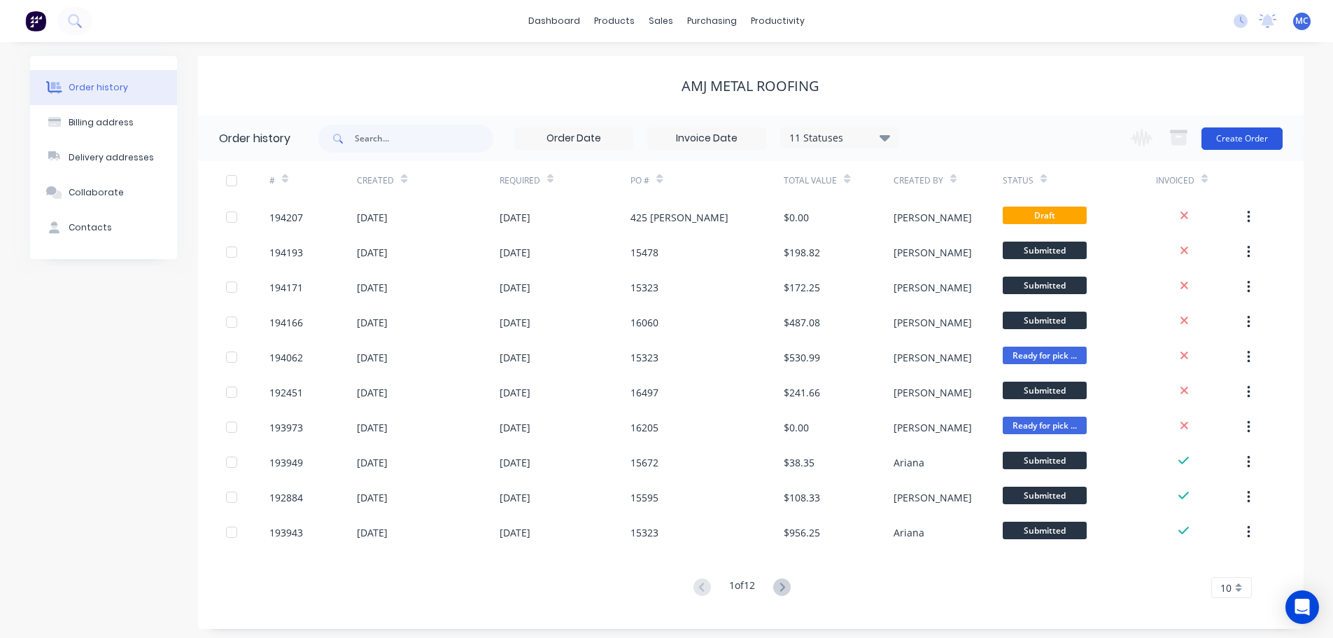
click at [1238, 141] on button "Create Order" at bounding box center [1242, 138] width 81 height 22
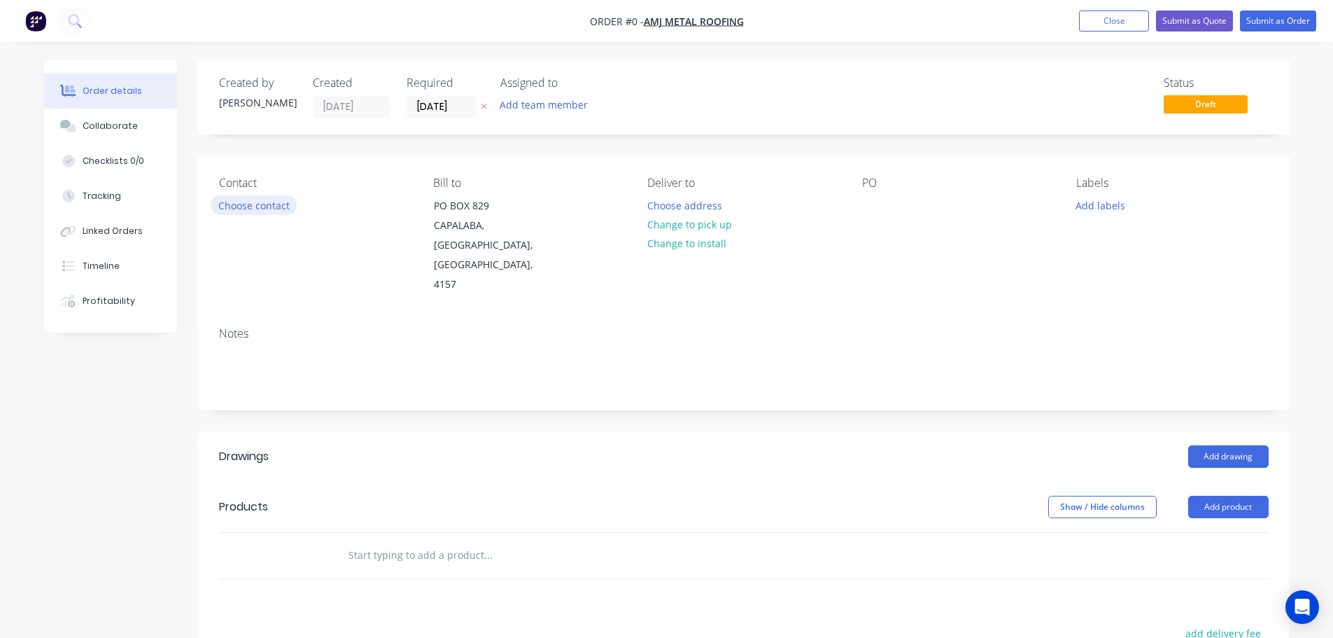
click at [276, 204] on button "Choose contact" at bounding box center [254, 204] width 86 height 19
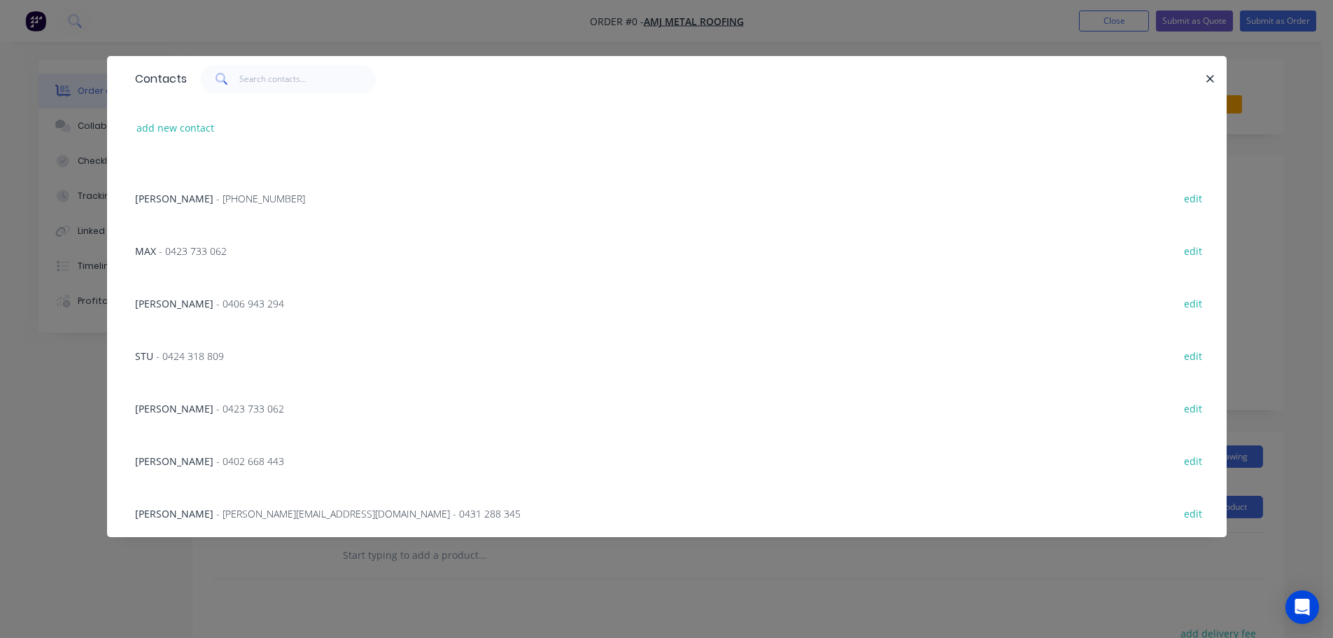
scroll to position [300, 0]
click at [227, 459] on span "- 0402 668 443" at bounding box center [250, 458] width 68 height 13
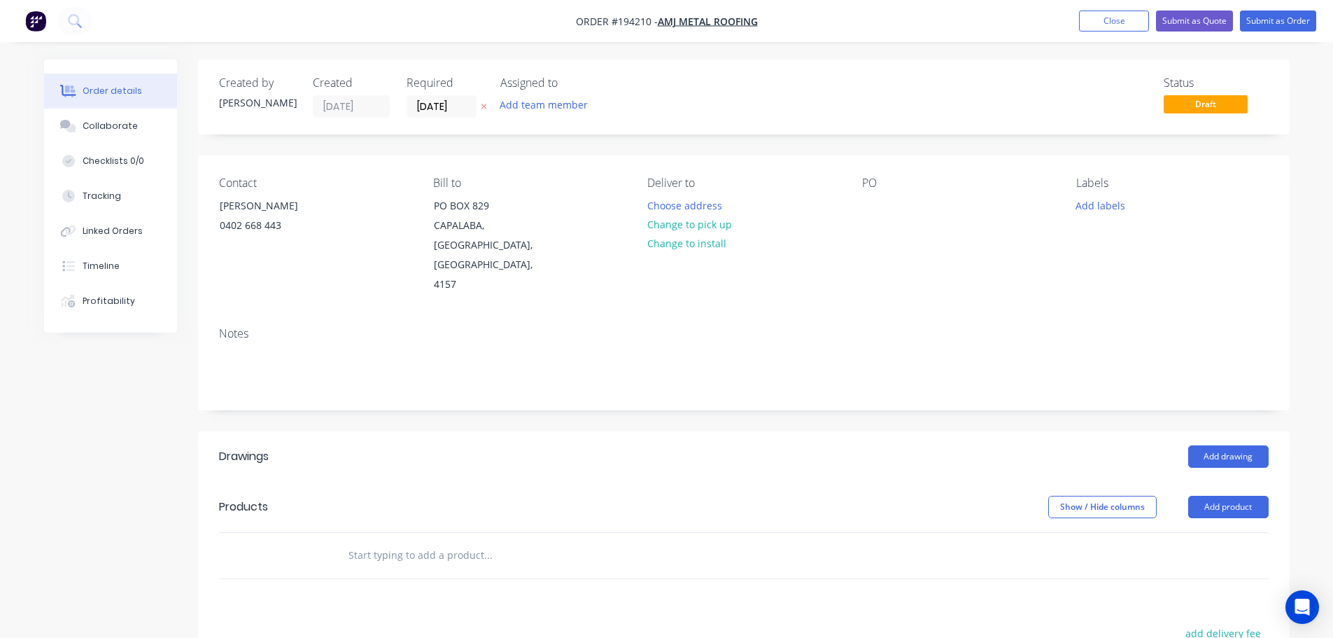
click at [687, 227] on button "Change to pick up" at bounding box center [689, 224] width 99 height 19
click at [664, 201] on div at bounding box center [658, 205] width 22 height 20
click at [868, 205] on div at bounding box center [873, 205] width 22 height 20
click at [1218, 445] on button "Add drawing" at bounding box center [1228, 456] width 80 height 22
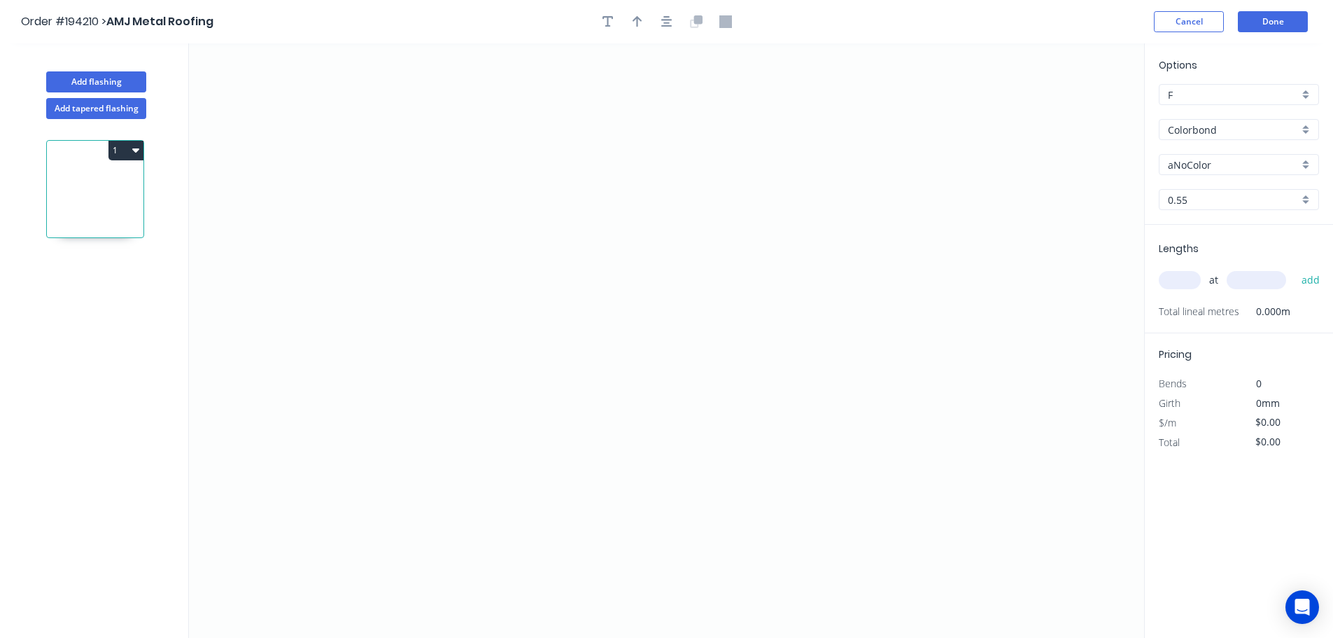
click at [1205, 163] on input "aNoColor" at bounding box center [1233, 164] width 131 height 15
click at [1194, 304] on div "[PERSON_NAME]" at bounding box center [1239, 307] width 159 height 24
type input "[PERSON_NAME]"
click at [1184, 283] on input "text" at bounding box center [1180, 280] width 42 height 18
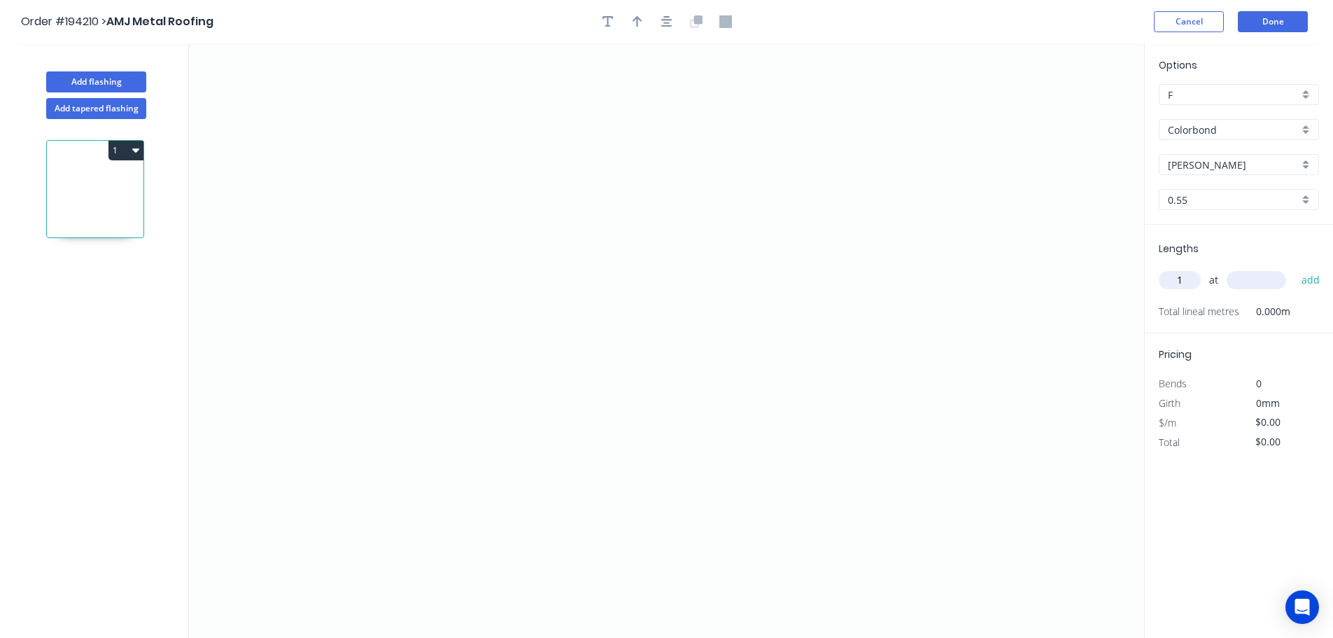
type input "1"
type input "5200"
click at [1295, 268] on button "add" at bounding box center [1311, 280] width 33 height 24
drag, startPoint x: 952, startPoint y: 237, endPoint x: 916, endPoint y: 188, distance: 60.6
click at [951, 236] on icon "0" at bounding box center [666, 340] width 955 height 594
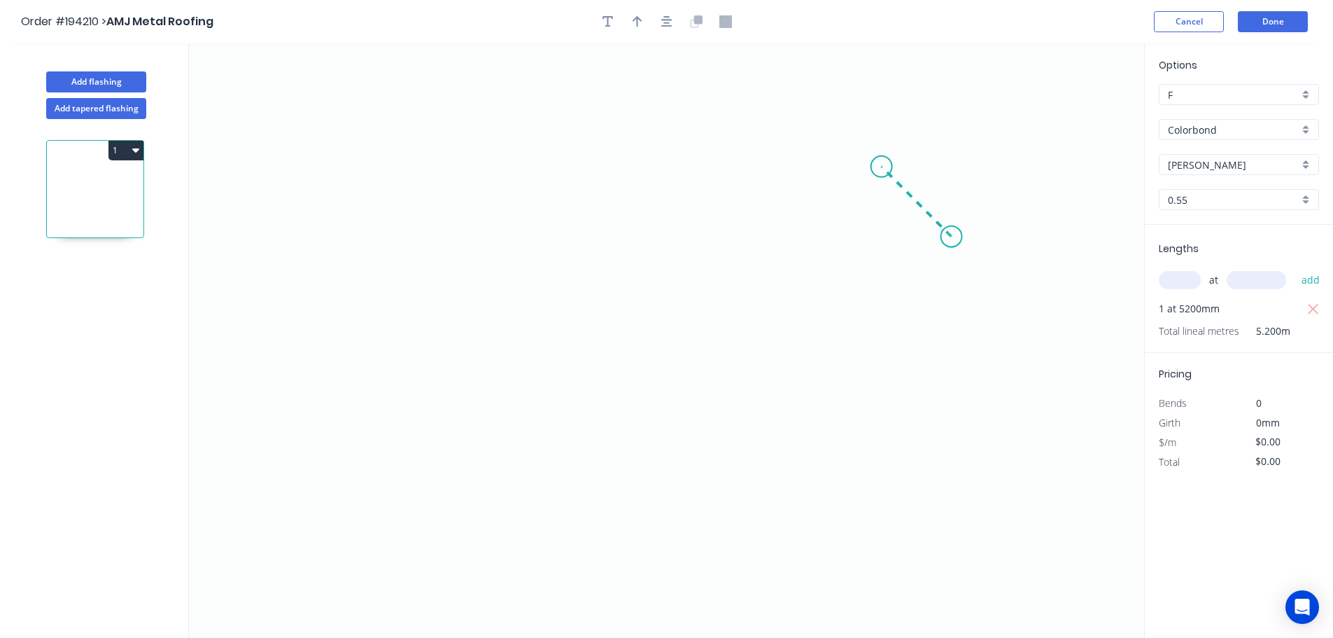
click at [882, 161] on icon "0" at bounding box center [666, 340] width 955 height 594
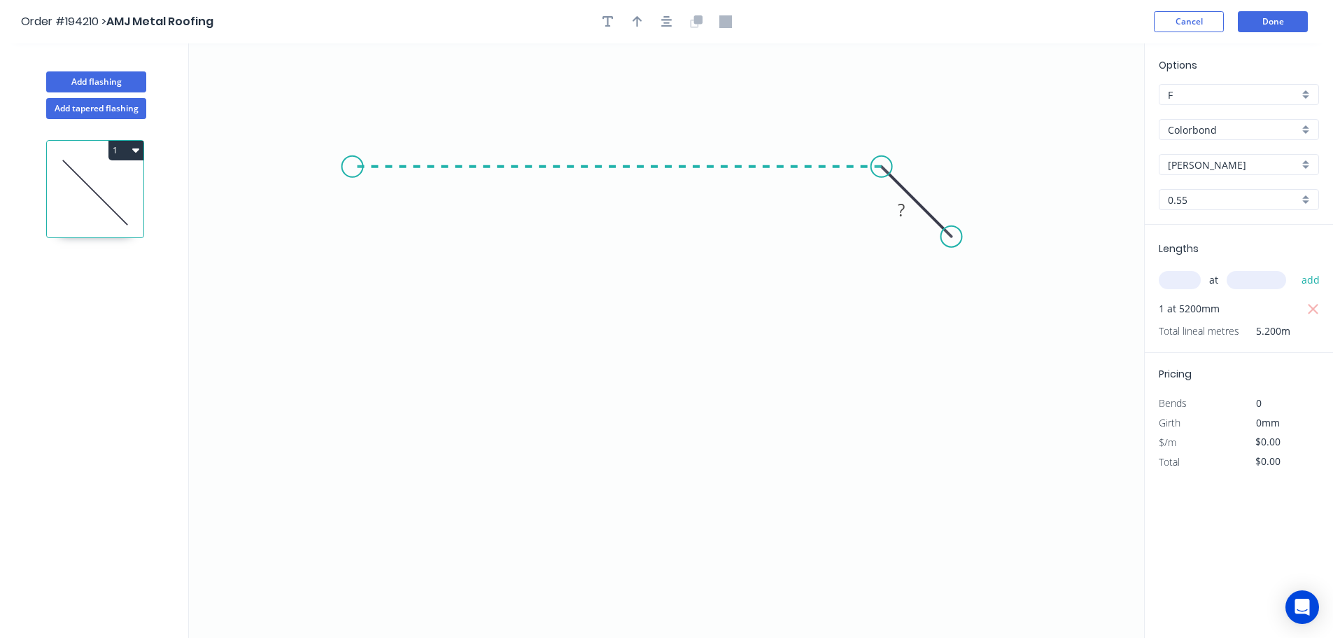
click at [352, 162] on icon "0 ?" at bounding box center [666, 340] width 955 height 594
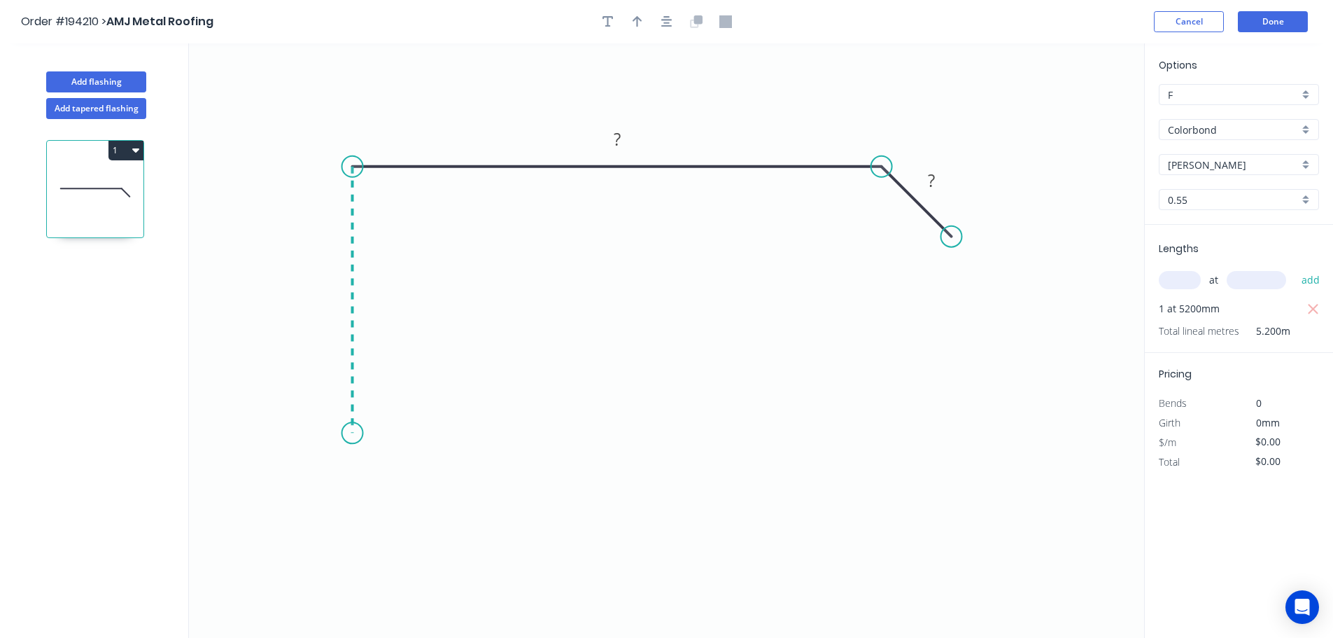
click at [352, 433] on icon "0 ? ?" at bounding box center [666, 340] width 955 height 594
click at [294, 496] on icon "0 ? ? ?" at bounding box center [666, 340] width 955 height 594
click at [356, 547] on icon "0 ? ? ? ?" at bounding box center [666, 340] width 955 height 594
click at [356, 547] on circle at bounding box center [356, 552] width 21 height 21
click at [316, 531] on rect at bounding box center [311, 531] width 28 height 20
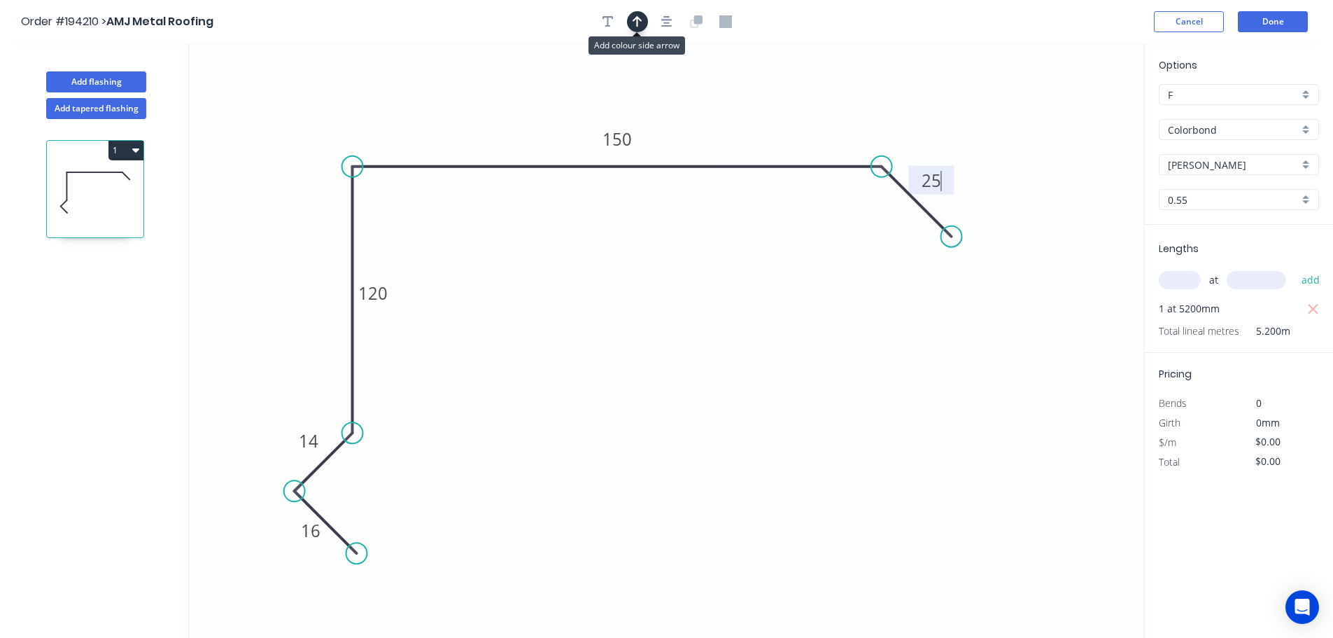
drag, startPoint x: 632, startPoint y: 29, endPoint x: 647, endPoint y: 24, distance: 16.4
click at [633, 29] on button "button" at bounding box center [637, 21] width 21 height 21
type input "$14.24"
type input "$74.05"
click at [1072, 110] on icon at bounding box center [1073, 97] width 13 height 45
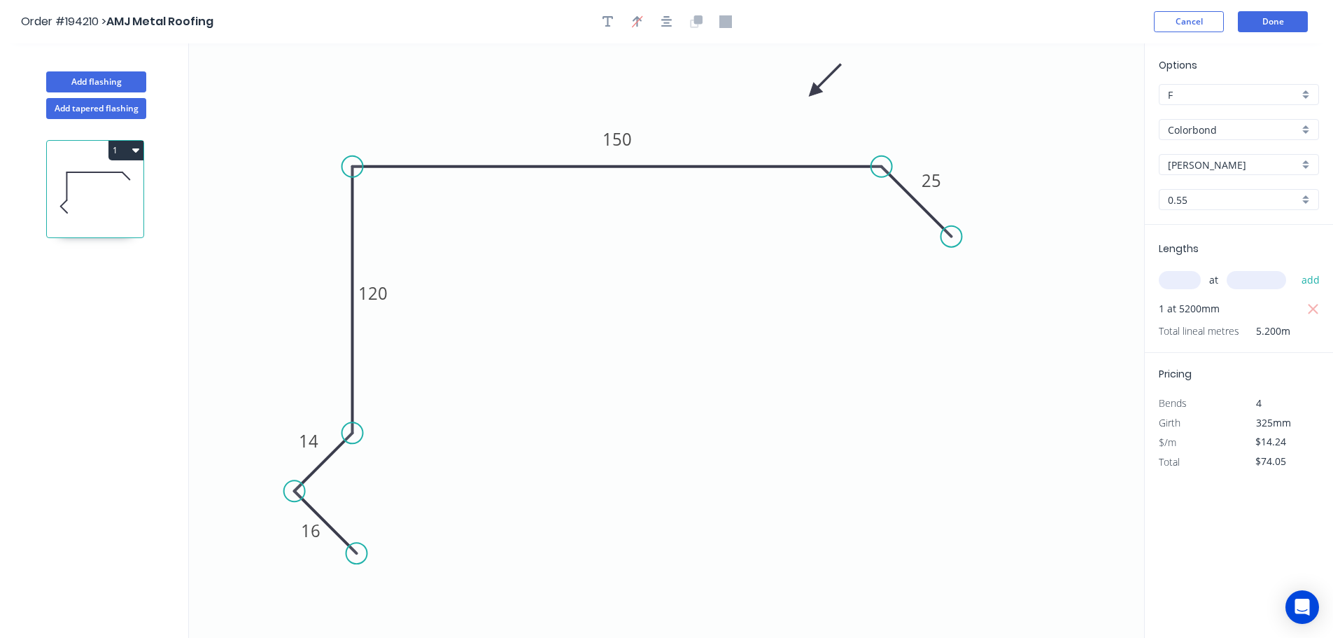
drag, startPoint x: 1072, startPoint y: 110, endPoint x: 810, endPoint y: 92, distance: 263.1
click at [811, 92] on icon at bounding box center [825, 80] width 41 height 41
click at [96, 80] on button "Add flashing" at bounding box center [96, 81] width 100 height 21
type input "$0.00"
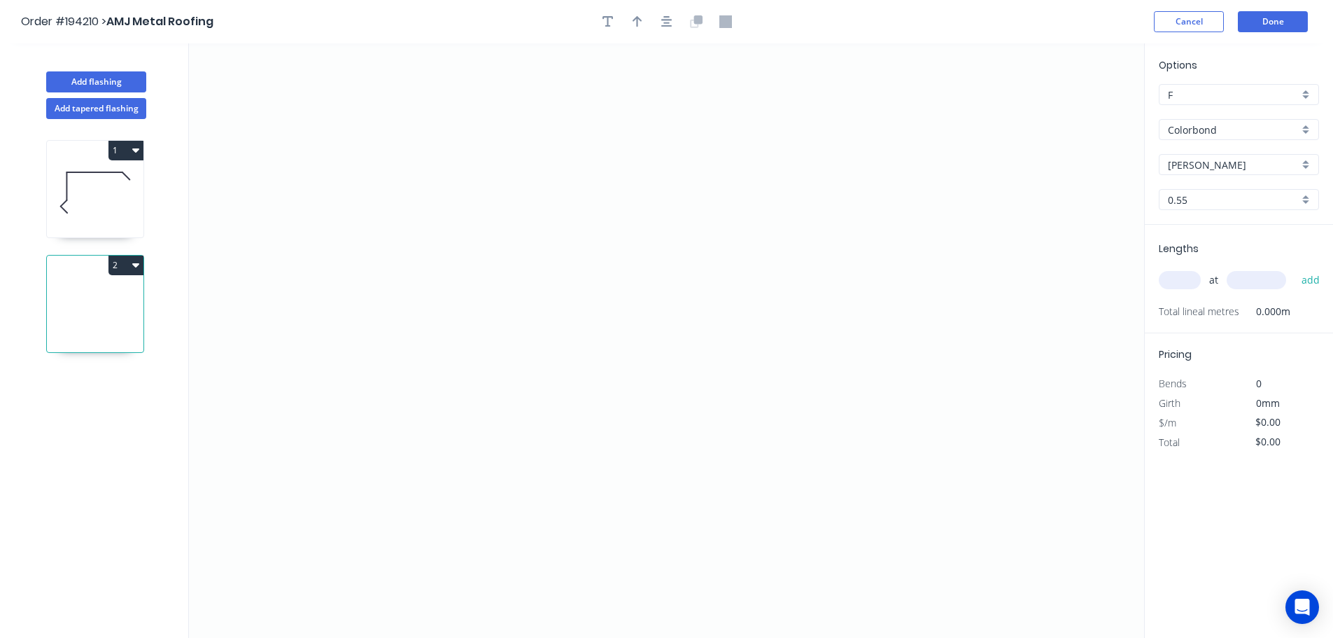
click at [1205, 126] on input "Colorbond" at bounding box center [1233, 129] width 131 height 15
click at [1171, 270] on div "Zincalume" at bounding box center [1239, 268] width 159 height 24
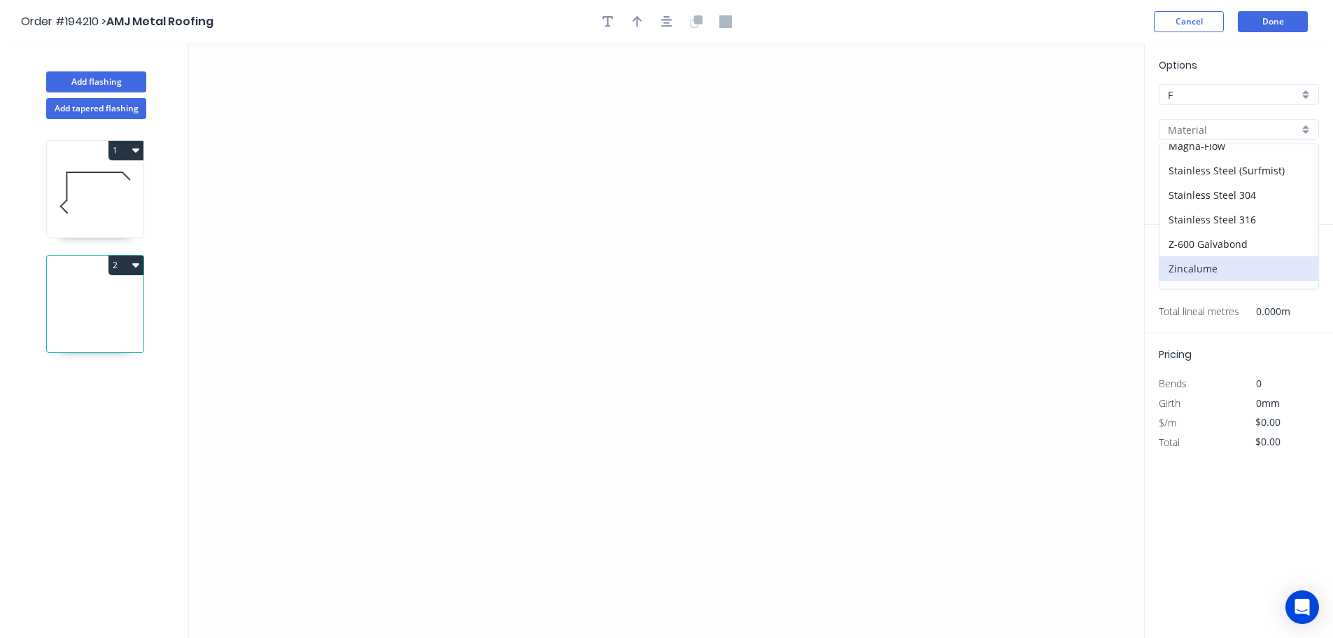
type input "Zincalume"
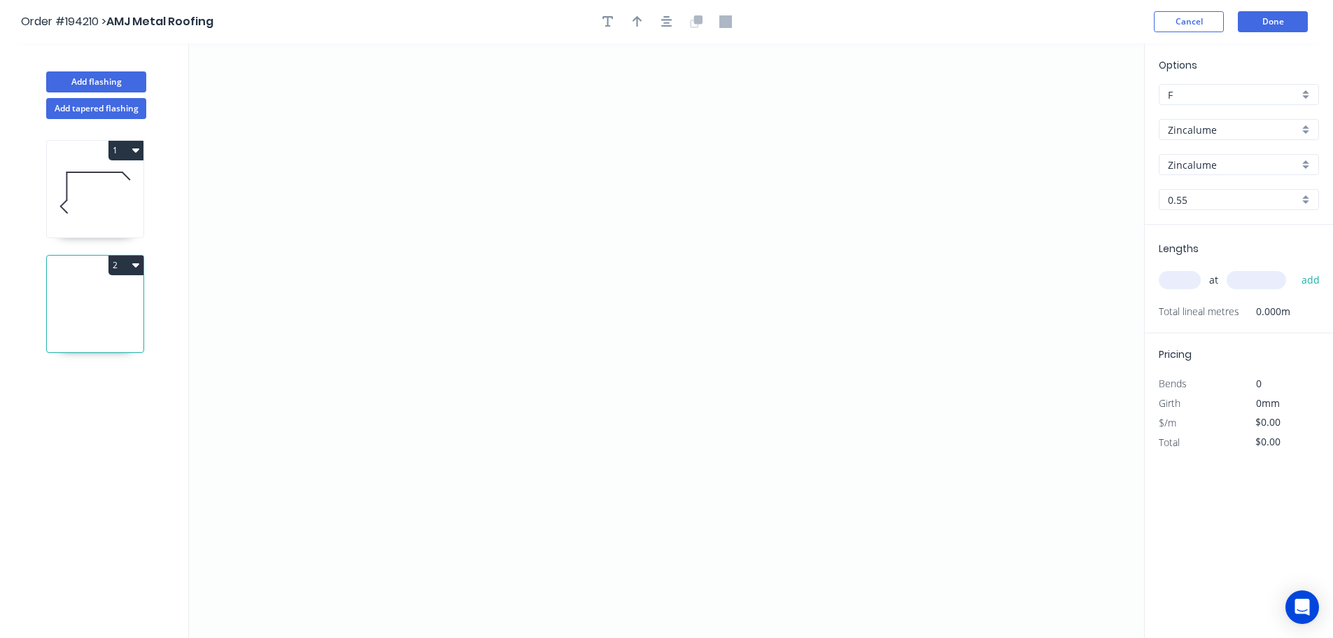
click at [1181, 276] on input "text" at bounding box center [1180, 280] width 42 height 18
type input "2"
type input "6200"
click at [1295, 268] on button "add" at bounding box center [1311, 280] width 33 height 24
click at [729, 80] on icon "0" at bounding box center [666, 340] width 955 height 594
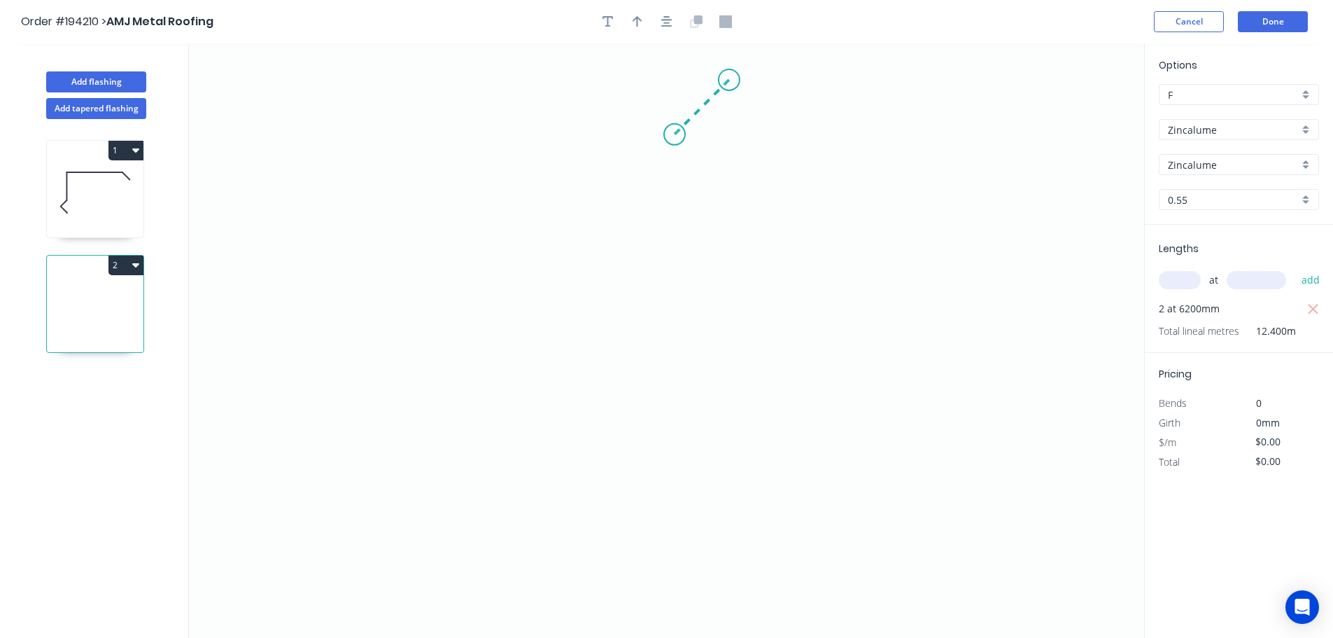
click at [675, 132] on icon "0" at bounding box center [666, 340] width 955 height 594
click at [667, 288] on icon "0 ?" at bounding box center [666, 340] width 955 height 594
click at [748, 360] on icon at bounding box center [711, 324] width 73 height 73
click at [747, 511] on icon "0 ? ? ?" at bounding box center [666, 340] width 955 height 594
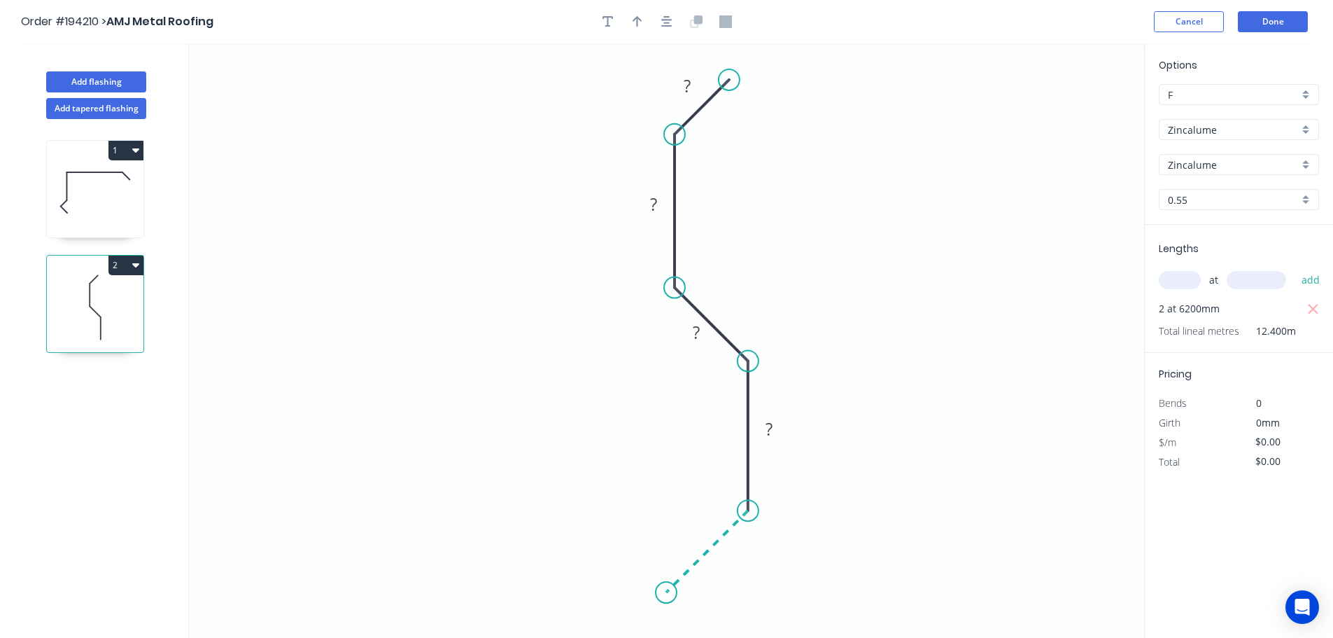
click at [666, 582] on icon "0 ? ? ? ?" at bounding box center [666, 340] width 955 height 594
click at [666, 582] on circle at bounding box center [666, 592] width 21 height 21
click at [720, 563] on tspan "?" at bounding box center [722, 559] width 7 height 23
click at [634, 21] on icon "button" at bounding box center [638, 21] width 10 height 11
type input "$9.59"
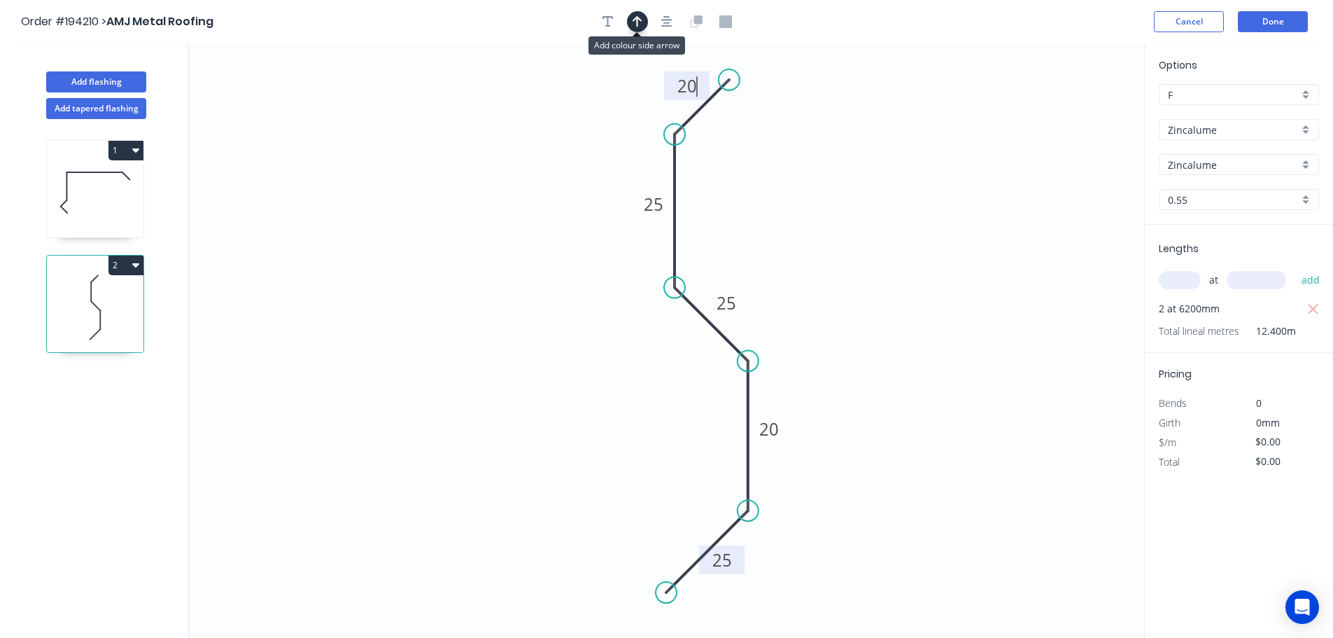
type input "$118.92"
click at [1074, 112] on icon at bounding box center [1073, 97] width 13 height 45
drag, startPoint x: 1074, startPoint y: 112, endPoint x: 861, endPoint y: 184, distance: 224.7
click at [866, 184] on icon at bounding box center [886, 163] width 41 height 41
click at [1286, 20] on button "Done" at bounding box center [1273, 21] width 70 height 21
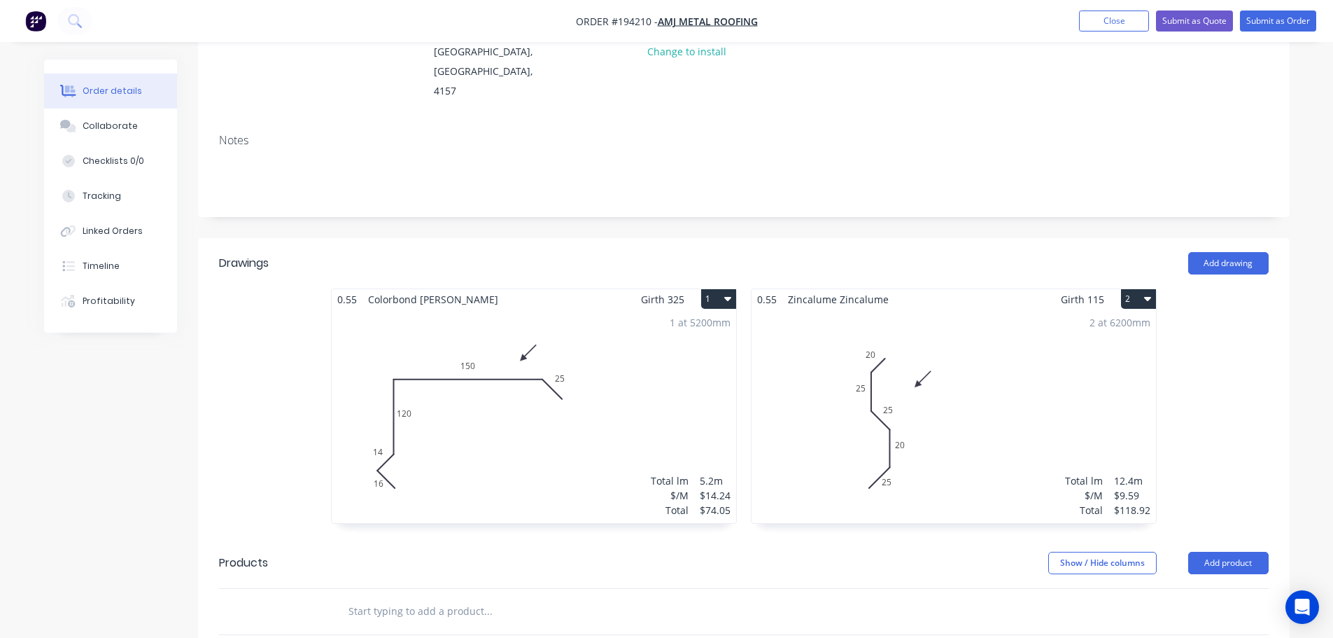
scroll to position [210, 0]
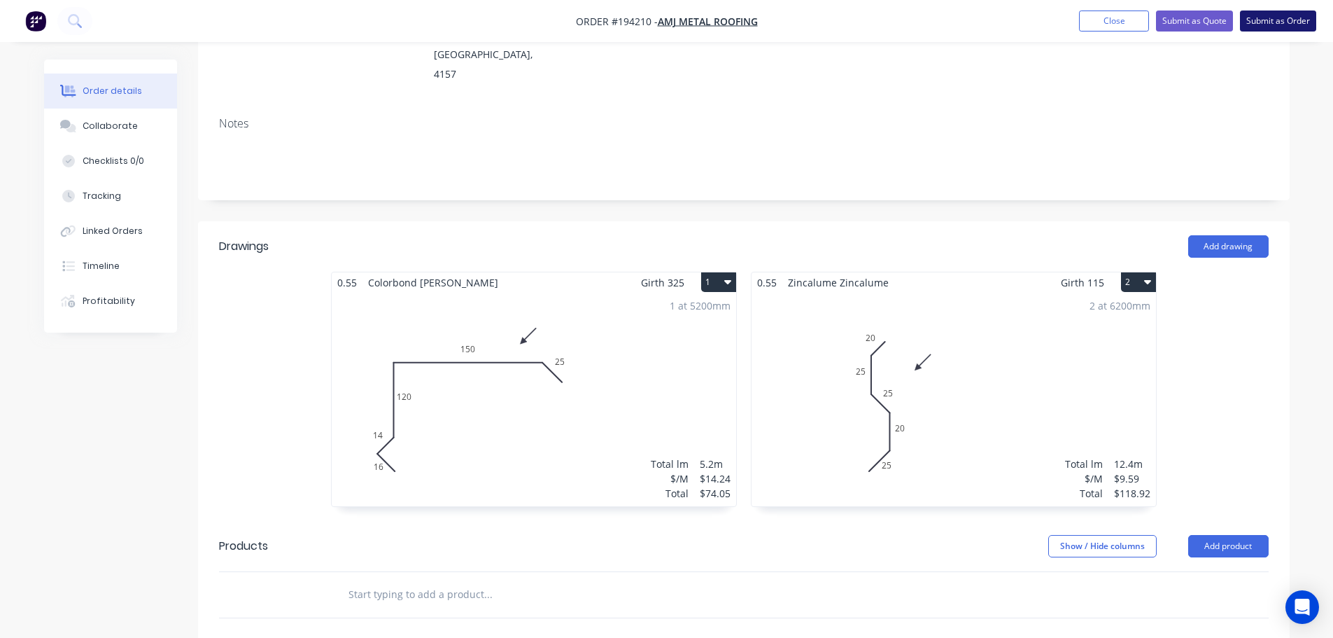
click at [1282, 16] on button "Submit as Order" at bounding box center [1278, 20] width 76 height 21
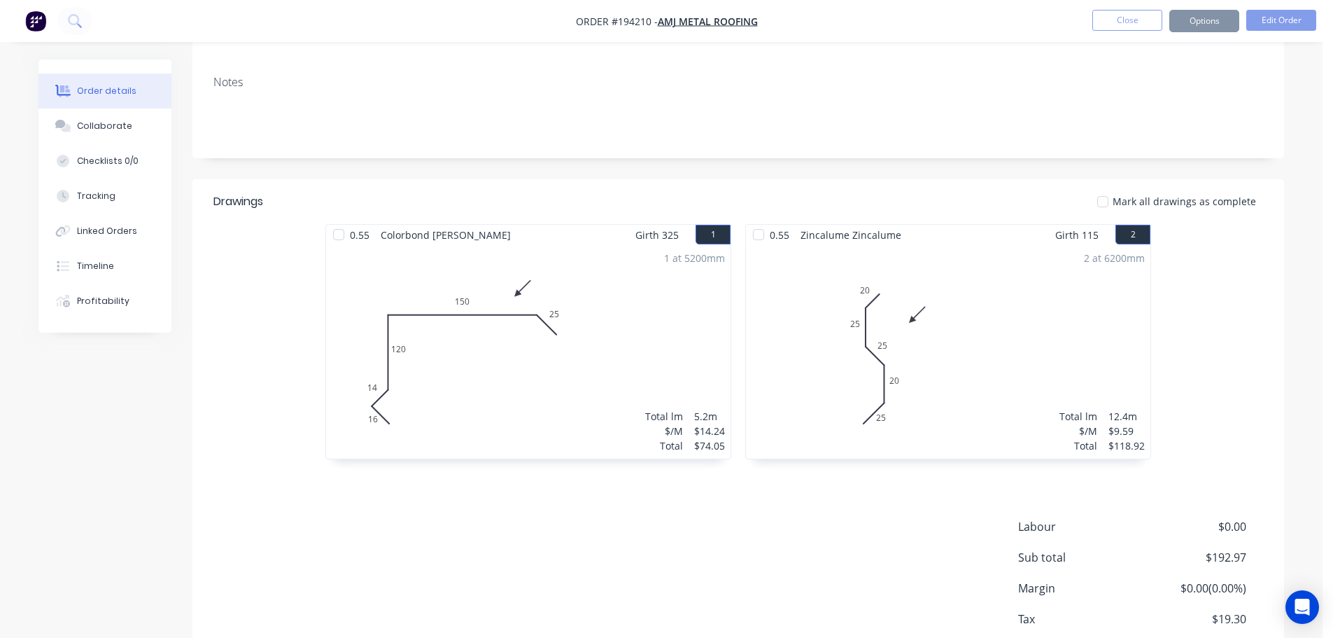
scroll to position [0, 0]
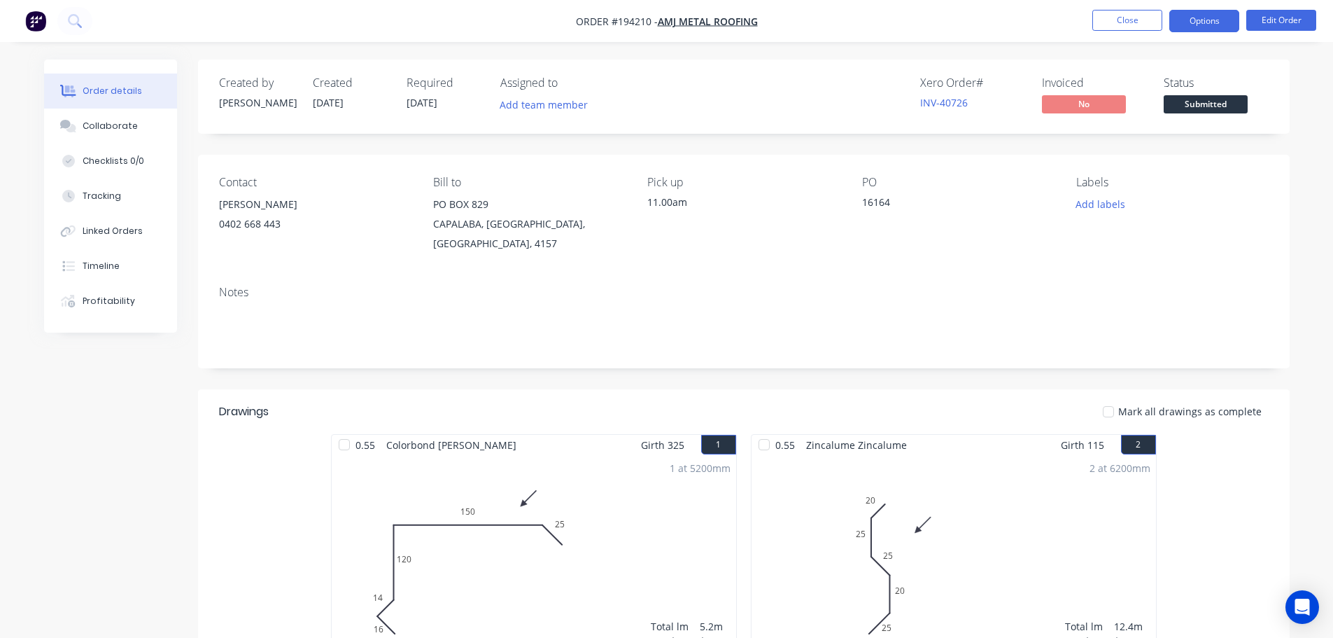
click at [1190, 16] on button "Options" at bounding box center [1205, 21] width 70 height 22
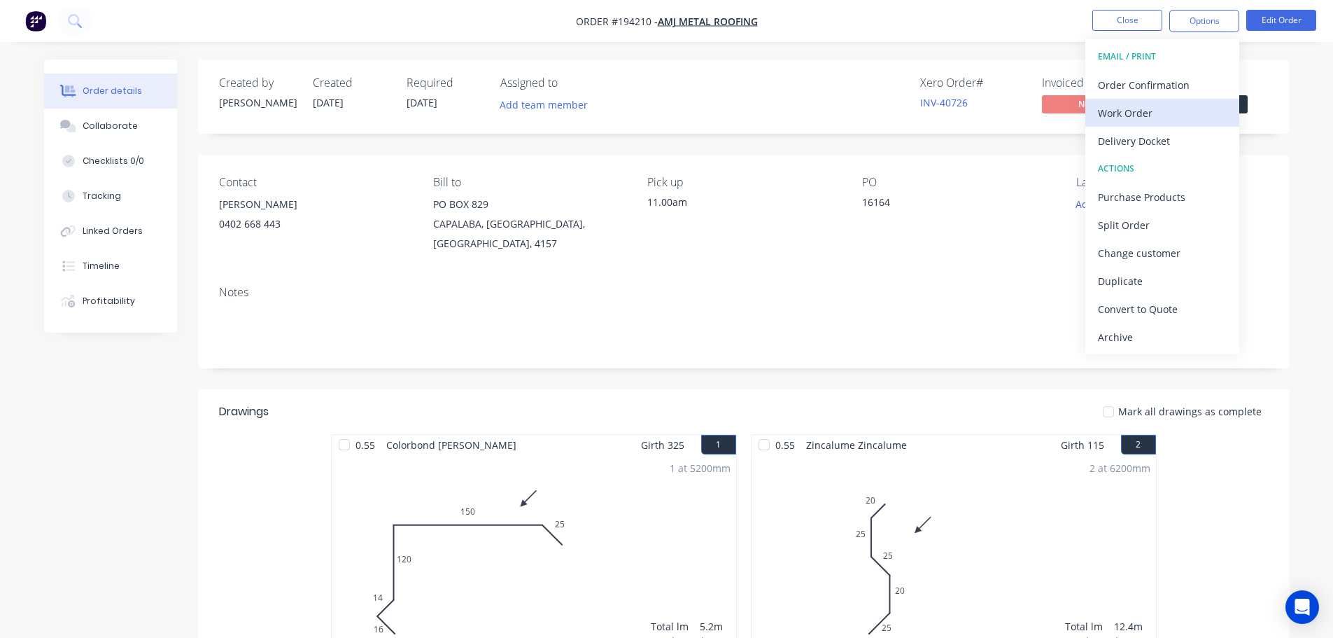
click at [1142, 111] on div "Work Order" at bounding box center [1162, 113] width 129 height 20
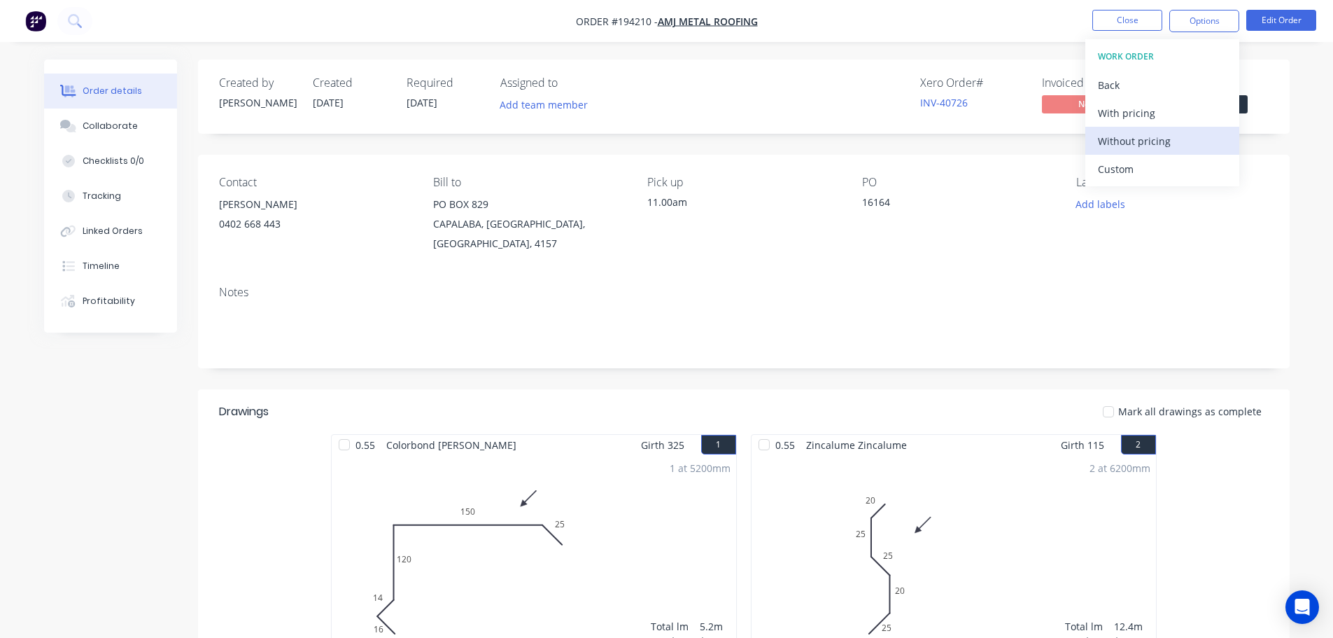
click at [1141, 142] on div "Without pricing" at bounding box center [1162, 141] width 129 height 20
